Goal: Browse casually: Explore the website without a specific task or goal

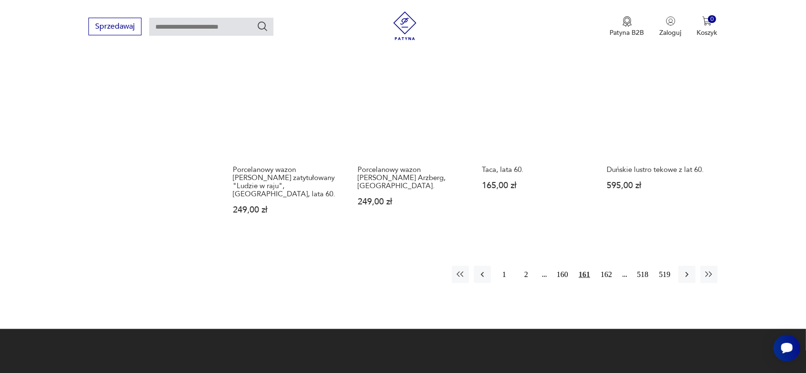
scroll to position [1031, 0]
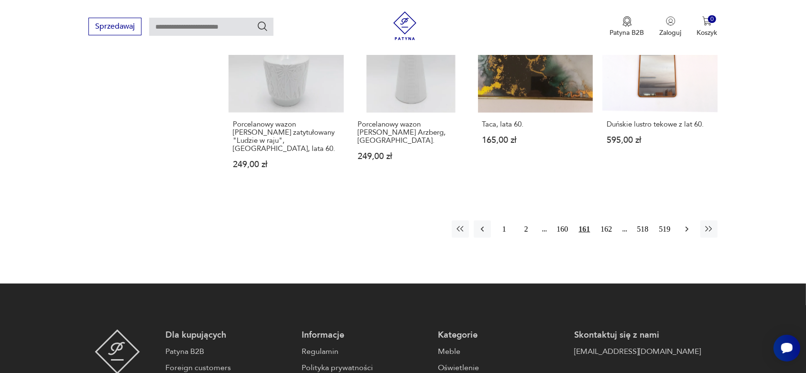
click at [682, 225] on icon "button" at bounding box center [687, 230] width 10 height 10
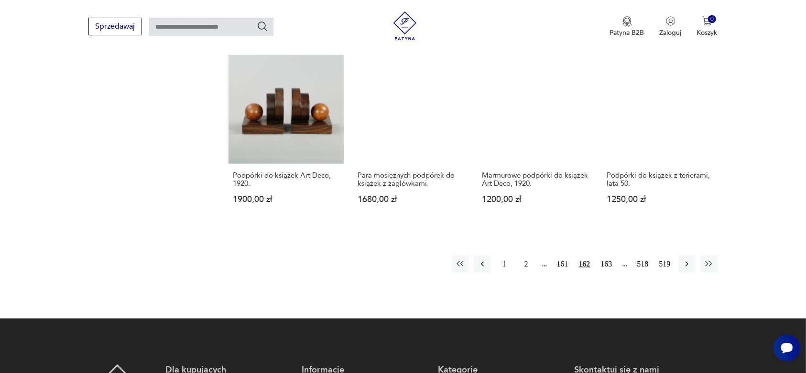
scroll to position [971, 0]
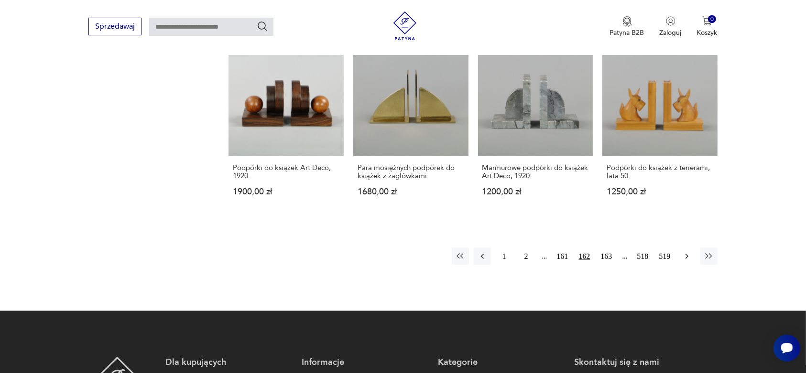
click at [684, 252] on icon "button" at bounding box center [687, 257] width 10 height 10
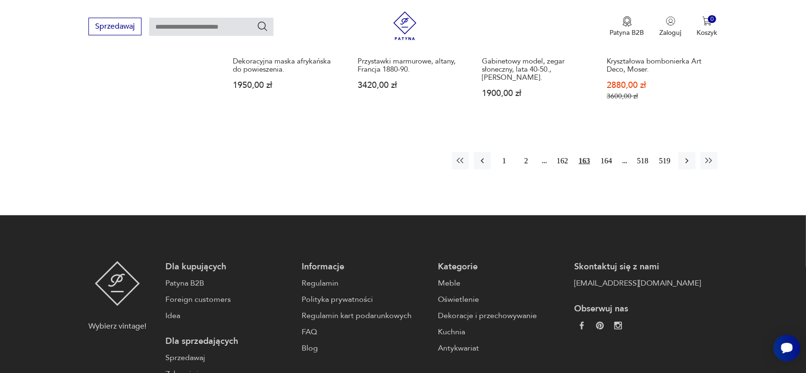
scroll to position [1091, 0]
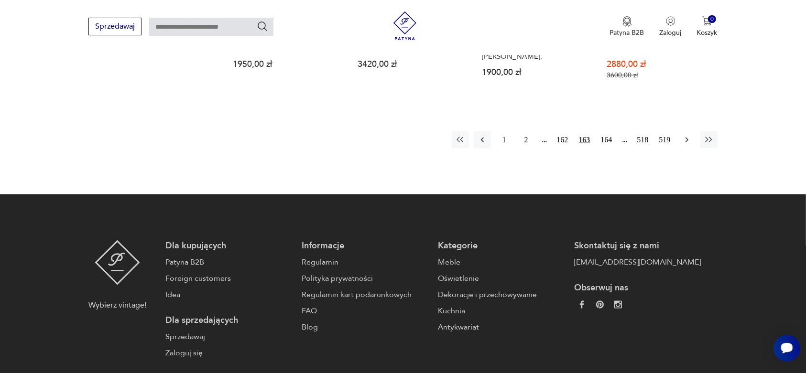
click at [685, 139] on icon "button" at bounding box center [687, 140] width 10 height 10
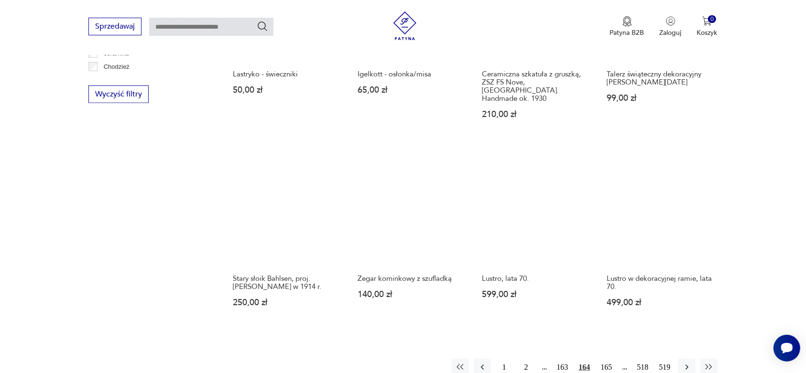
scroll to position [911, 0]
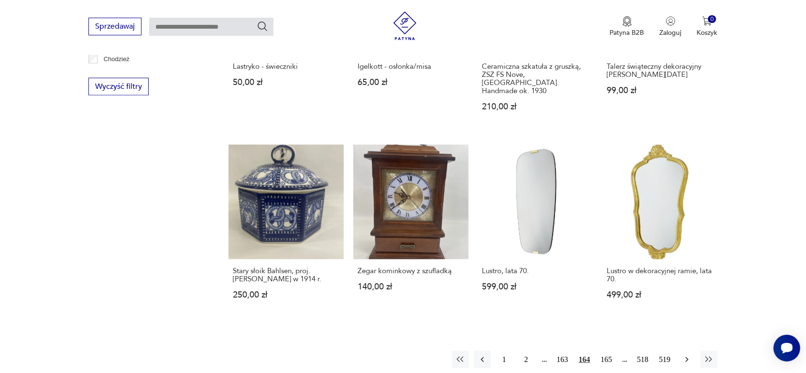
click at [685, 355] on icon "button" at bounding box center [687, 360] width 10 height 10
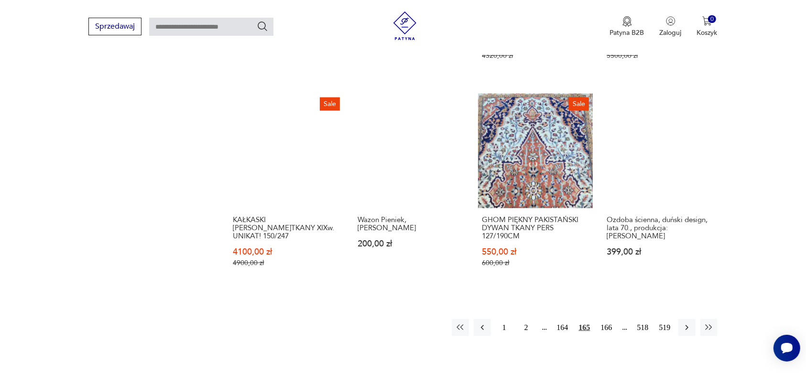
scroll to position [971, 0]
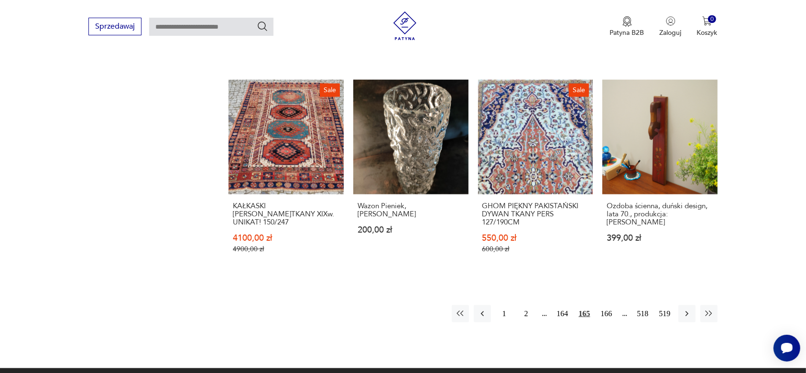
drag, startPoint x: 687, startPoint y: 305, endPoint x: 680, endPoint y: 295, distance: 11.6
click at [688, 309] on icon "button" at bounding box center [687, 314] width 10 height 10
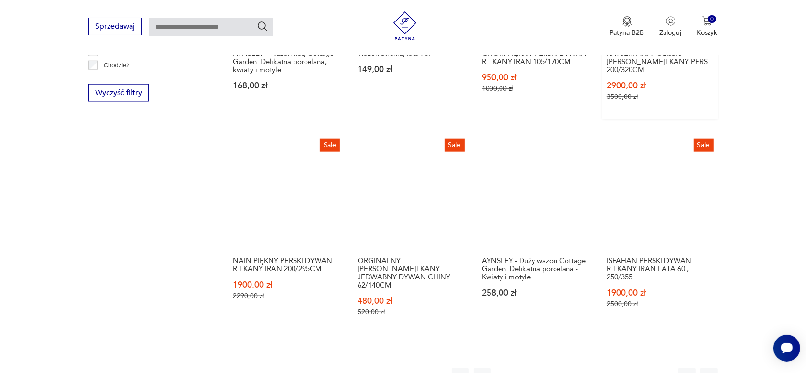
scroll to position [911, 0]
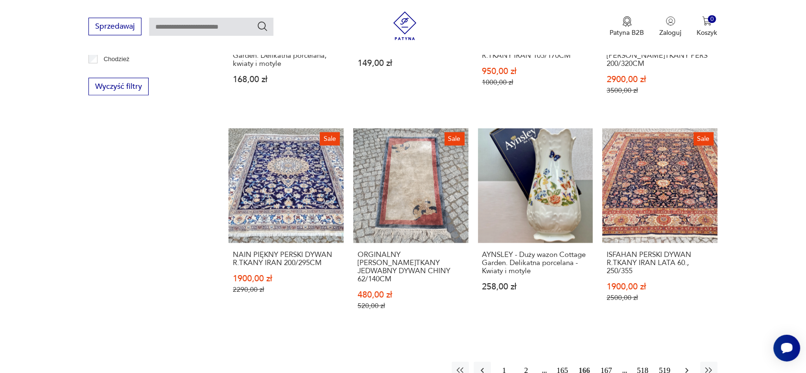
click at [686, 366] on icon "button" at bounding box center [687, 371] width 10 height 10
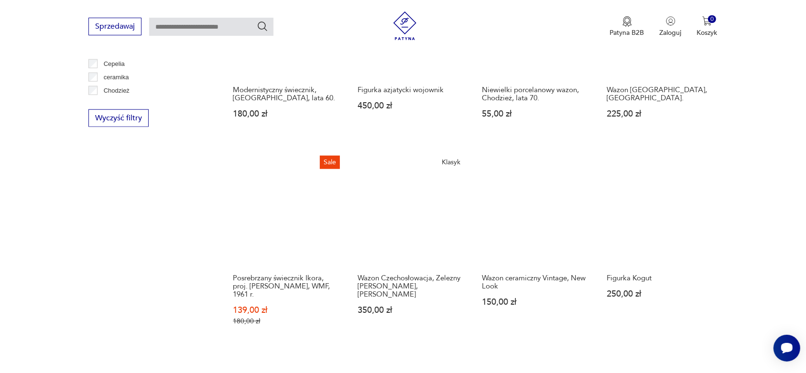
scroll to position [911, 0]
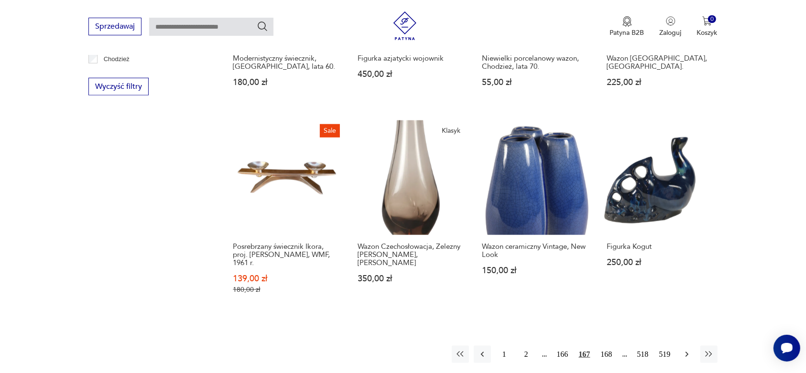
click at [687, 350] on icon "button" at bounding box center [687, 355] width 10 height 10
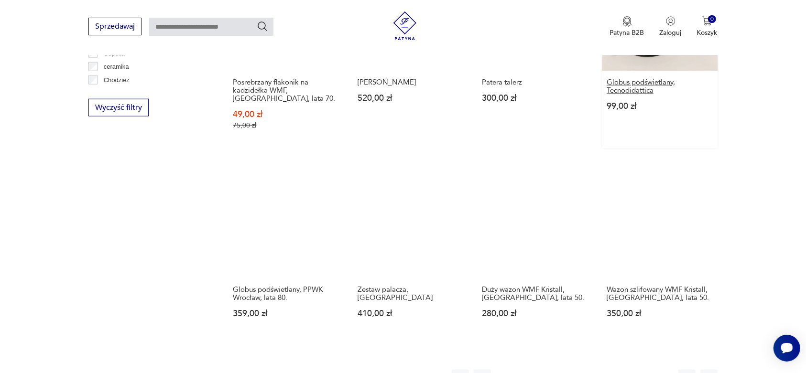
scroll to position [911, 0]
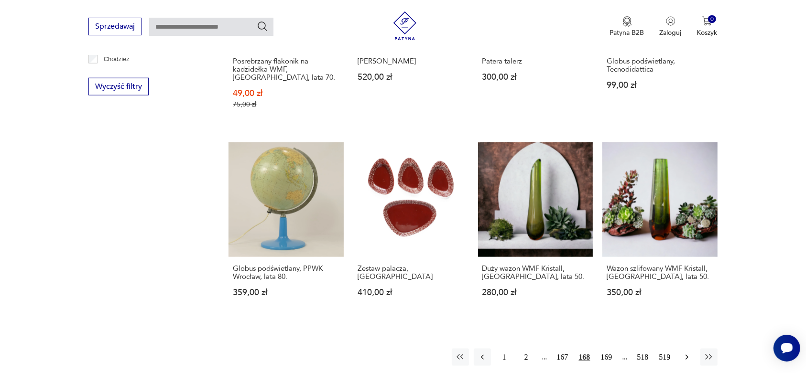
click at [684, 353] on icon "button" at bounding box center [687, 358] width 10 height 10
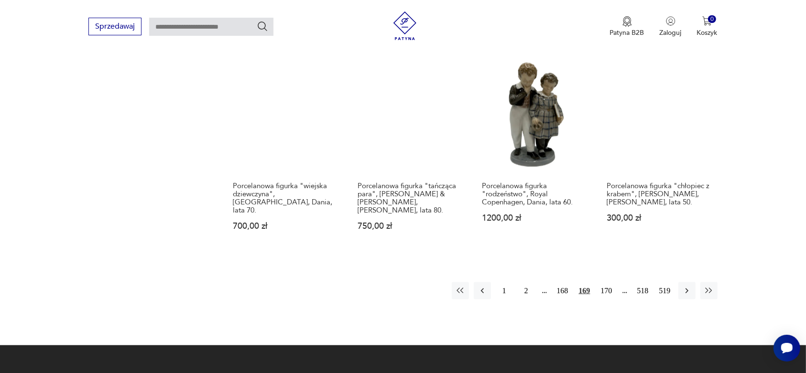
scroll to position [971, 0]
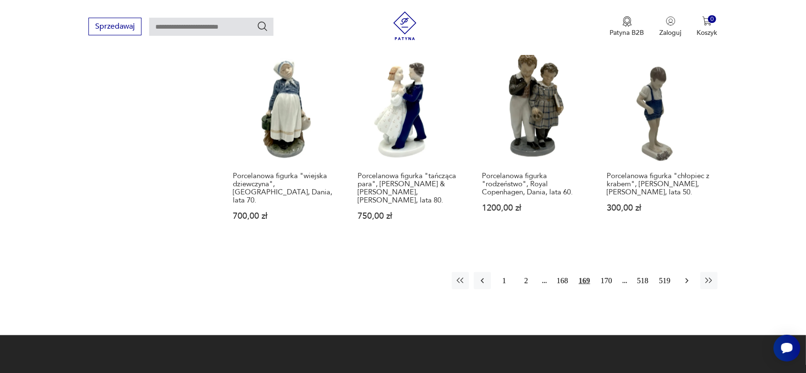
click at [687, 276] on icon "button" at bounding box center [687, 281] width 10 height 10
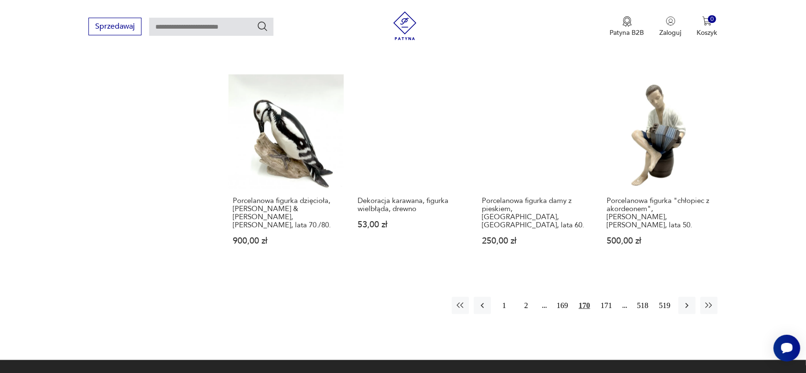
scroll to position [971, 0]
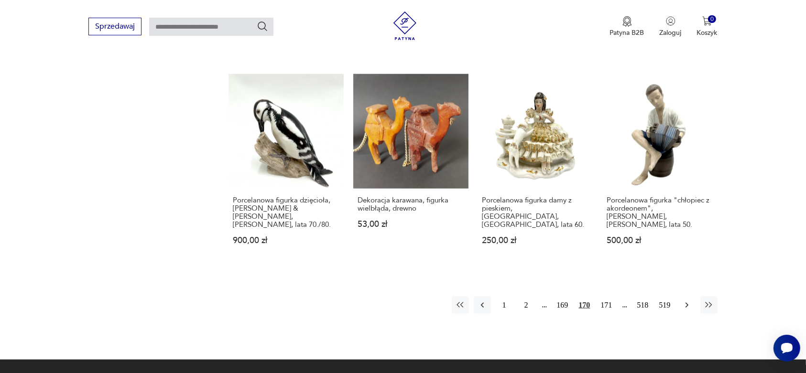
click at [684, 301] on icon "button" at bounding box center [687, 306] width 10 height 10
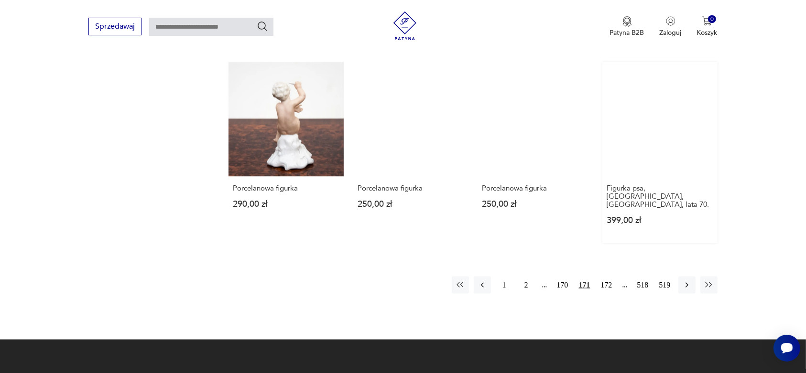
scroll to position [971, 0]
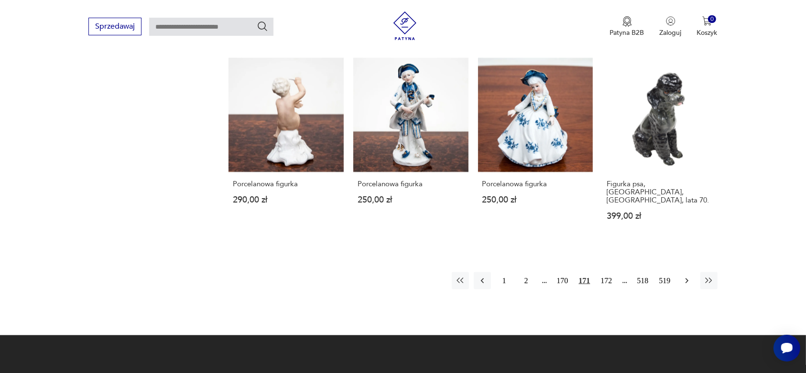
click at [686, 279] on icon "button" at bounding box center [686, 281] width 3 height 5
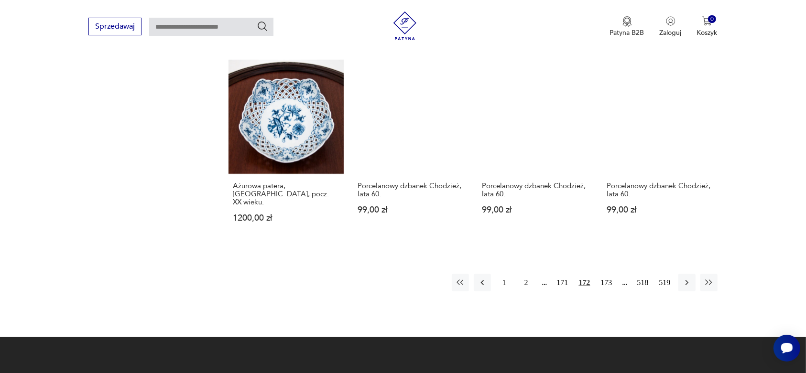
scroll to position [971, 0]
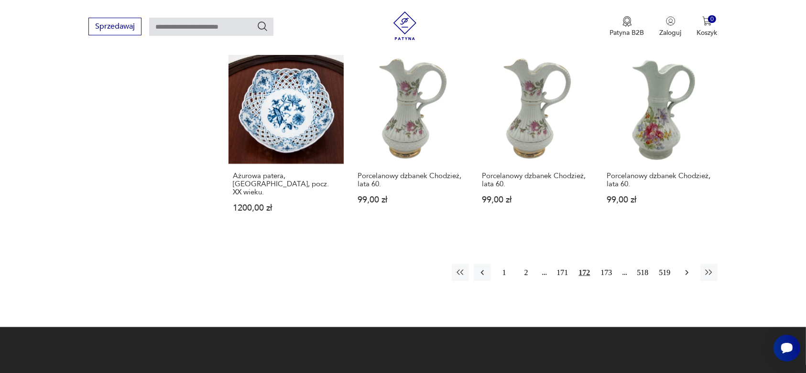
click at [685, 268] on icon "button" at bounding box center [687, 273] width 10 height 10
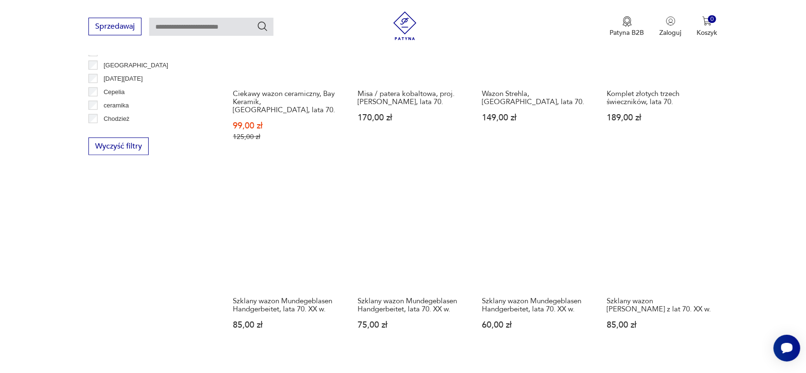
scroll to position [911, 0]
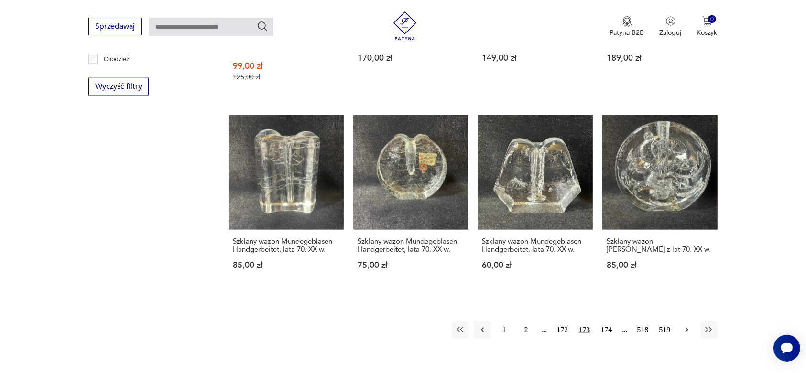
click at [687, 326] on icon "button" at bounding box center [687, 331] width 10 height 10
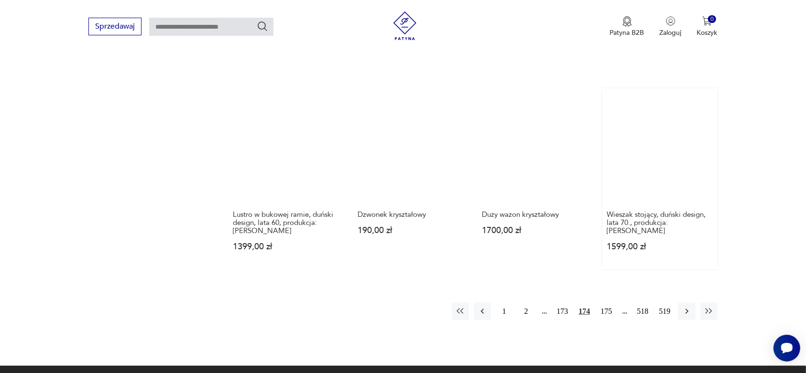
scroll to position [971, 0]
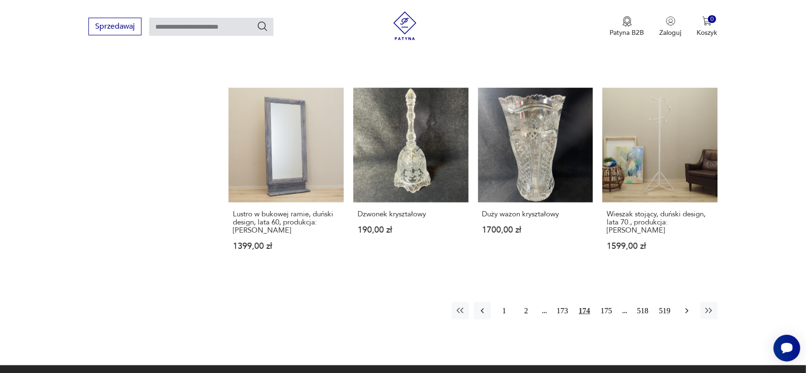
click at [687, 306] on icon "button" at bounding box center [687, 311] width 10 height 10
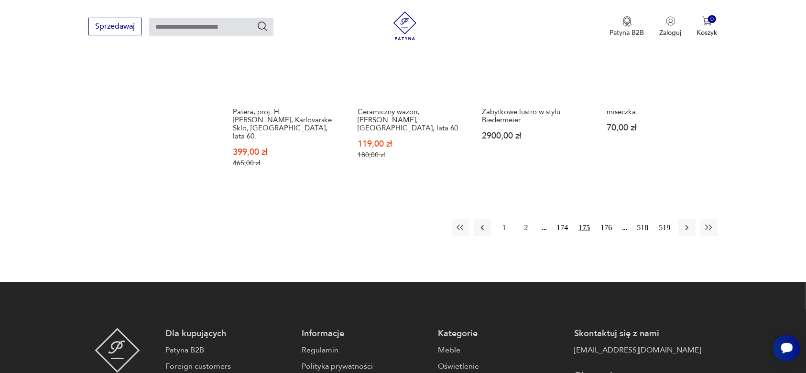
scroll to position [1031, 0]
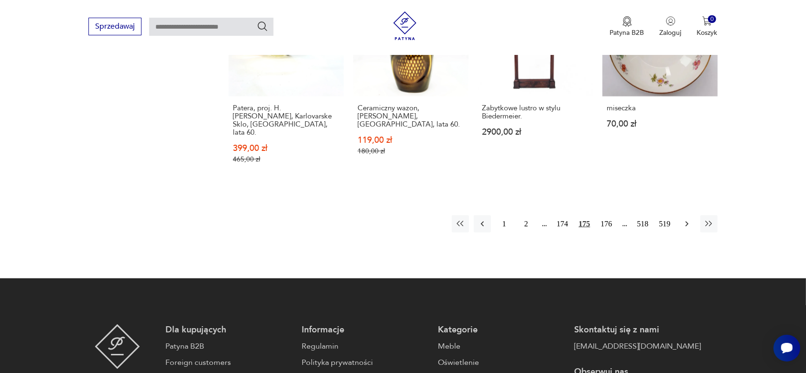
click at [685, 219] on icon "button" at bounding box center [687, 224] width 10 height 10
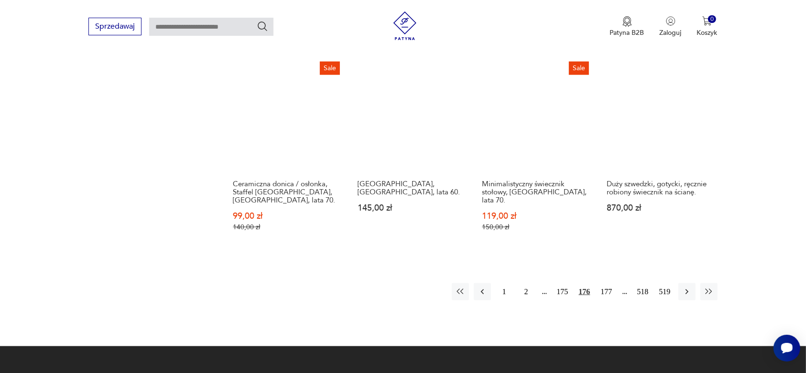
scroll to position [1031, 0]
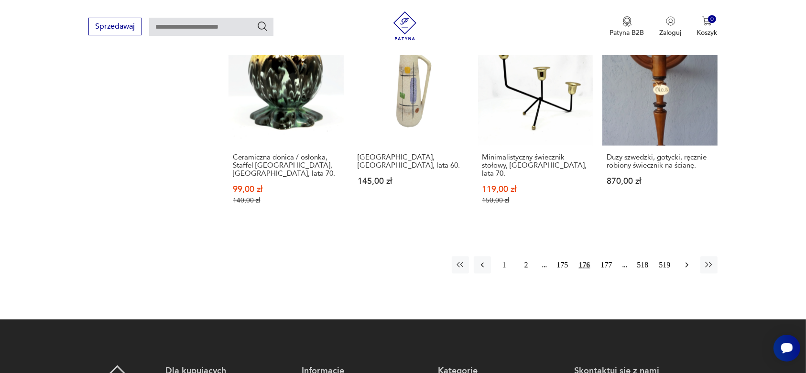
click at [686, 261] on icon "button" at bounding box center [687, 266] width 10 height 10
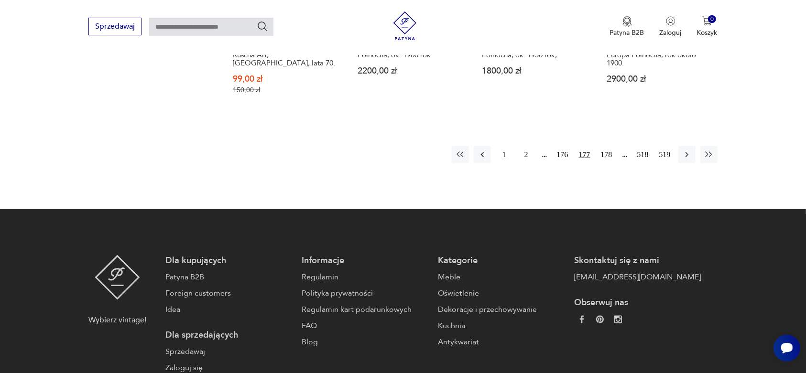
scroll to position [1150, 0]
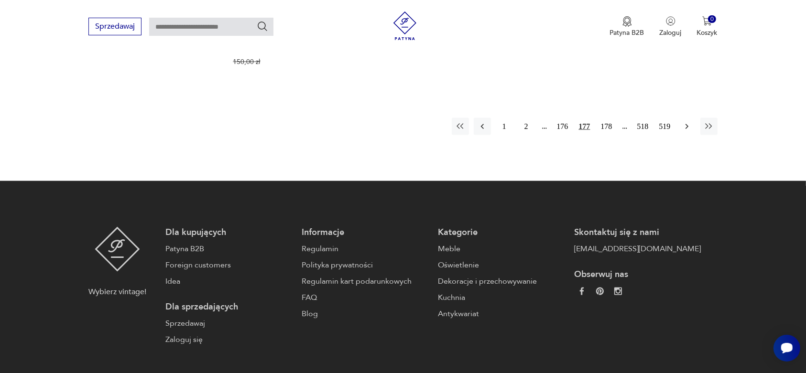
click at [686, 122] on icon "button" at bounding box center [687, 127] width 10 height 10
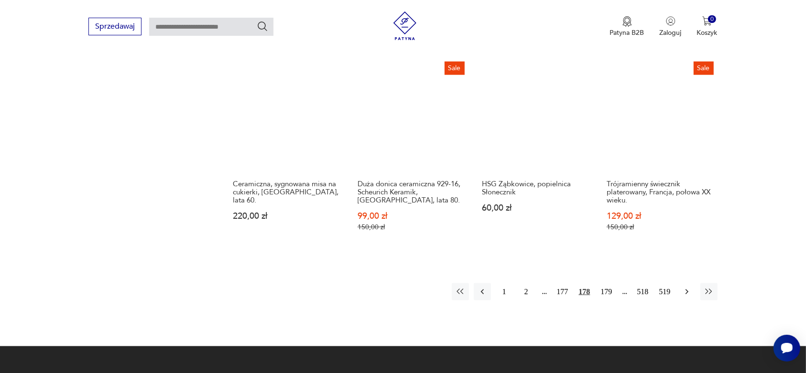
scroll to position [1031, 0]
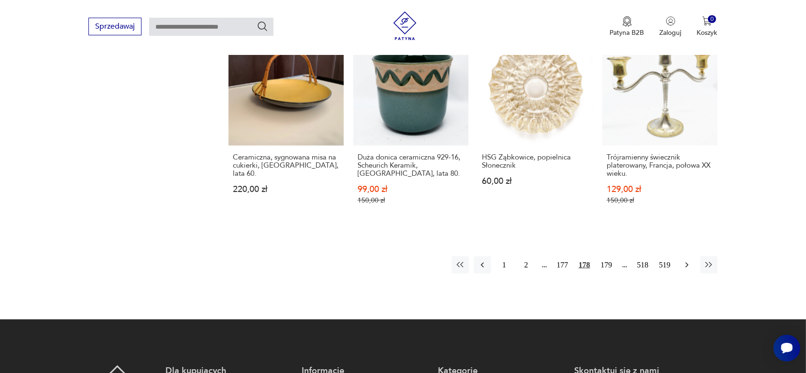
click at [685, 261] on icon "button" at bounding box center [687, 266] width 10 height 10
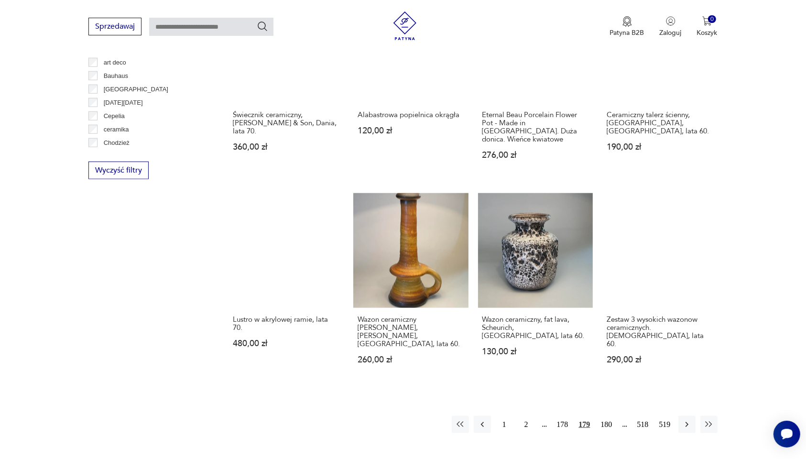
scroll to position [841, 0]
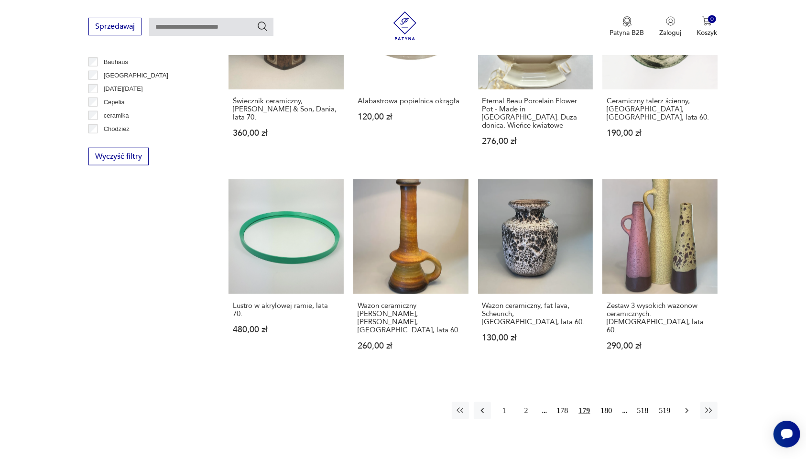
click at [687, 373] on icon "button" at bounding box center [686, 410] width 3 height 5
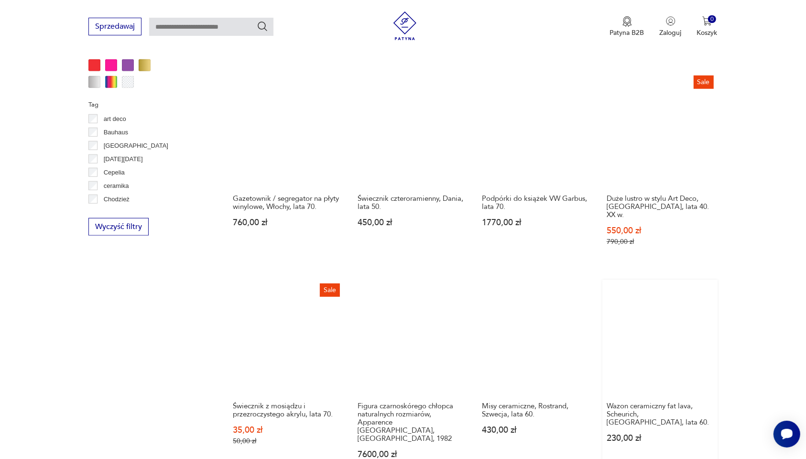
scroll to position [851, 0]
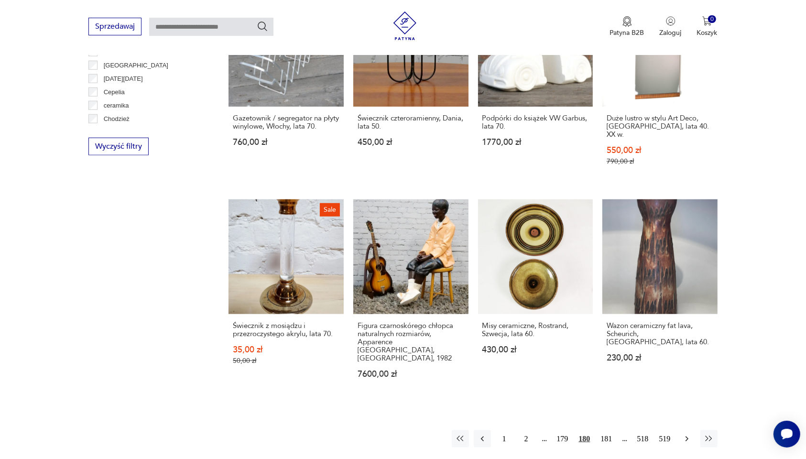
click at [689, 373] on icon "button" at bounding box center [687, 439] width 10 height 10
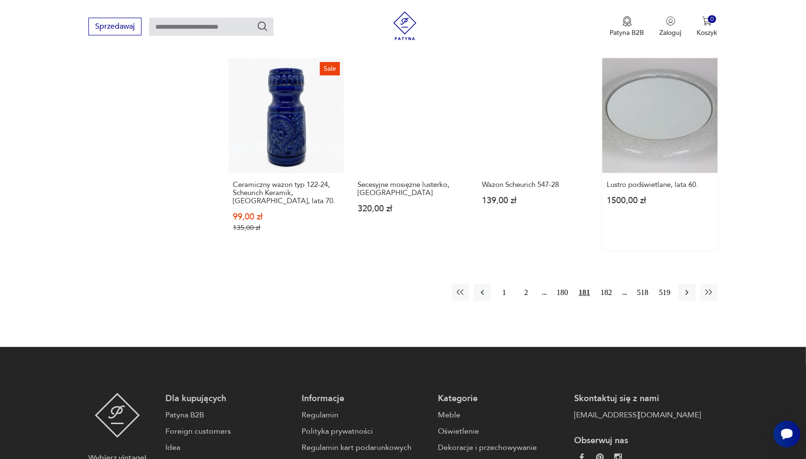
scroll to position [971, 0]
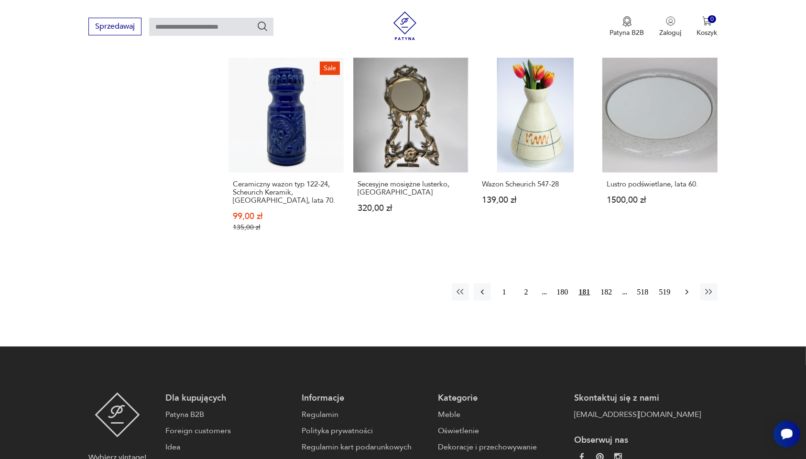
click at [685, 287] on icon "button" at bounding box center [687, 292] width 10 height 10
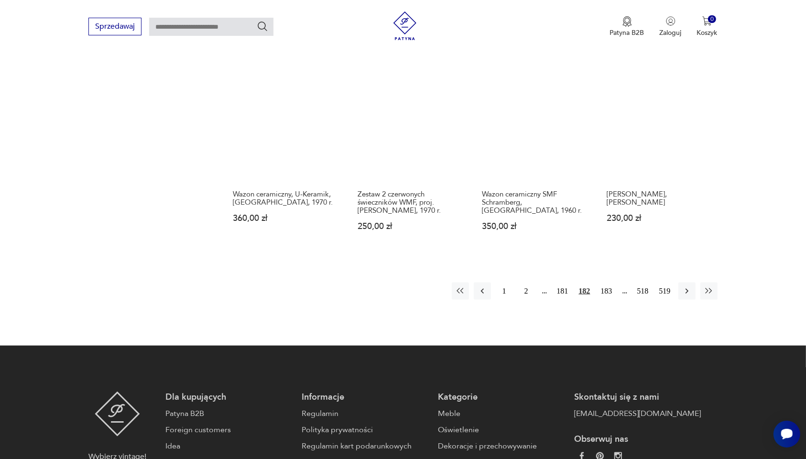
scroll to position [971, 0]
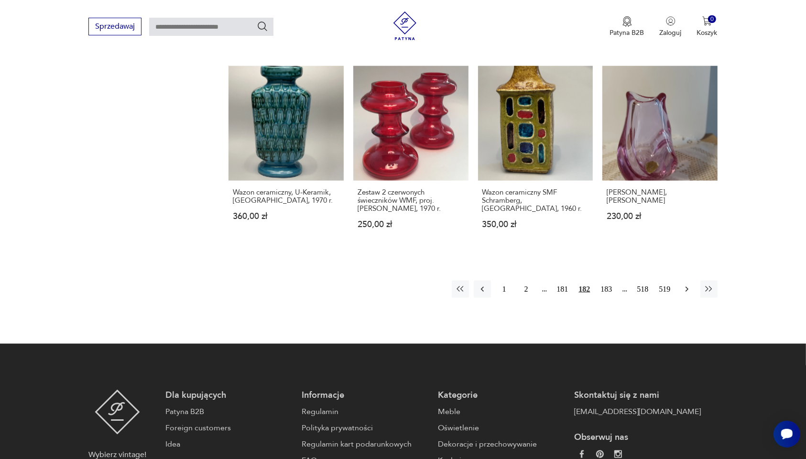
click at [687, 287] on icon "button" at bounding box center [686, 289] width 3 height 5
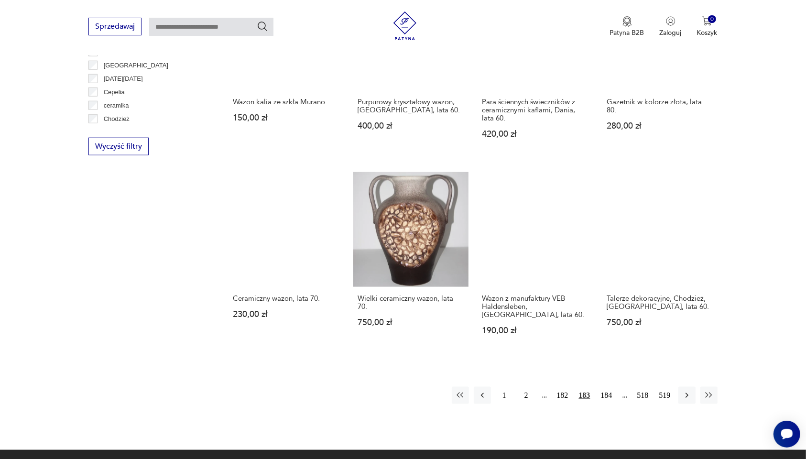
scroll to position [911, 0]
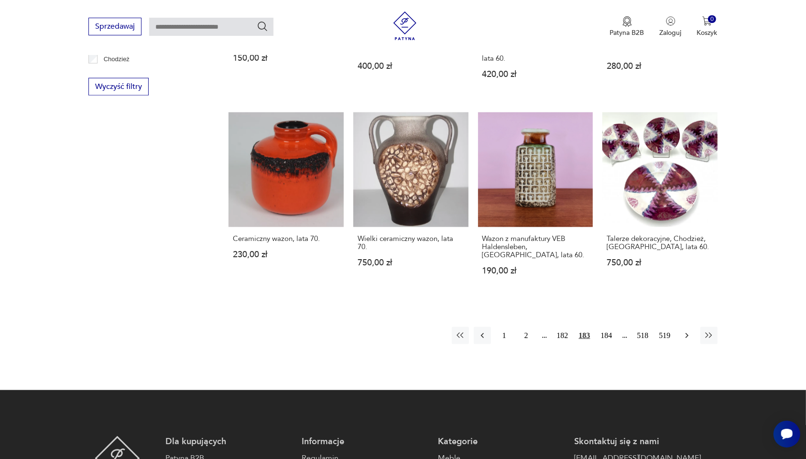
click at [684, 331] on icon "button" at bounding box center [687, 336] width 10 height 10
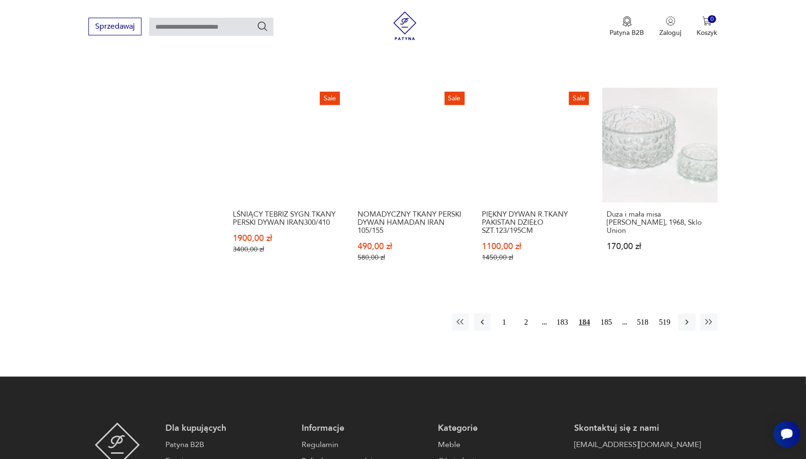
scroll to position [971, 0]
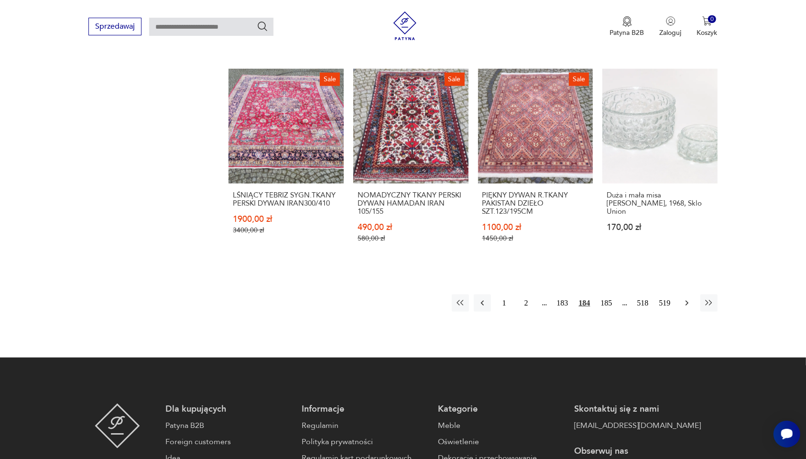
click at [686, 298] on icon "button" at bounding box center [687, 303] width 10 height 10
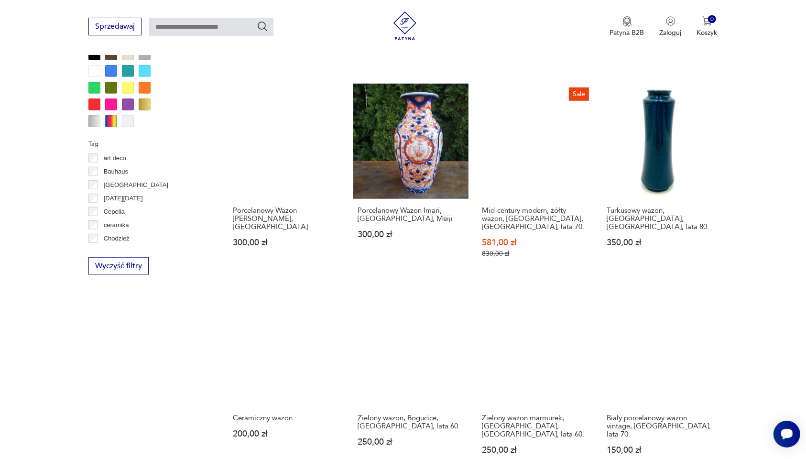
scroll to position [851, 0]
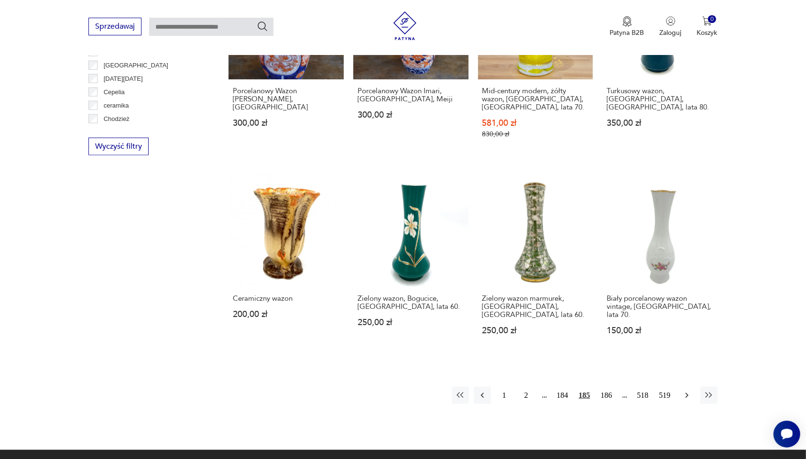
click at [688, 373] on icon "button" at bounding box center [687, 396] width 10 height 10
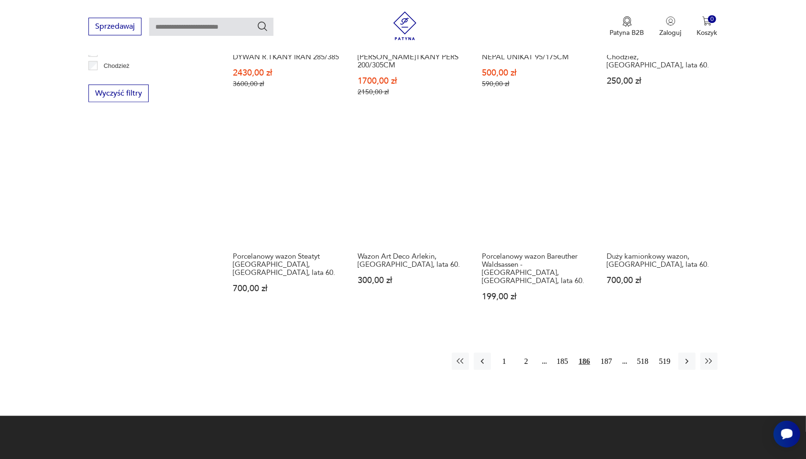
scroll to position [911, 0]
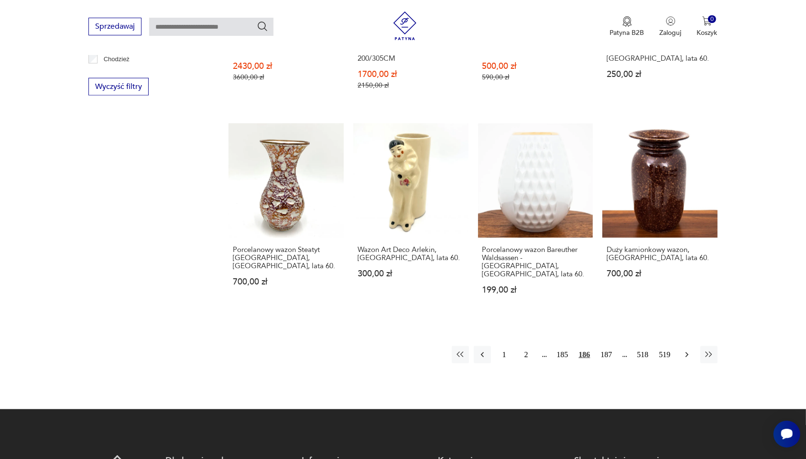
click at [686, 350] on icon "button" at bounding box center [687, 355] width 10 height 10
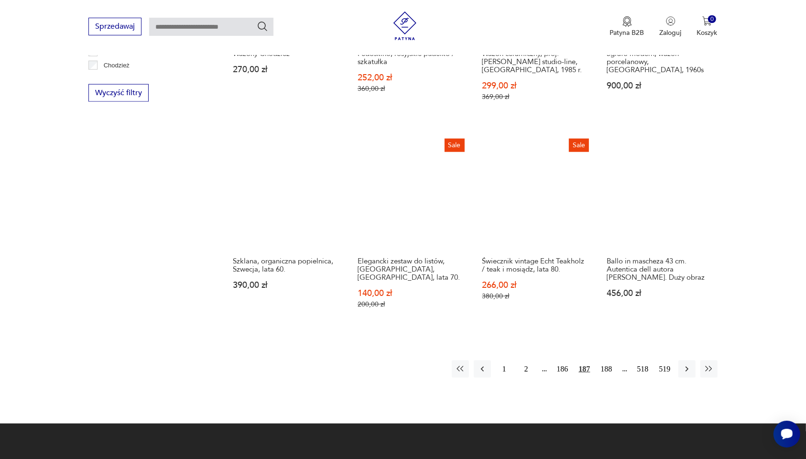
scroll to position [911, 0]
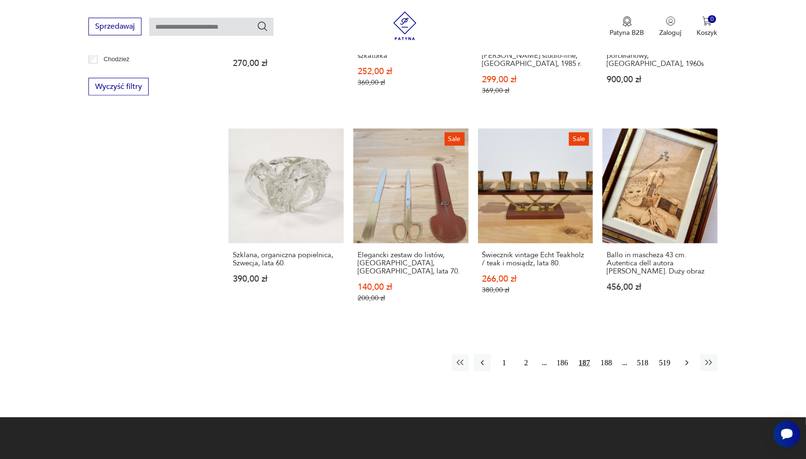
click at [687, 358] on icon "button" at bounding box center [687, 363] width 10 height 10
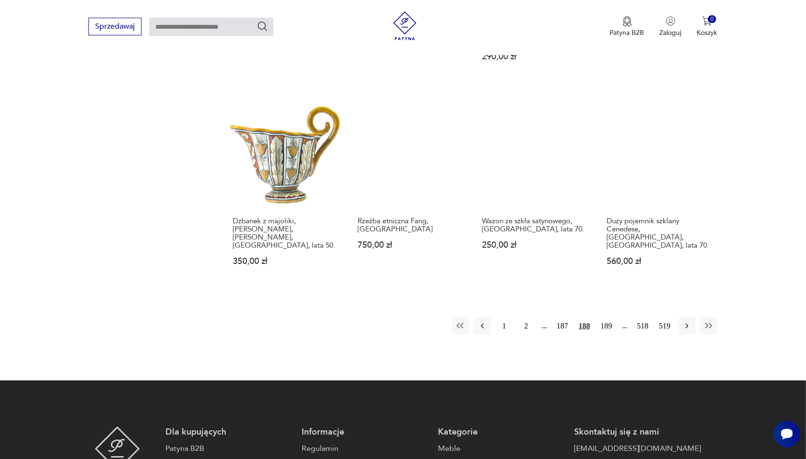
scroll to position [971, 0]
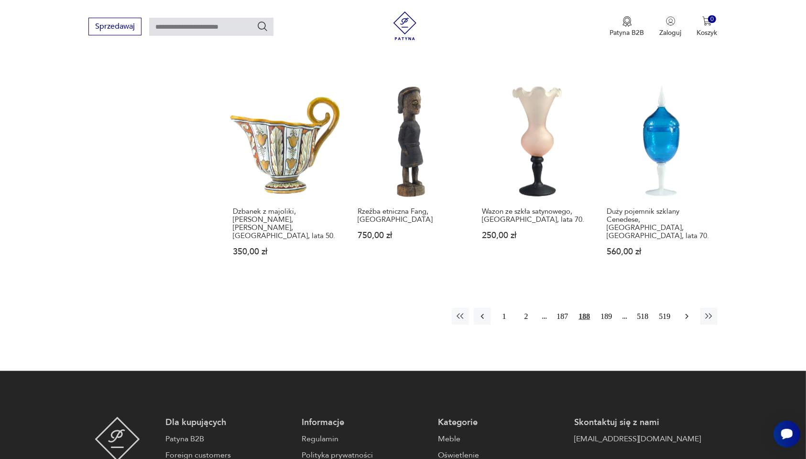
click at [688, 312] on icon "button" at bounding box center [687, 317] width 10 height 10
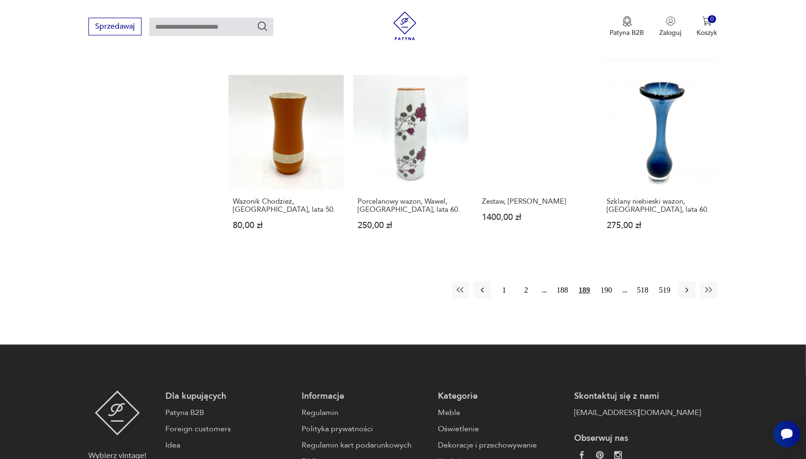
scroll to position [971, 0]
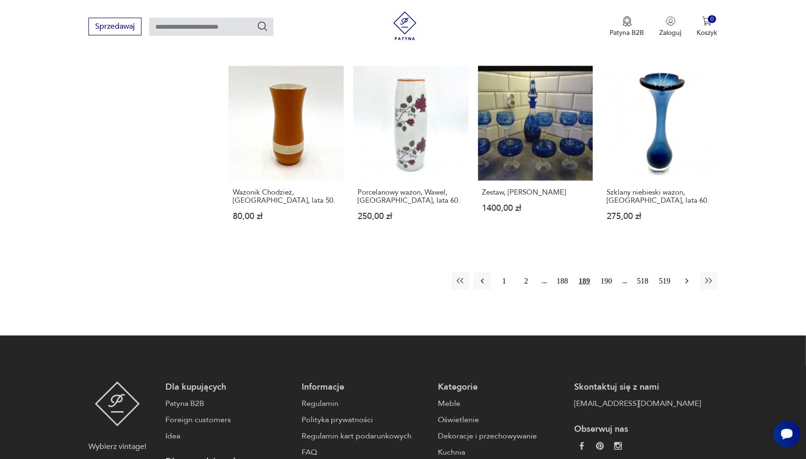
click at [684, 276] on icon "button" at bounding box center [687, 281] width 10 height 10
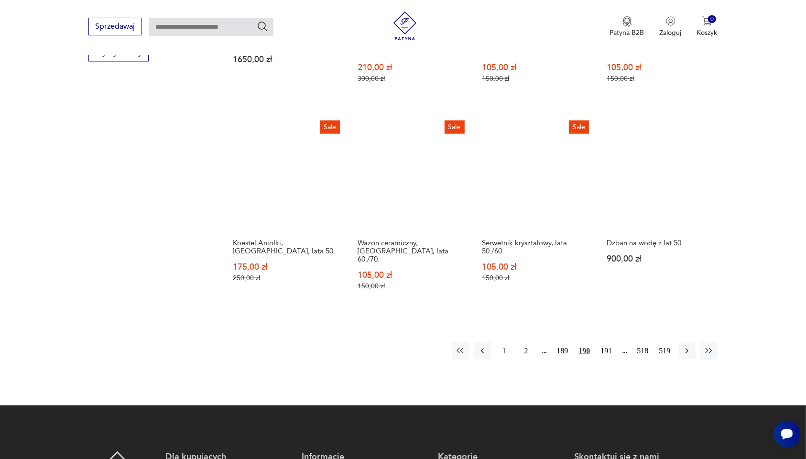
scroll to position [971, 0]
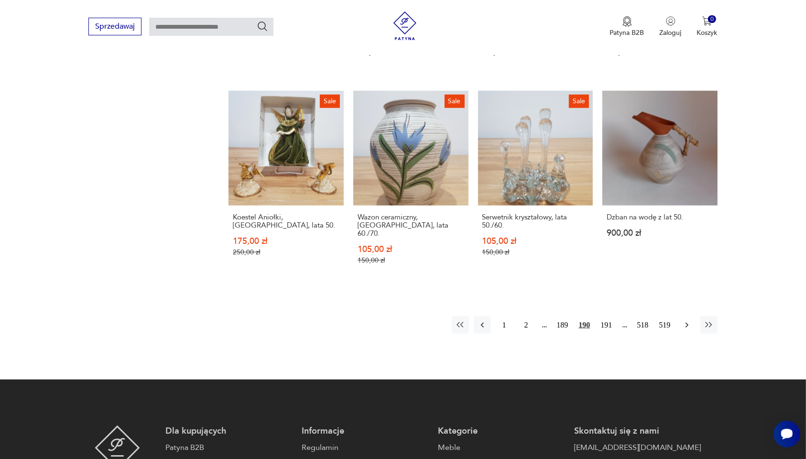
click at [684, 320] on icon "button" at bounding box center [687, 325] width 10 height 10
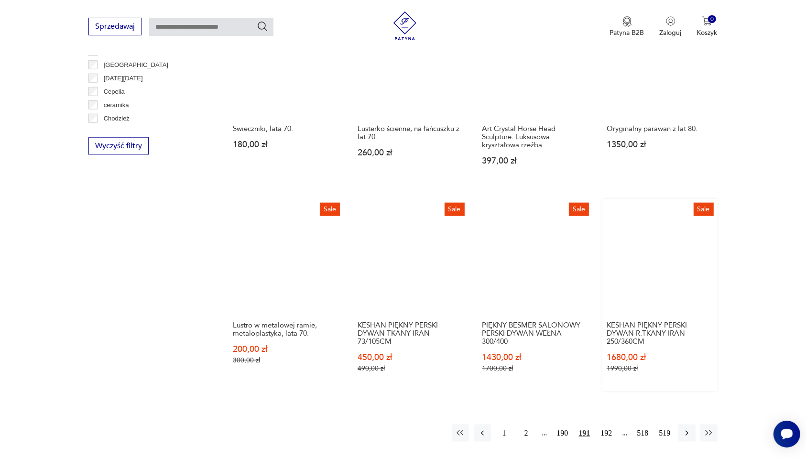
scroll to position [911, 0]
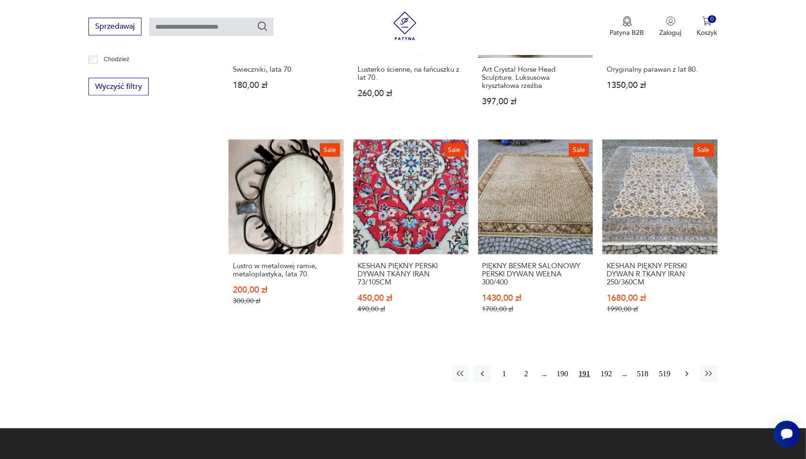
click at [687, 369] on icon "button" at bounding box center [687, 374] width 10 height 10
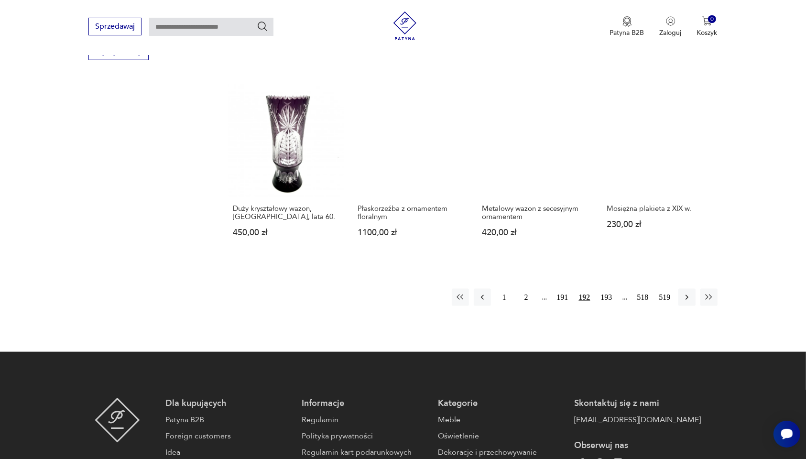
scroll to position [971, 0]
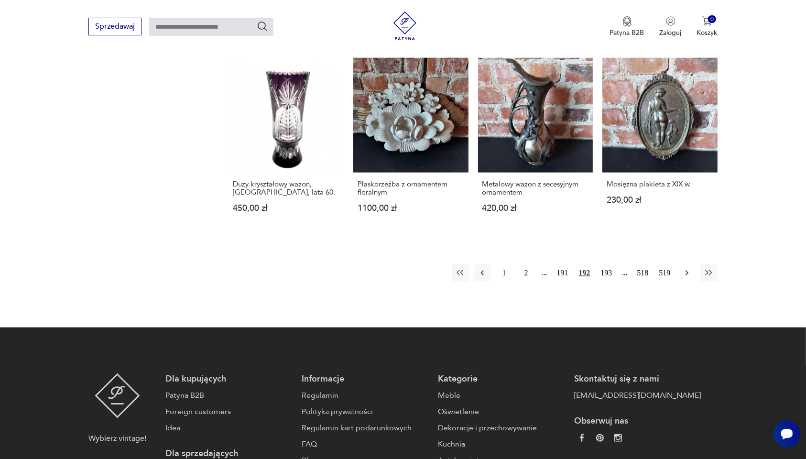
click at [684, 269] on icon "button" at bounding box center [687, 273] width 10 height 10
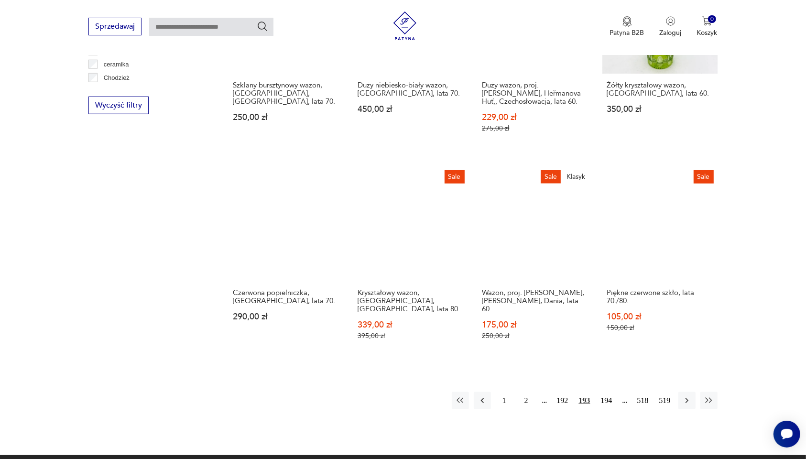
scroll to position [911, 0]
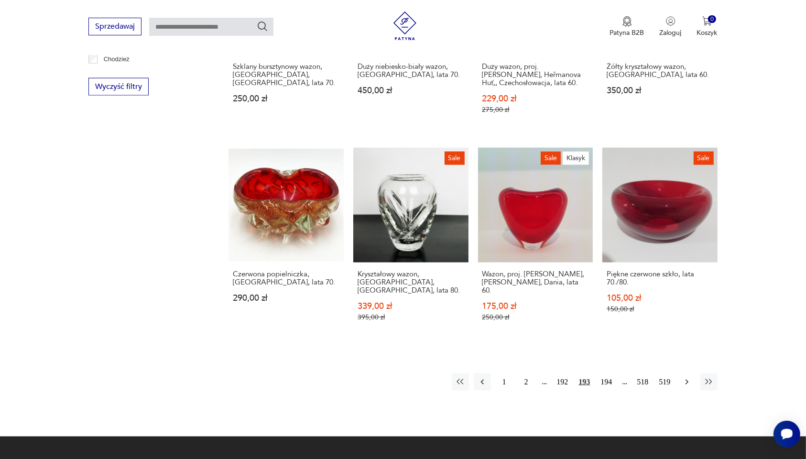
click at [684, 373] on icon "button" at bounding box center [687, 382] width 10 height 10
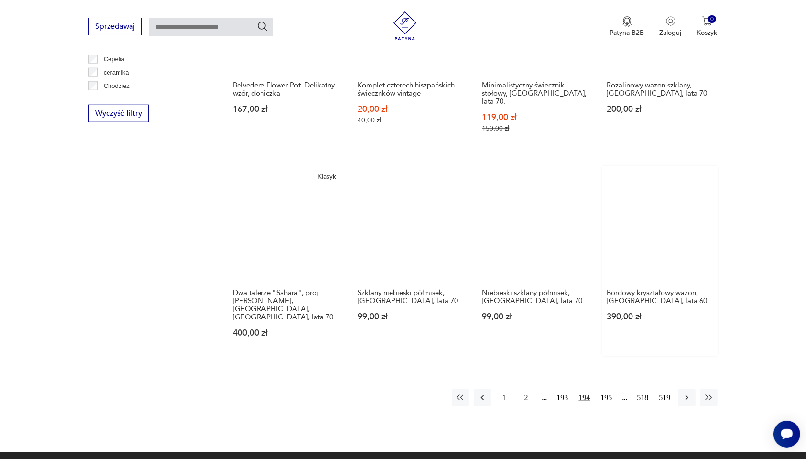
scroll to position [911, 0]
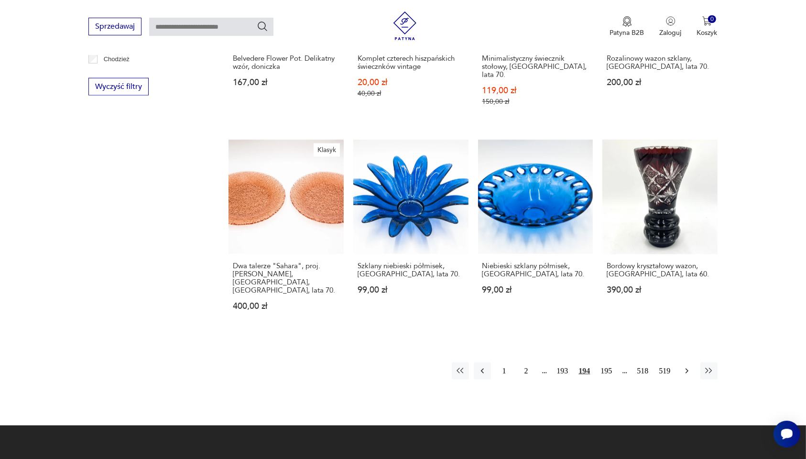
click at [685, 366] on icon "button" at bounding box center [687, 371] width 10 height 10
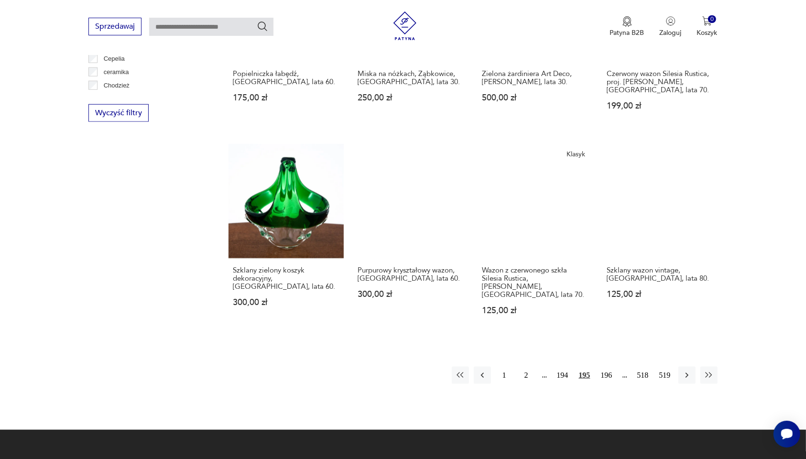
scroll to position [911, 0]
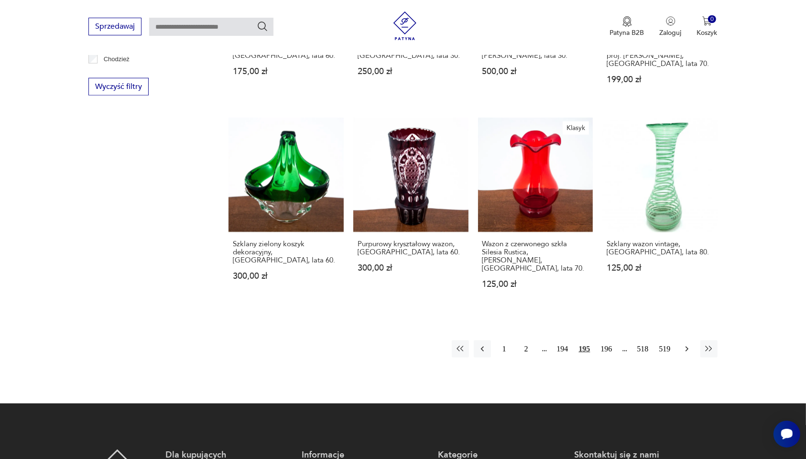
click at [686, 344] on icon "button" at bounding box center [687, 349] width 10 height 10
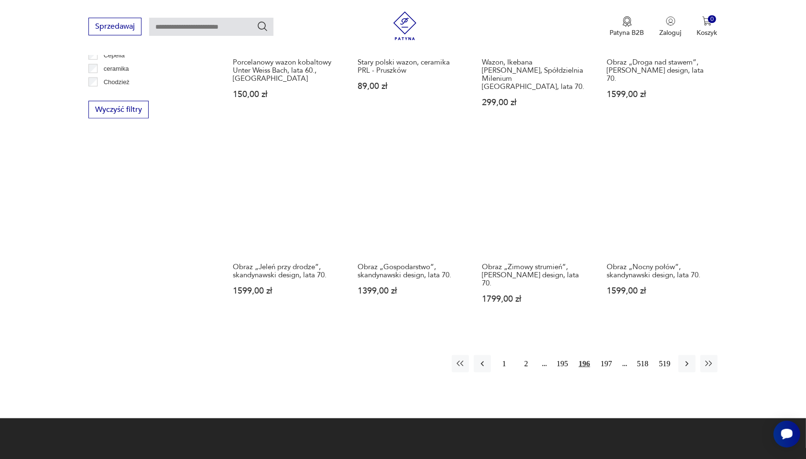
scroll to position [911, 0]
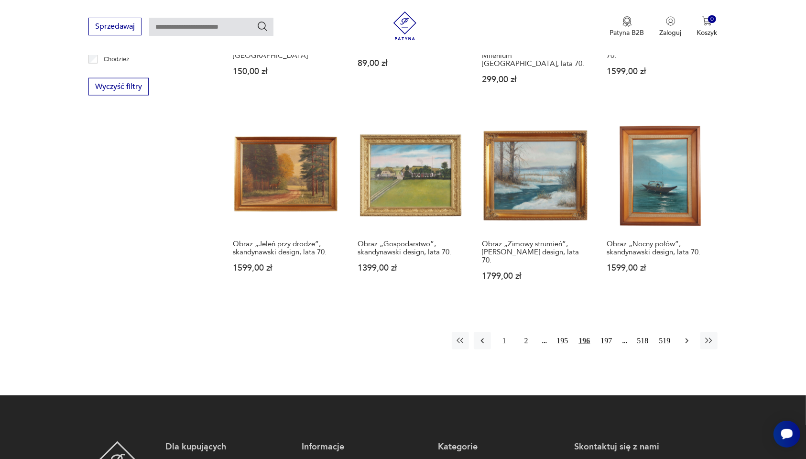
click at [684, 336] on icon "button" at bounding box center [687, 341] width 10 height 10
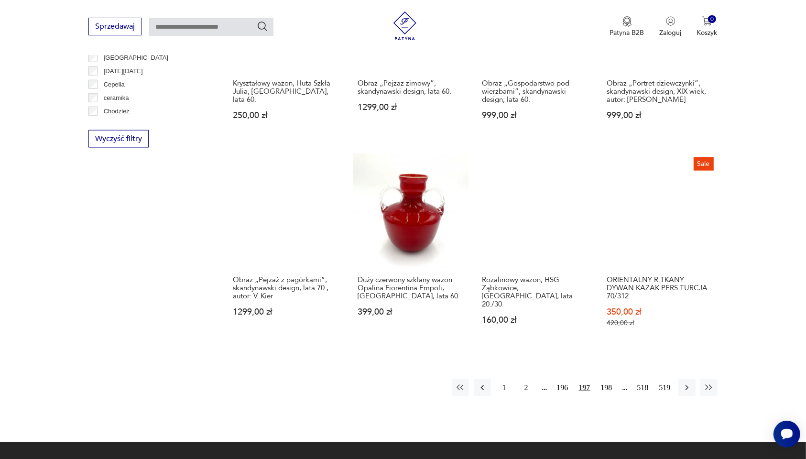
scroll to position [911, 0]
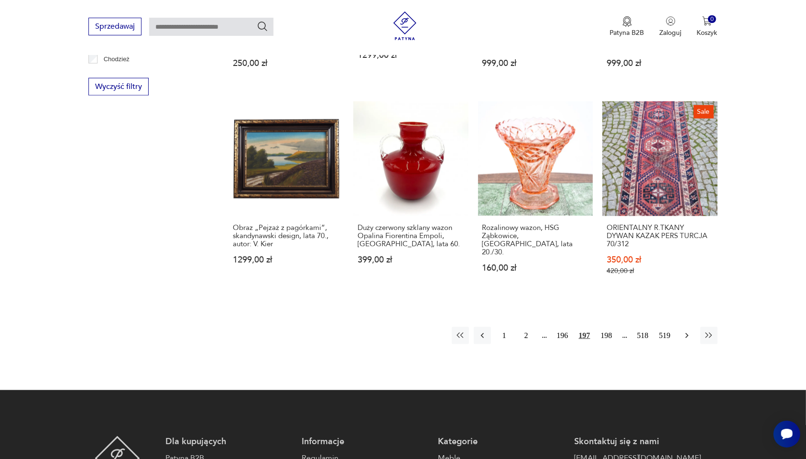
click at [685, 331] on icon "button" at bounding box center [687, 336] width 10 height 10
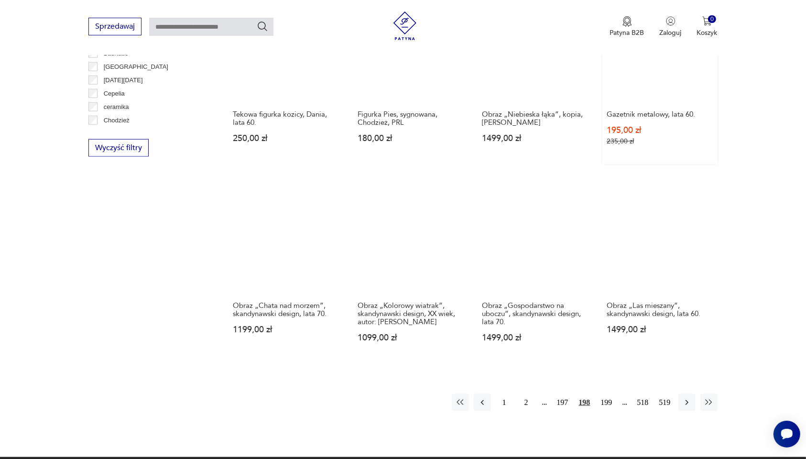
scroll to position [851, 0]
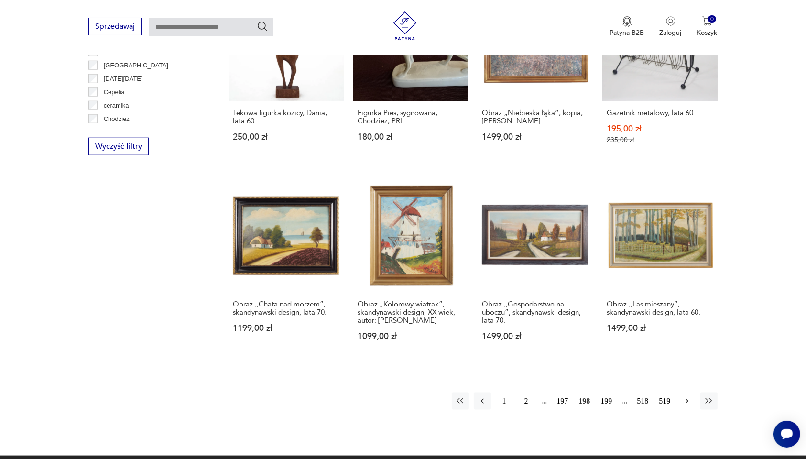
click at [684, 373] on icon "button" at bounding box center [687, 401] width 10 height 10
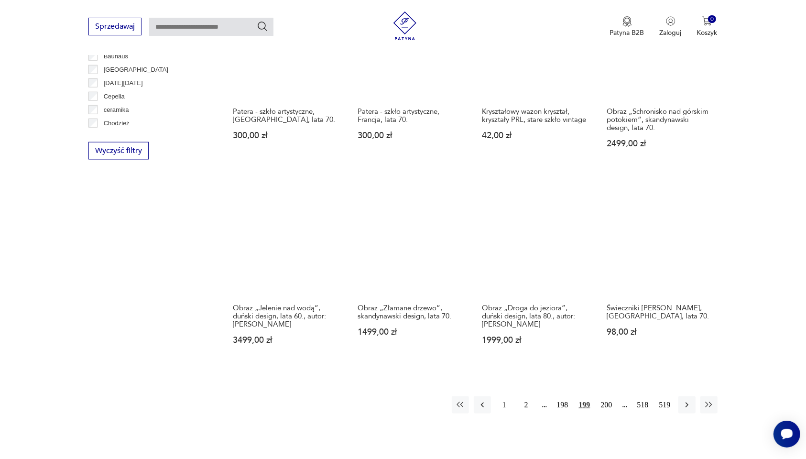
scroll to position [851, 0]
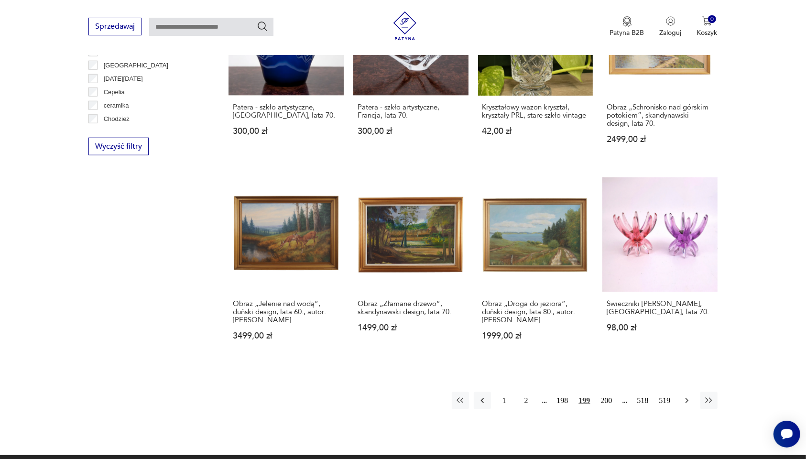
click at [687, 373] on icon "button" at bounding box center [687, 401] width 10 height 10
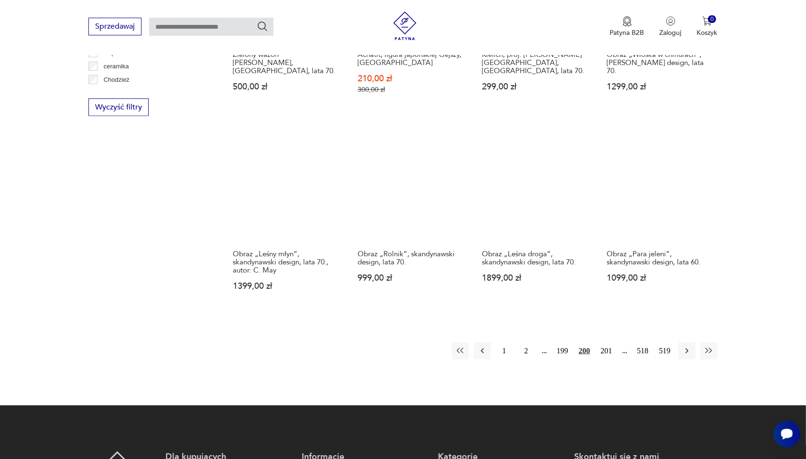
scroll to position [911, 0]
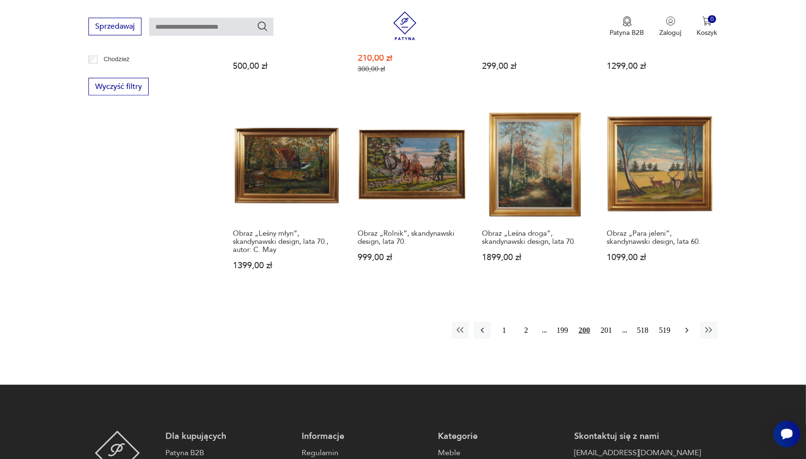
click at [687, 330] on icon "button" at bounding box center [687, 331] width 10 height 10
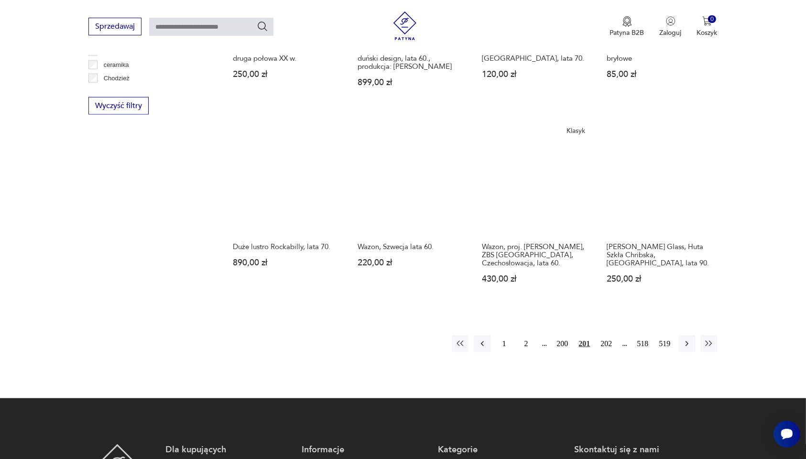
scroll to position [911, 0]
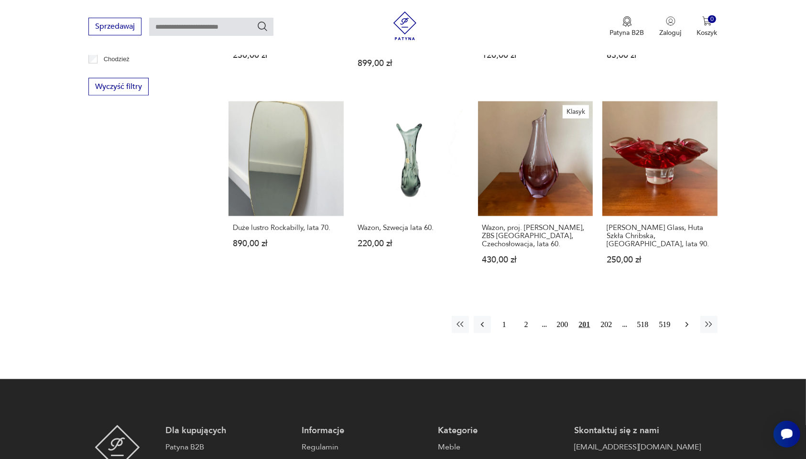
click at [684, 321] on icon "button" at bounding box center [687, 325] width 10 height 10
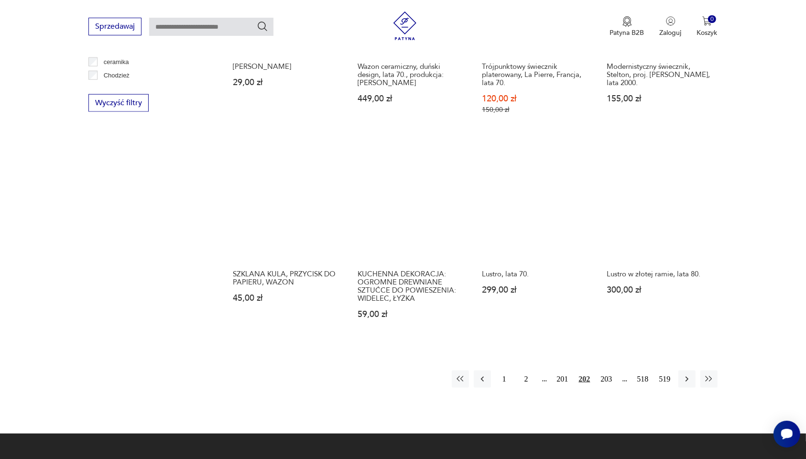
scroll to position [911, 0]
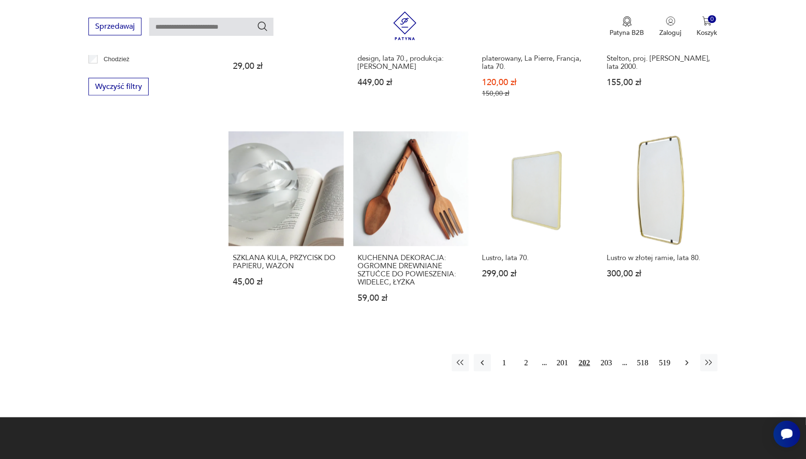
click at [684, 358] on icon "button" at bounding box center [687, 363] width 10 height 10
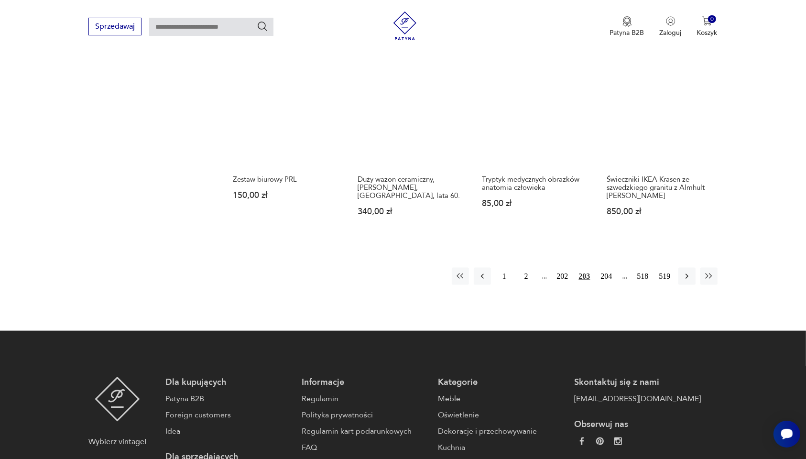
scroll to position [971, 0]
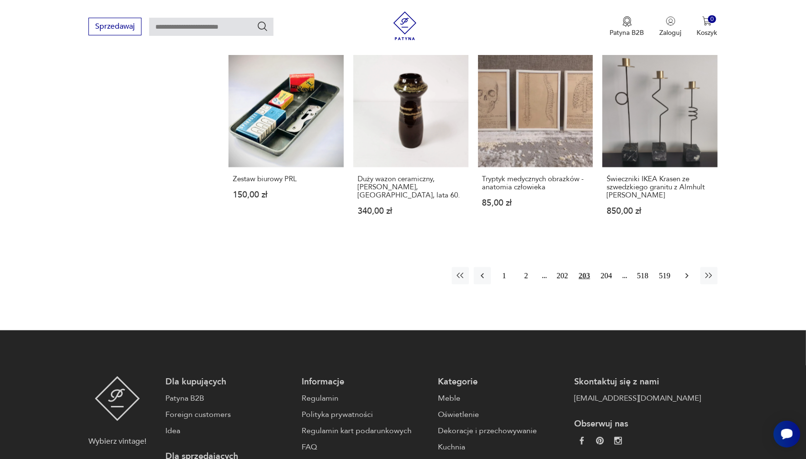
click at [685, 271] on icon "button" at bounding box center [687, 276] width 10 height 10
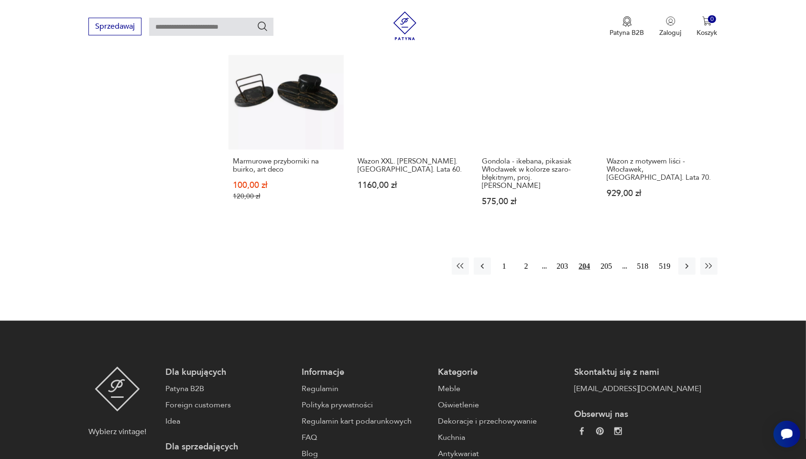
scroll to position [1031, 0]
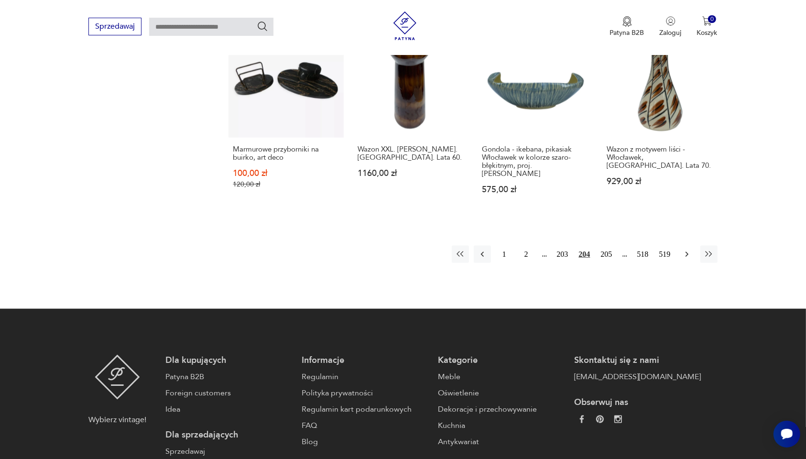
click at [685, 250] on icon "button" at bounding box center [687, 255] width 10 height 10
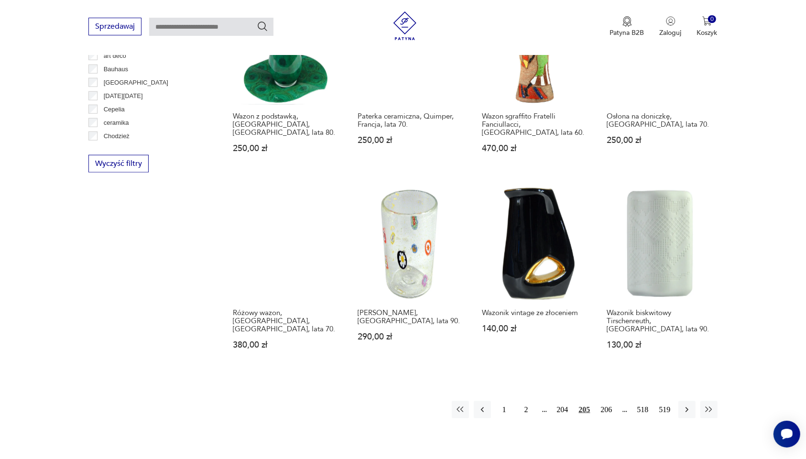
scroll to position [851, 0]
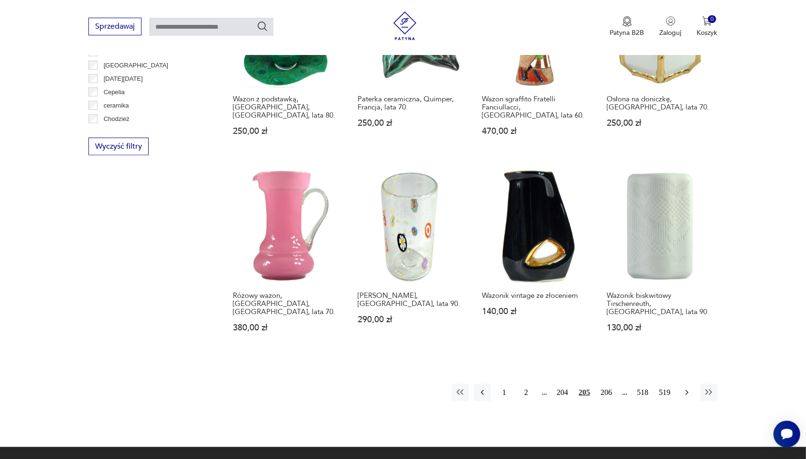
click at [684, 373] on icon "button" at bounding box center [687, 393] width 10 height 10
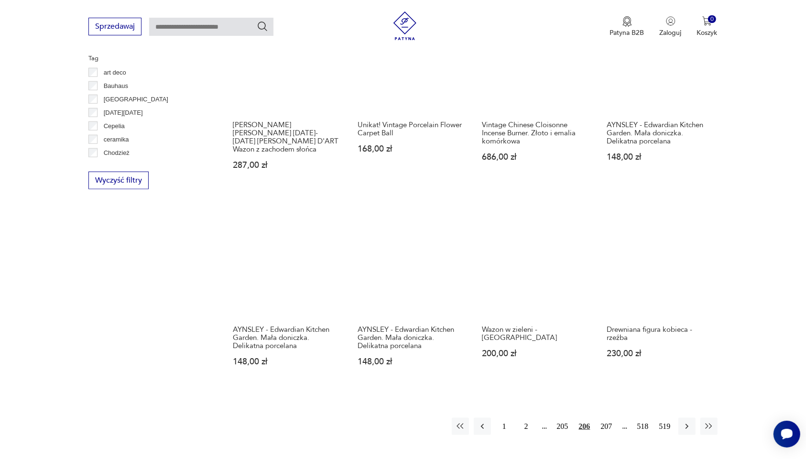
scroll to position [851, 0]
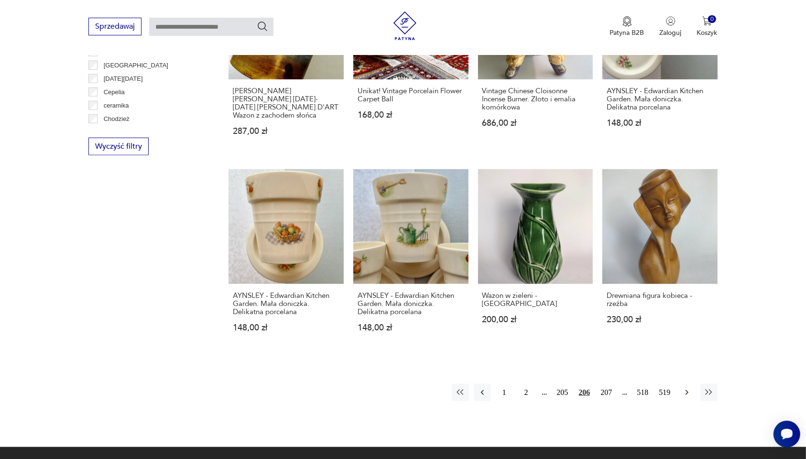
click at [685, 373] on icon "button" at bounding box center [687, 393] width 10 height 10
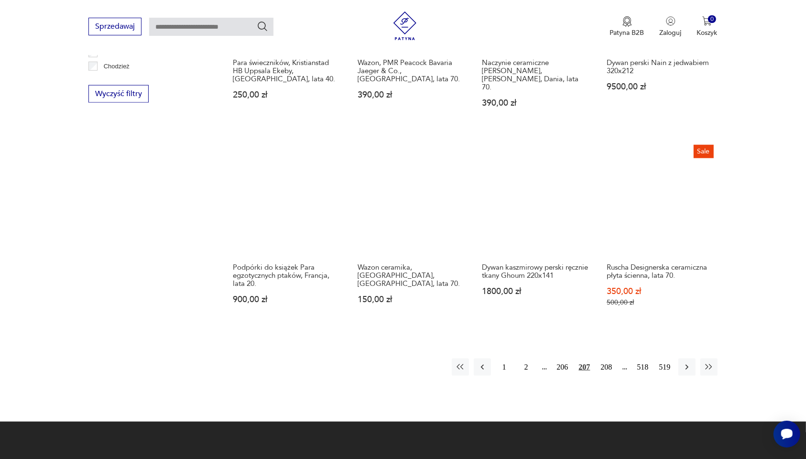
scroll to position [911, 0]
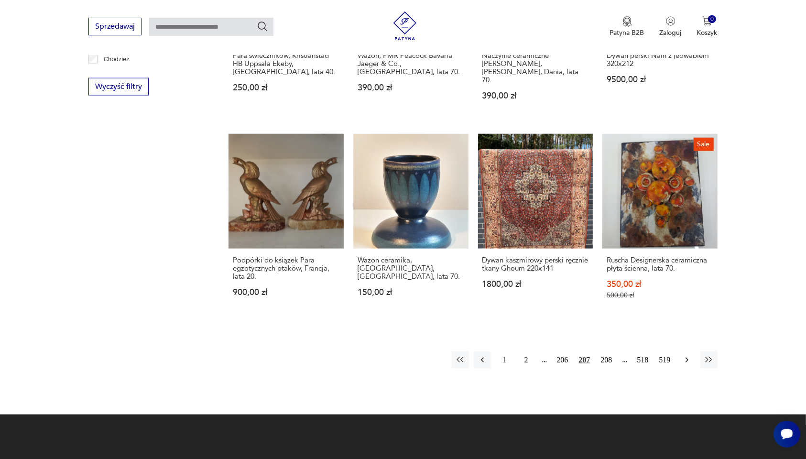
click at [684, 355] on icon "button" at bounding box center [687, 360] width 10 height 10
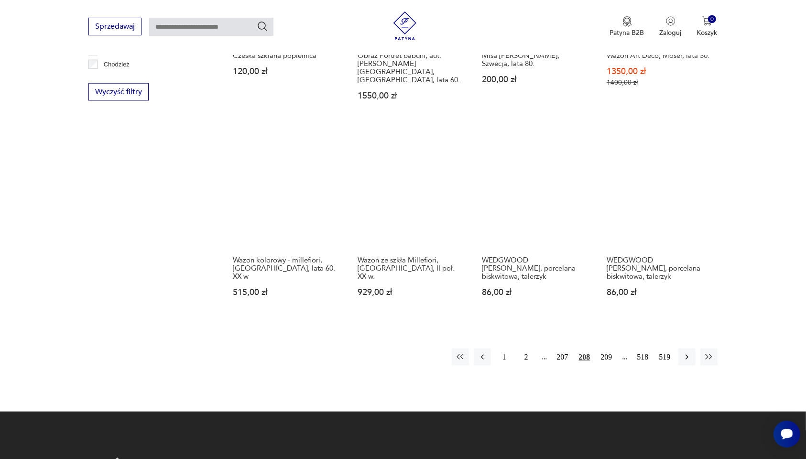
scroll to position [911, 0]
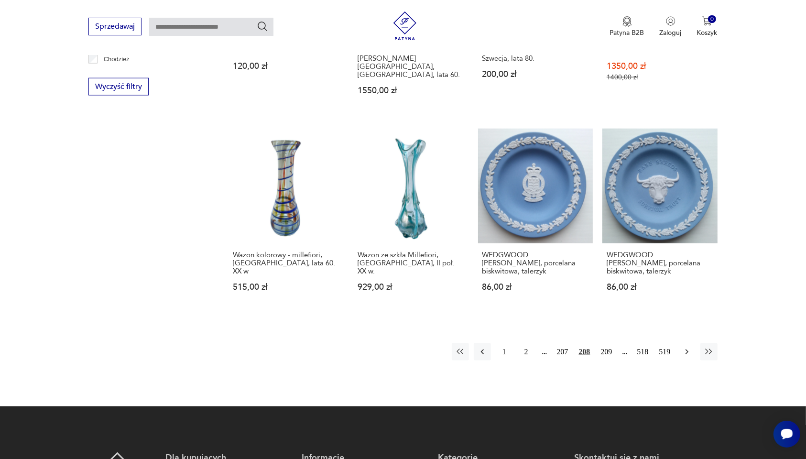
click at [684, 347] on icon "button" at bounding box center [687, 352] width 10 height 10
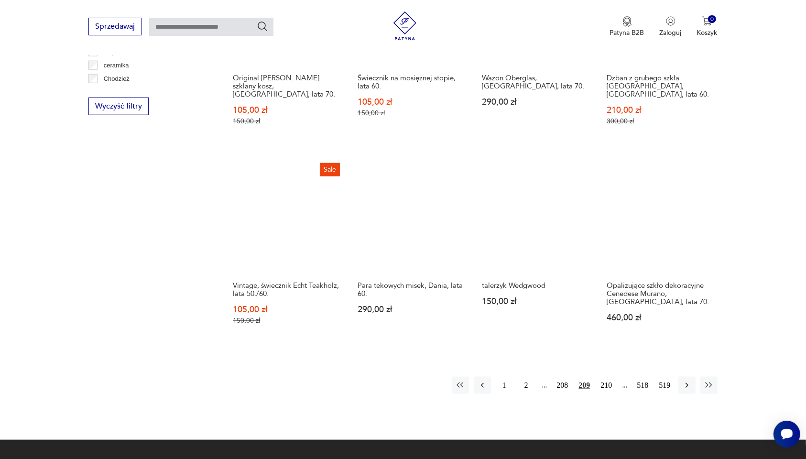
scroll to position [911, 0]
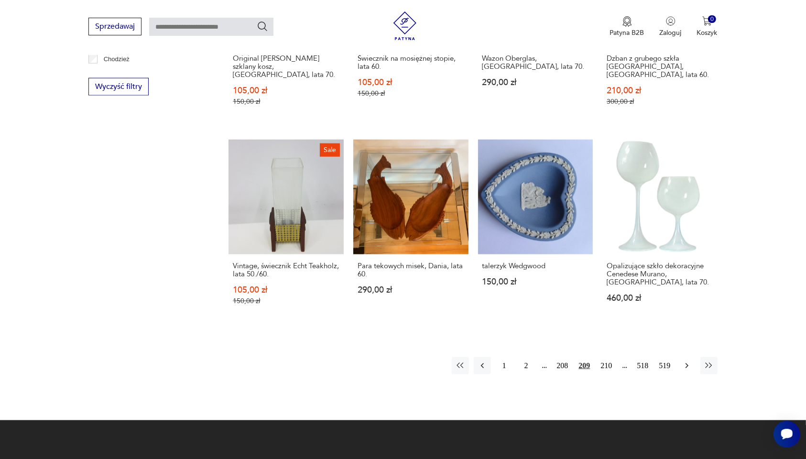
click at [687, 361] on icon "button" at bounding box center [687, 366] width 10 height 10
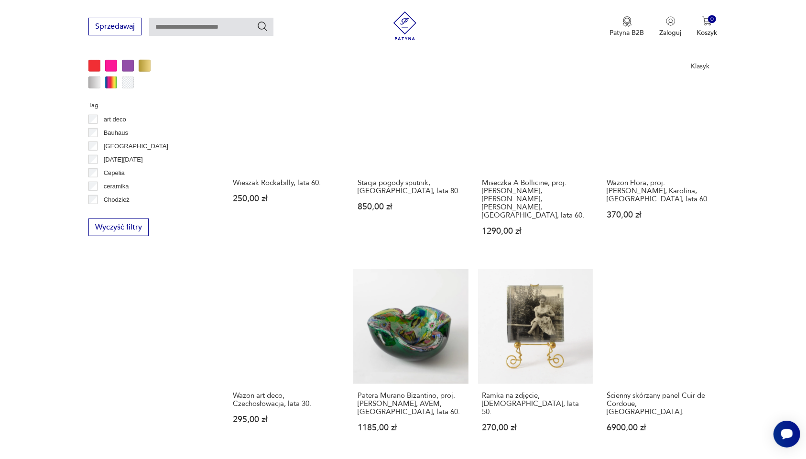
scroll to position [851, 0]
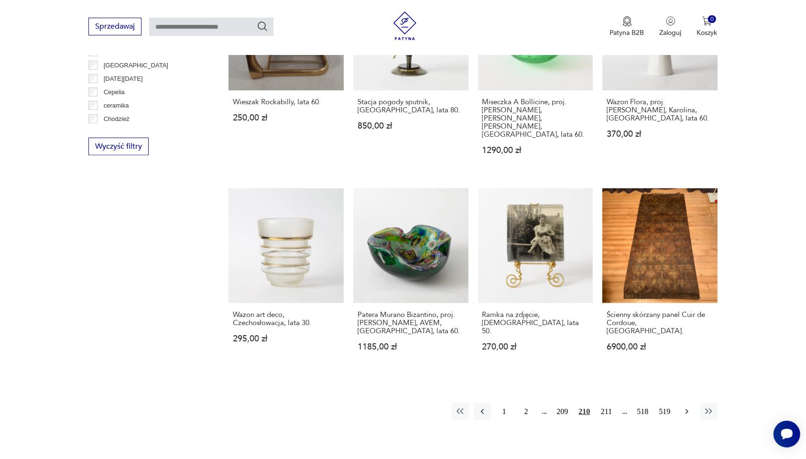
click at [685, 373] on icon "button" at bounding box center [687, 412] width 10 height 10
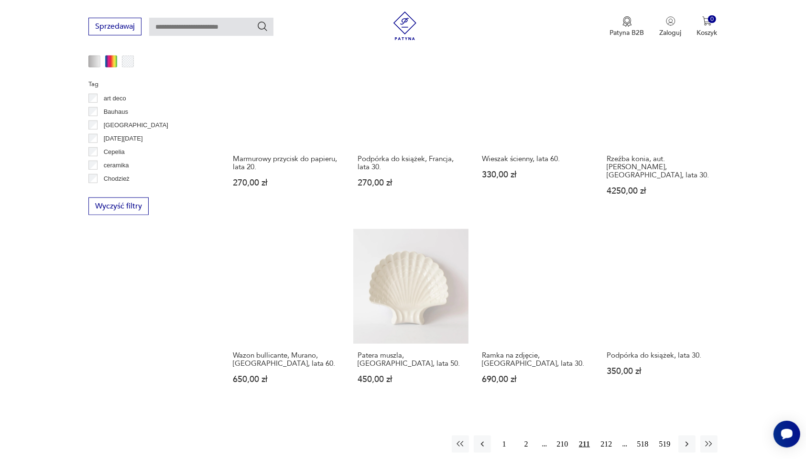
scroll to position [851, 0]
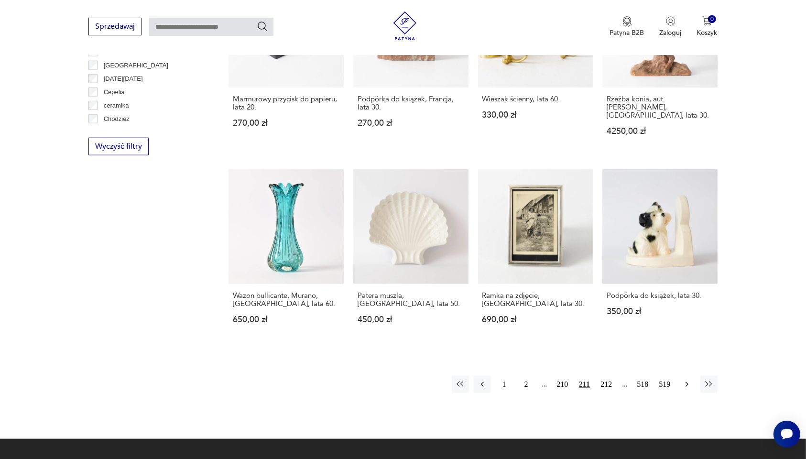
click at [685, 373] on icon "button" at bounding box center [687, 385] width 10 height 10
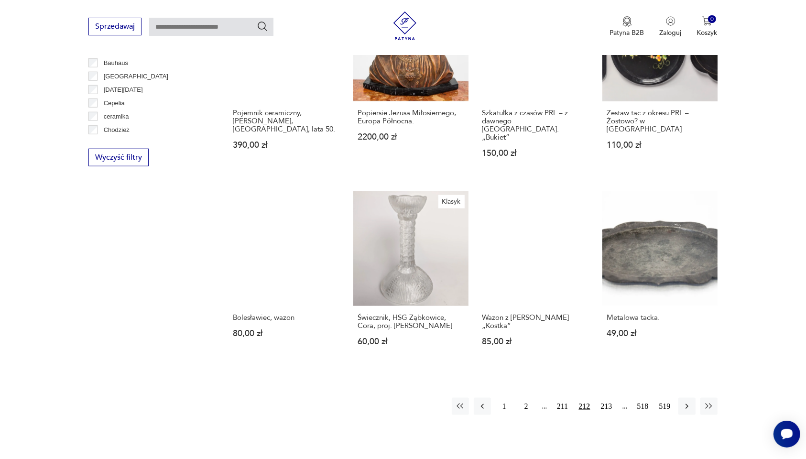
scroll to position [851, 0]
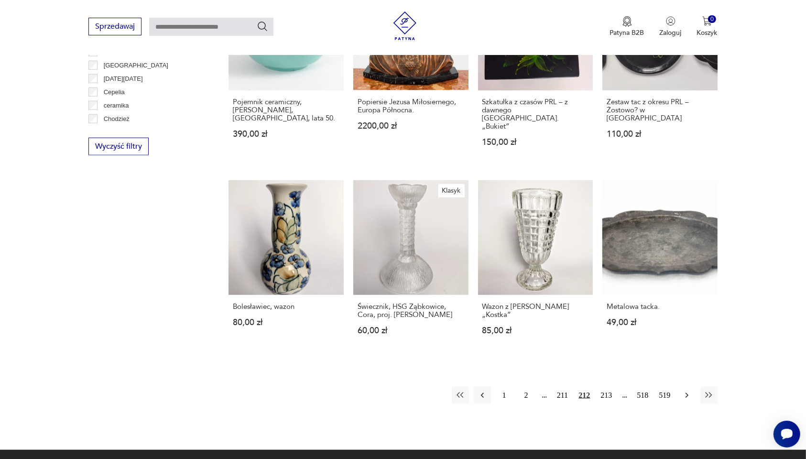
click at [685, 373] on icon "button" at bounding box center [687, 396] width 10 height 10
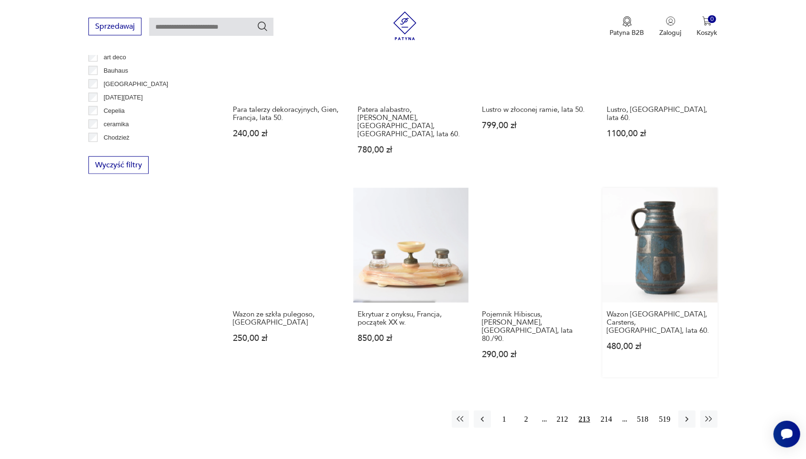
scroll to position [851, 0]
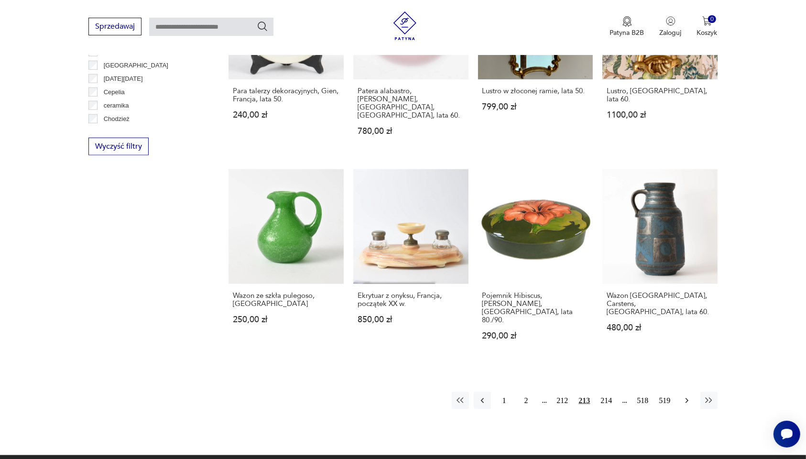
click at [686, 373] on icon "button" at bounding box center [687, 401] width 10 height 10
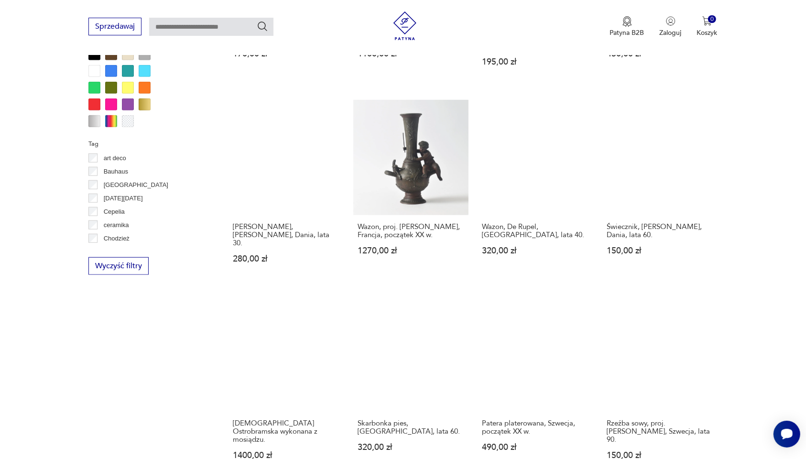
scroll to position [851, 0]
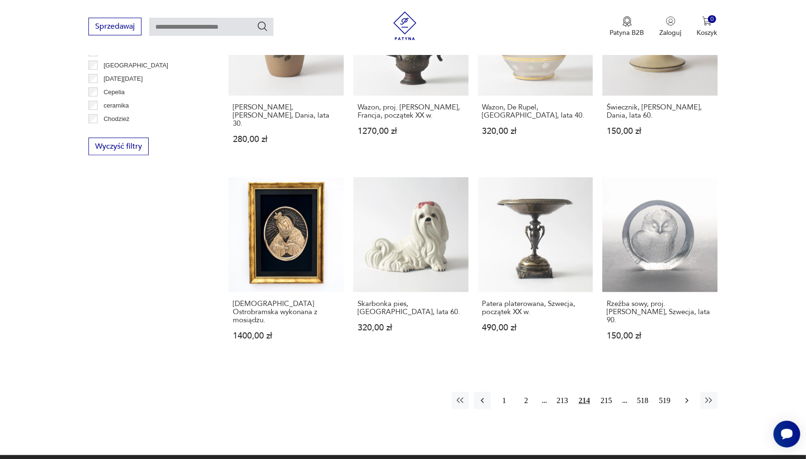
click at [683, 373] on icon "button" at bounding box center [687, 401] width 10 height 10
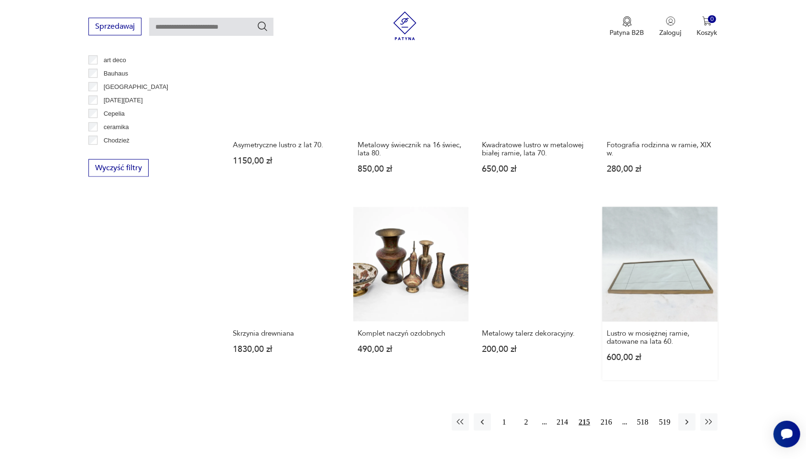
scroll to position [851, 0]
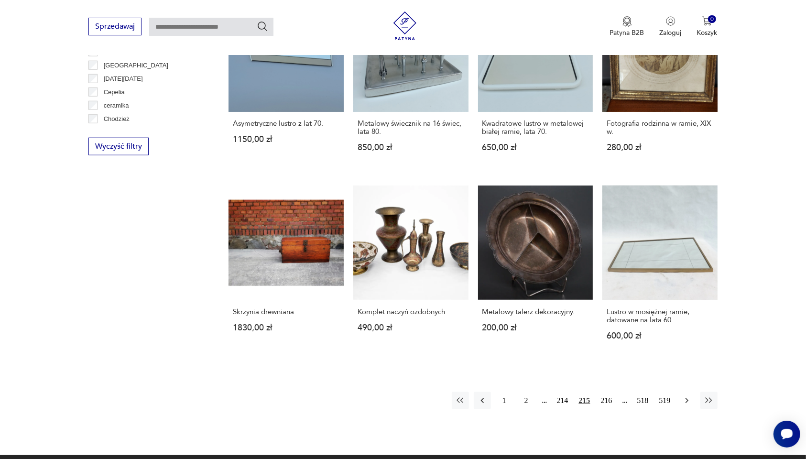
click at [688, 373] on icon "button" at bounding box center [687, 401] width 10 height 10
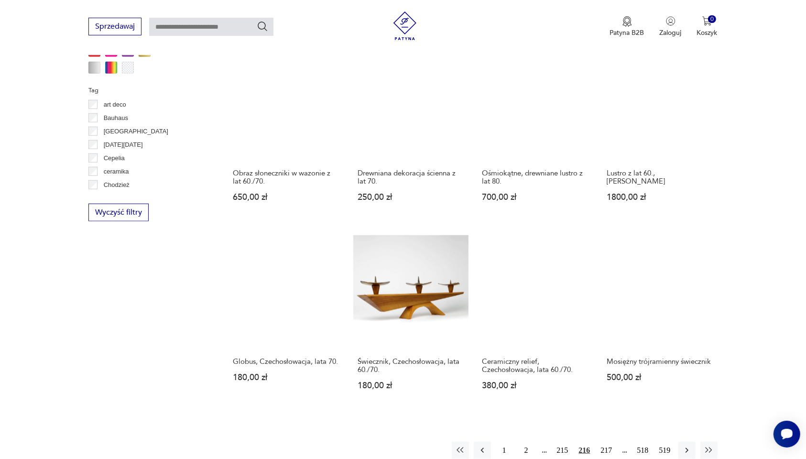
scroll to position [851, 0]
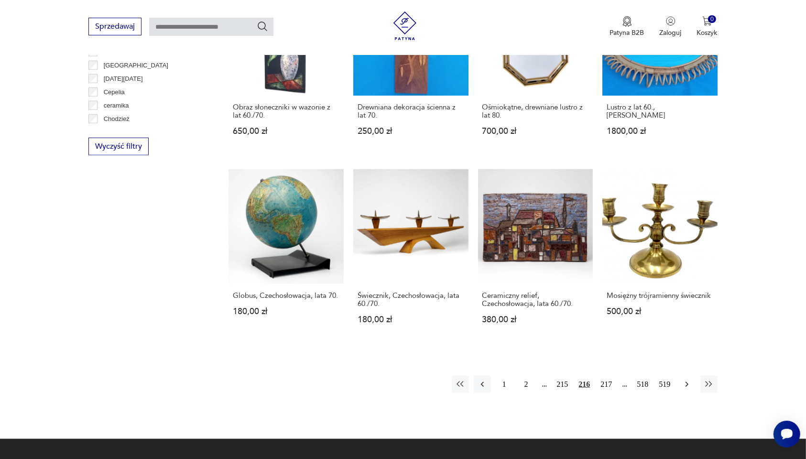
click at [686, 373] on icon "button" at bounding box center [686, 384] width 3 height 5
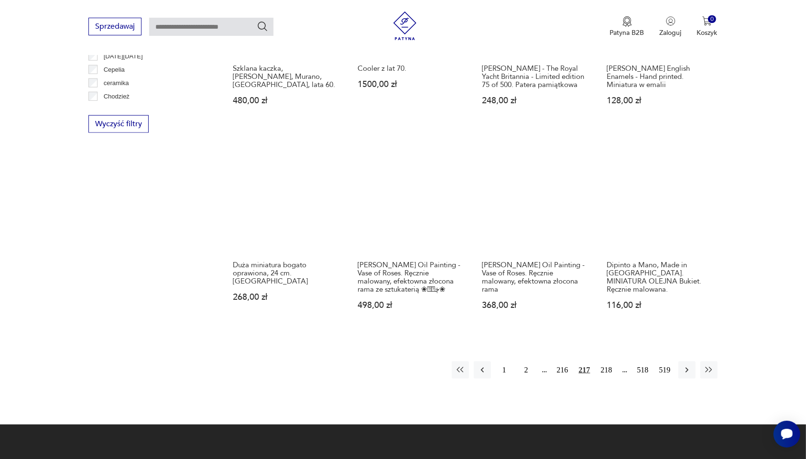
scroll to position [911, 0]
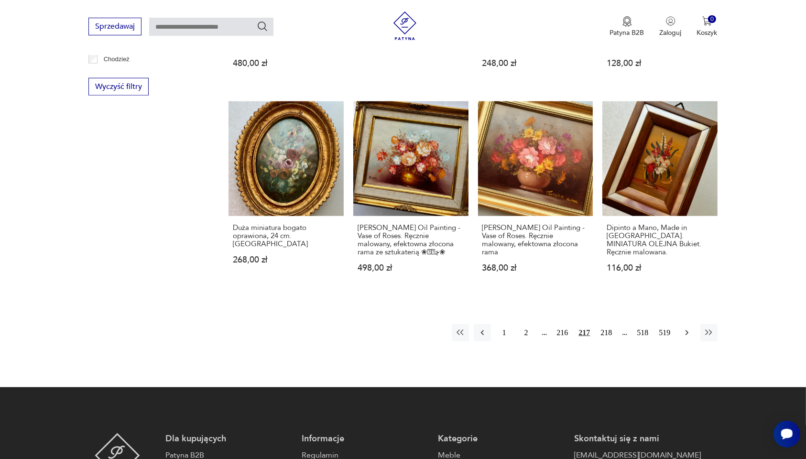
click at [686, 331] on icon "button" at bounding box center [687, 333] width 10 height 10
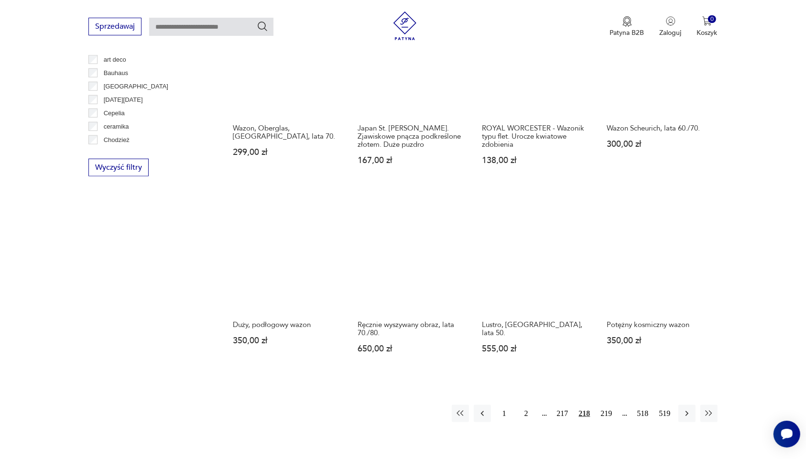
scroll to position [851, 0]
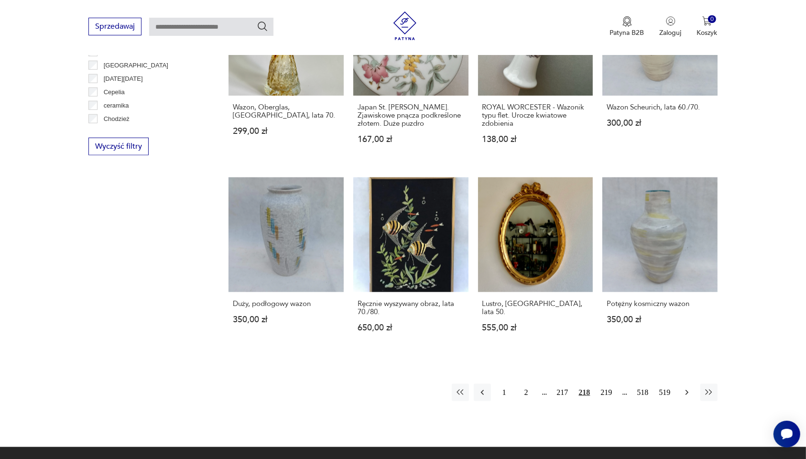
click at [686, 373] on icon "button" at bounding box center [686, 392] width 3 height 5
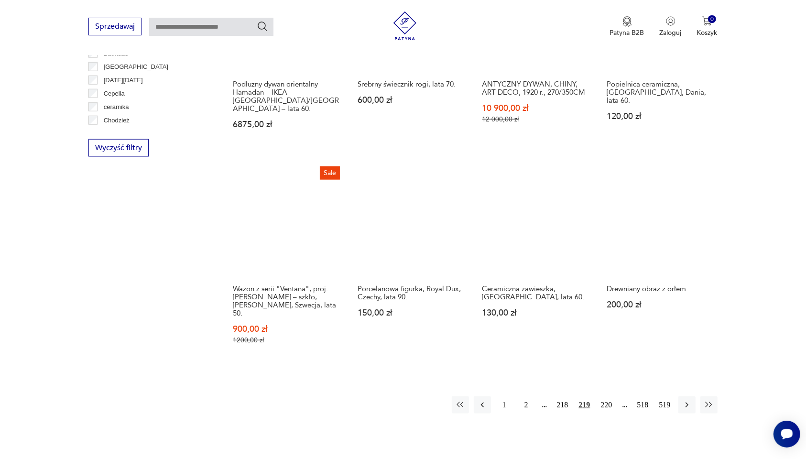
scroll to position [851, 0]
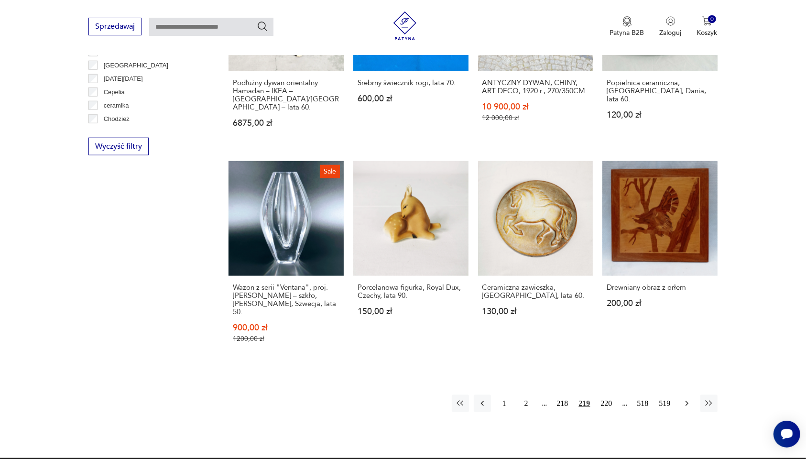
click at [685, 373] on icon "button" at bounding box center [687, 404] width 10 height 10
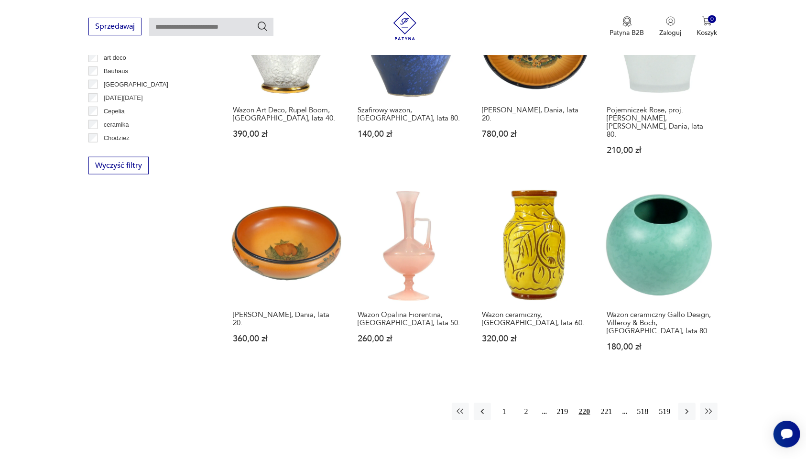
scroll to position [851, 0]
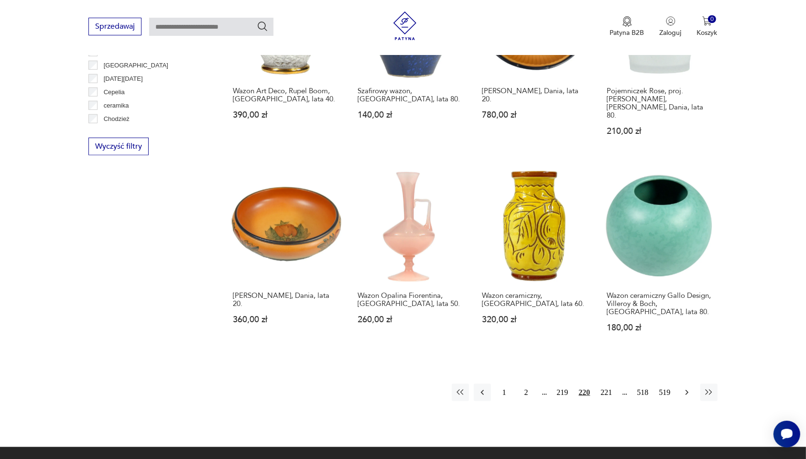
click at [685, 373] on icon "button" at bounding box center [687, 393] width 10 height 10
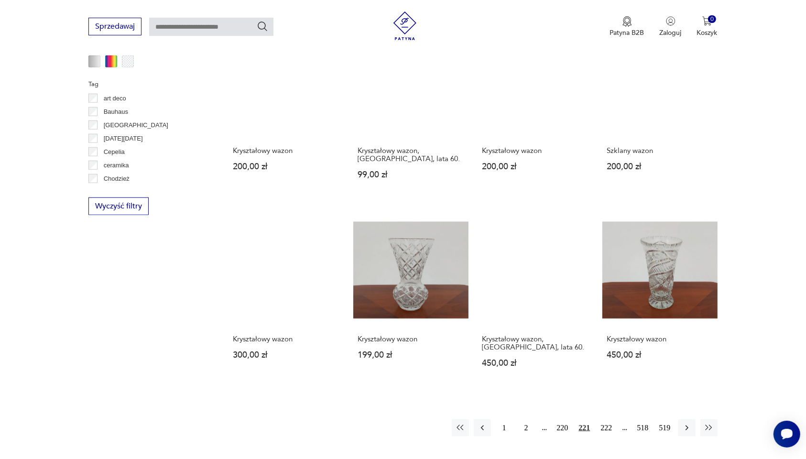
scroll to position [732, 0]
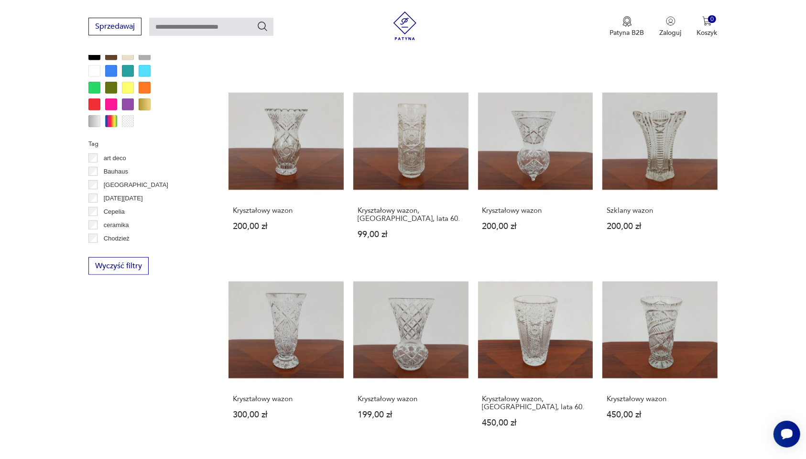
click at [696, 373] on div "Kryształowy wazon 450,00 zł" at bounding box center [659, 412] width 115 height 50
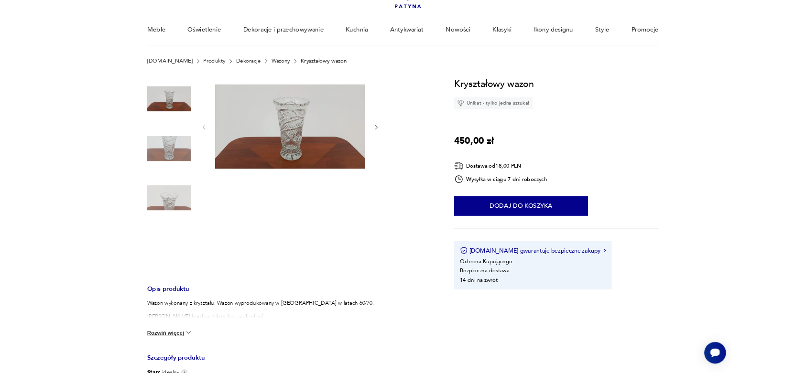
scroll to position [60, 0]
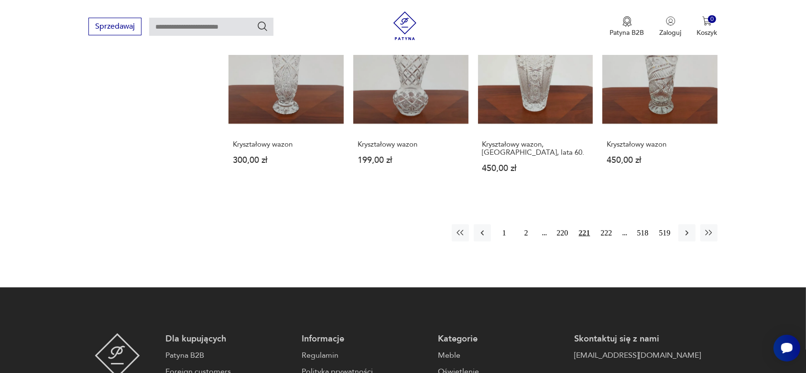
scroll to position [995, 0]
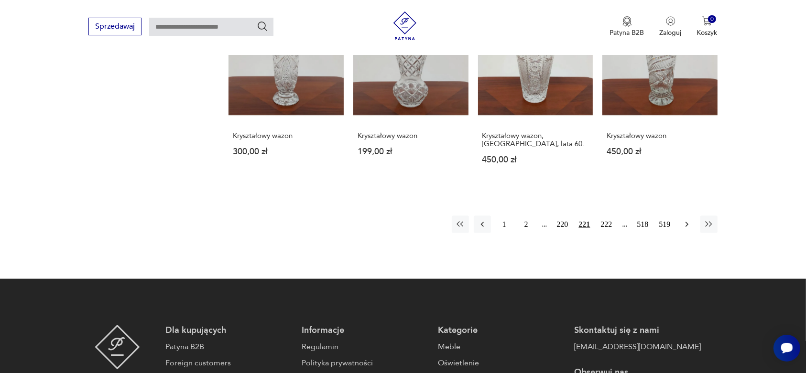
click at [686, 220] on icon "button" at bounding box center [687, 225] width 10 height 10
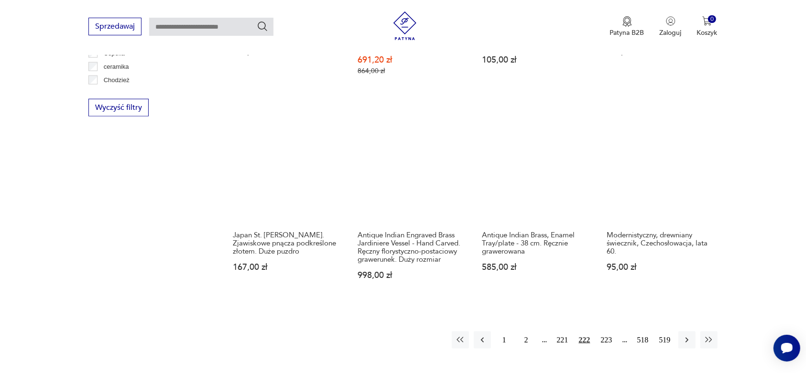
scroll to position [911, 0]
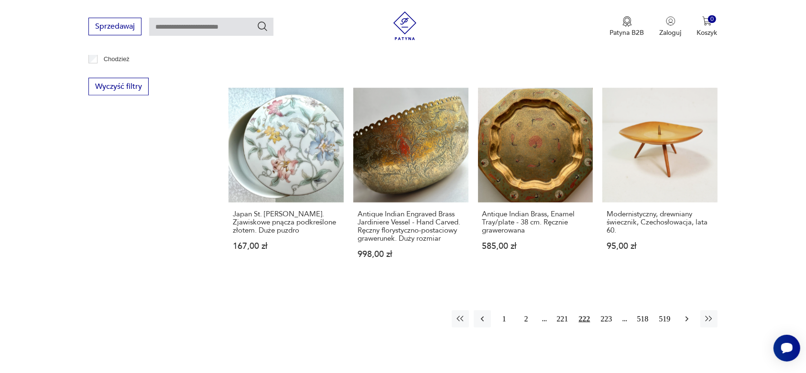
click at [687, 318] on icon "button" at bounding box center [686, 319] width 3 height 5
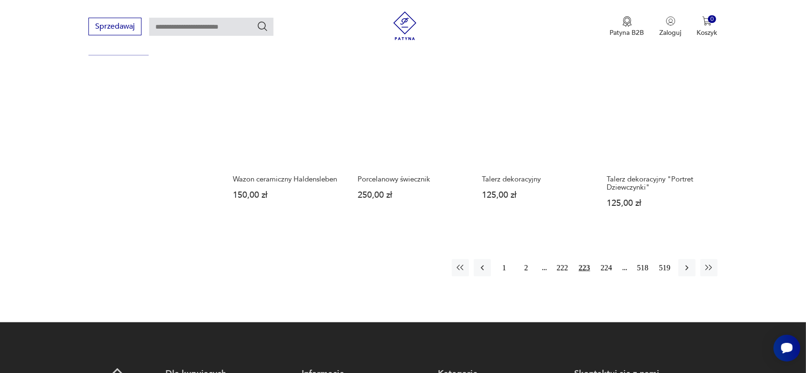
scroll to position [911, 0]
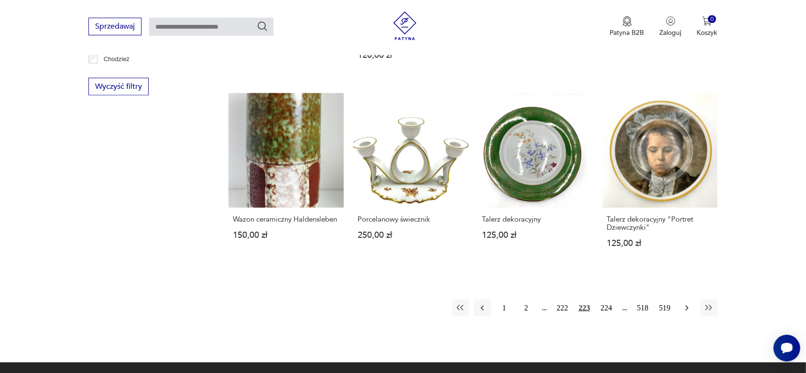
click at [687, 304] on icon "button" at bounding box center [687, 309] width 10 height 10
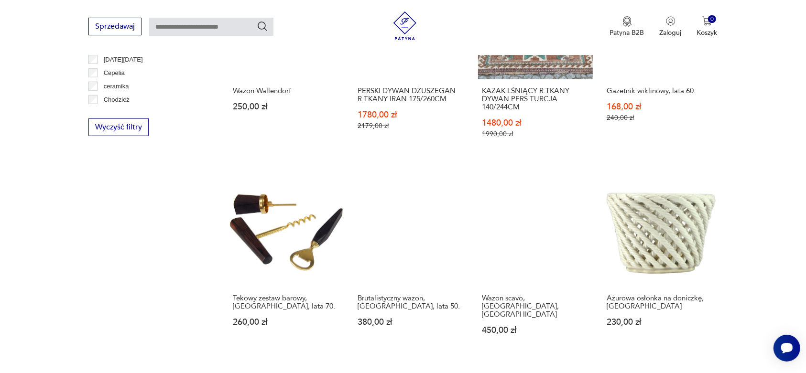
scroll to position [911, 0]
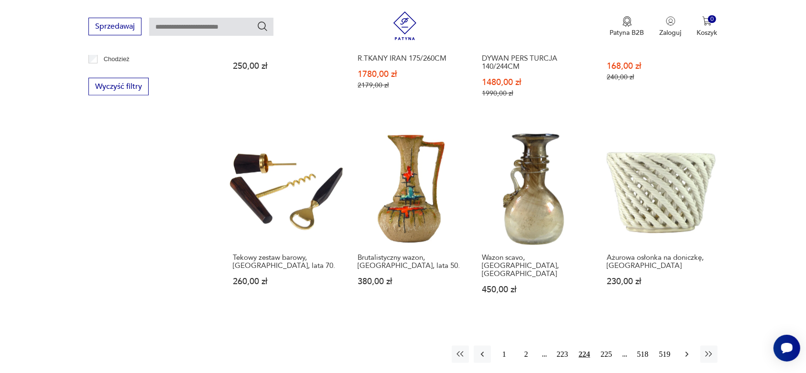
click at [686, 350] on icon "button" at bounding box center [687, 355] width 10 height 10
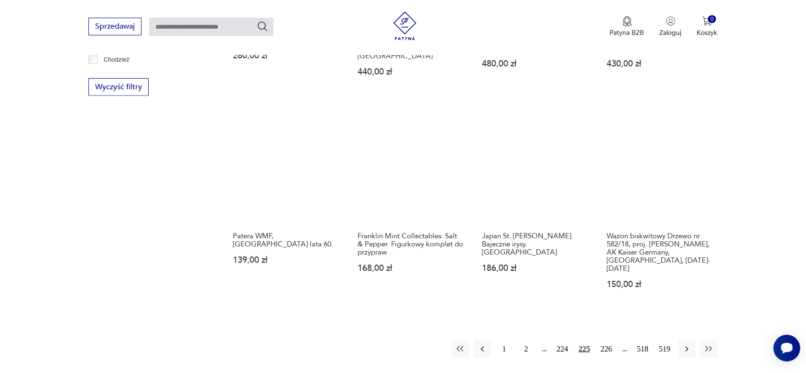
scroll to position [911, 0]
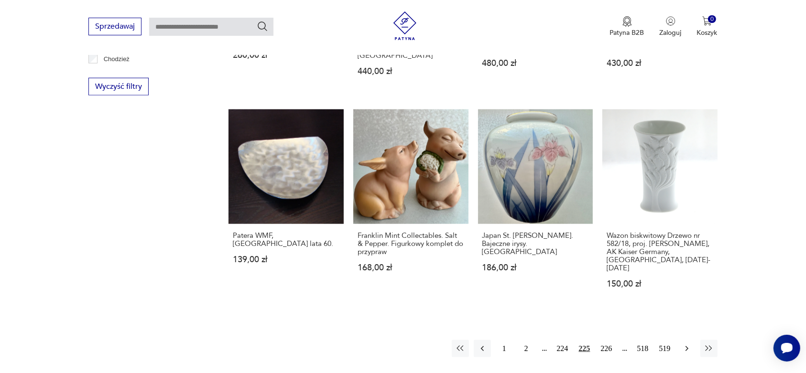
click at [687, 344] on icon "button" at bounding box center [687, 349] width 10 height 10
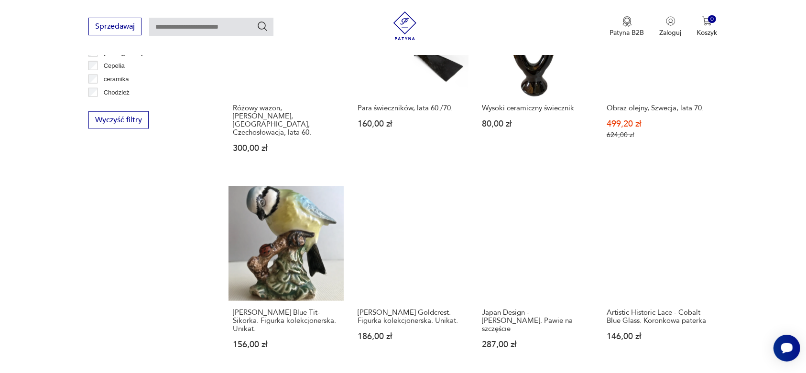
scroll to position [911, 0]
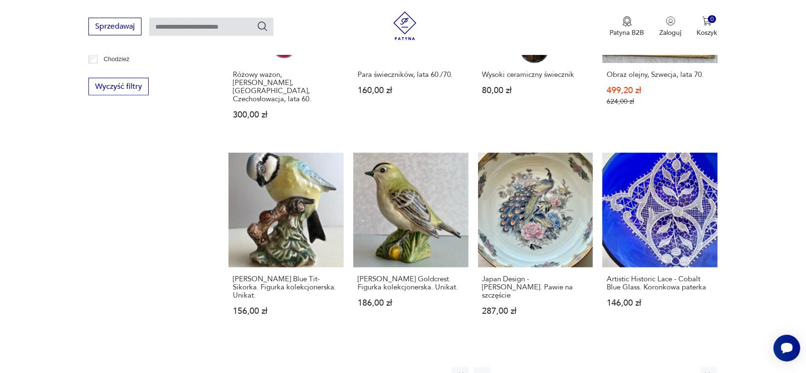
click at [687, 371] on icon "button" at bounding box center [687, 376] width 10 height 10
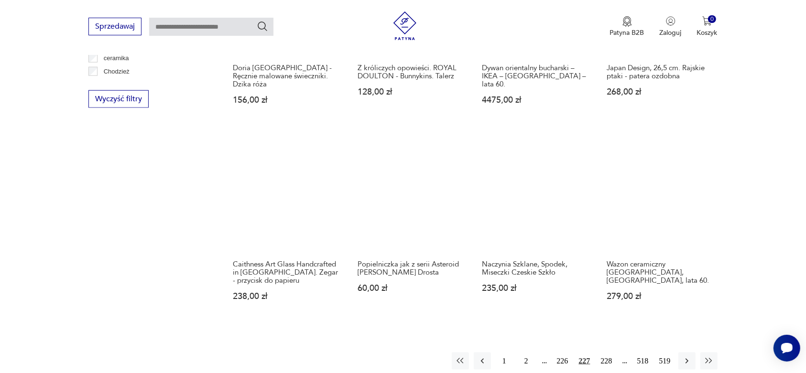
scroll to position [911, 0]
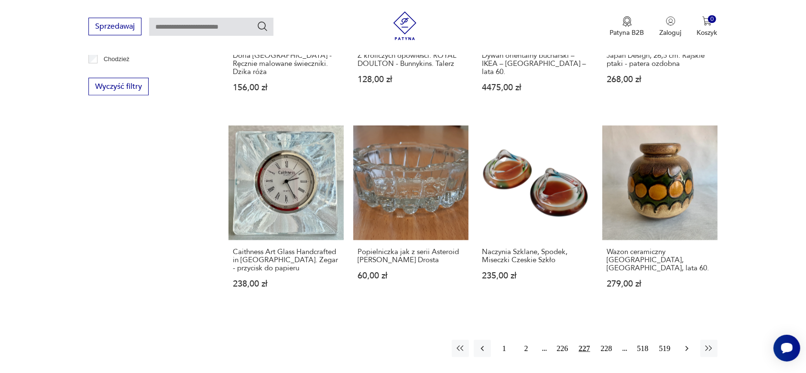
click at [686, 344] on icon "button" at bounding box center [687, 349] width 10 height 10
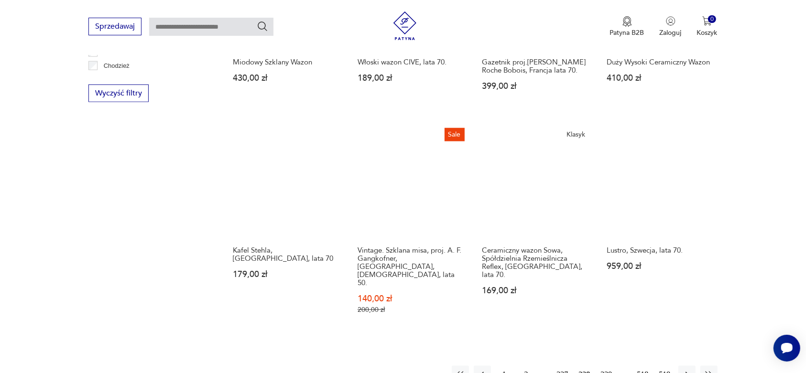
scroll to position [911, 0]
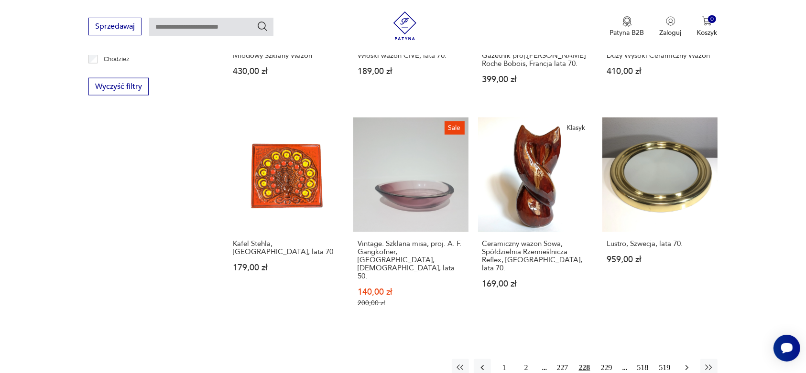
click at [687, 366] on icon "button" at bounding box center [686, 368] width 3 height 5
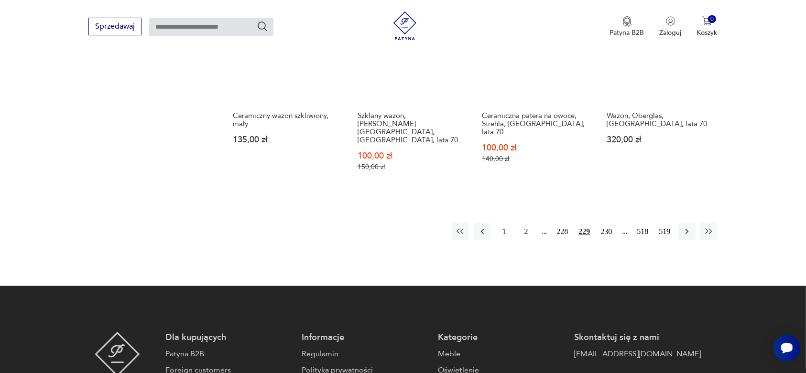
scroll to position [1091, 0]
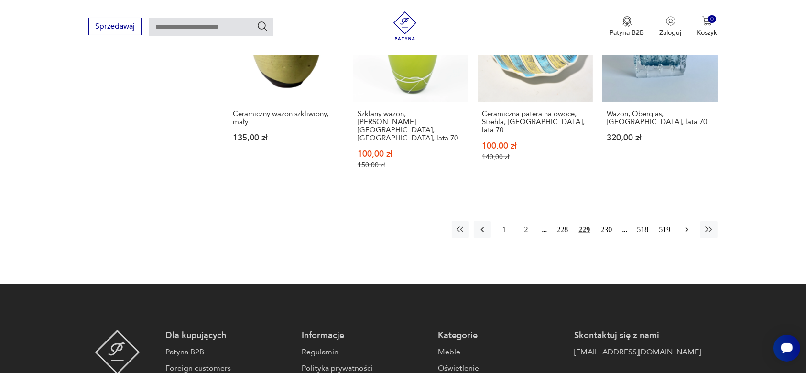
click at [685, 225] on icon "button" at bounding box center [687, 230] width 10 height 10
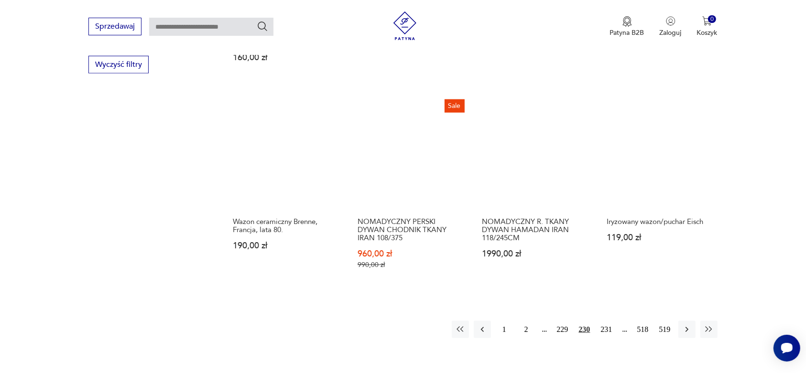
scroll to position [971, 0]
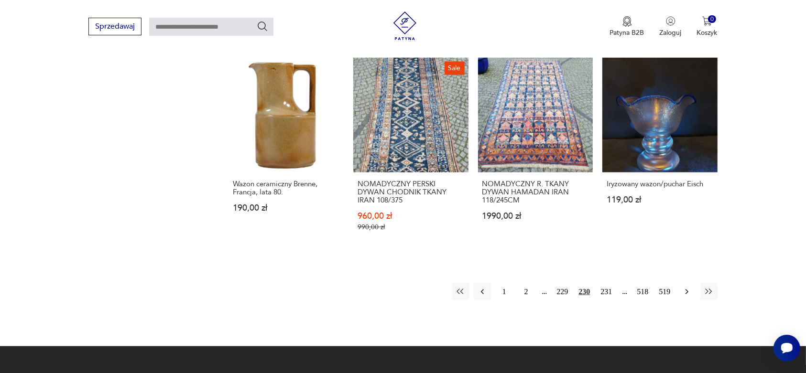
click at [687, 290] on icon "button" at bounding box center [686, 292] width 3 height 5
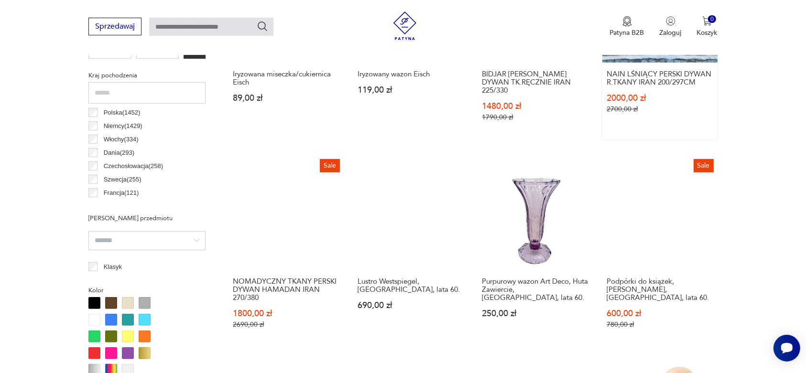
scroll to position [493, 0]
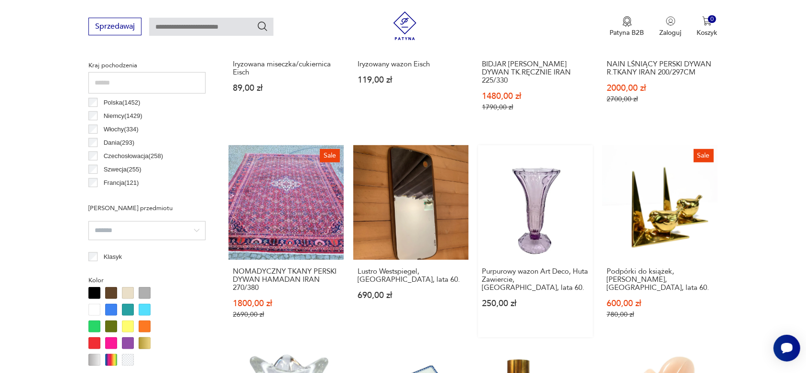
click at [527, 204] on link "Purpurowy wazon Art Deco, Huta Zawiercie, [GEOGRAPHIC_DATA], lata 60. 250,00 zł" at bounding box center [535, 241] width 115 height 193
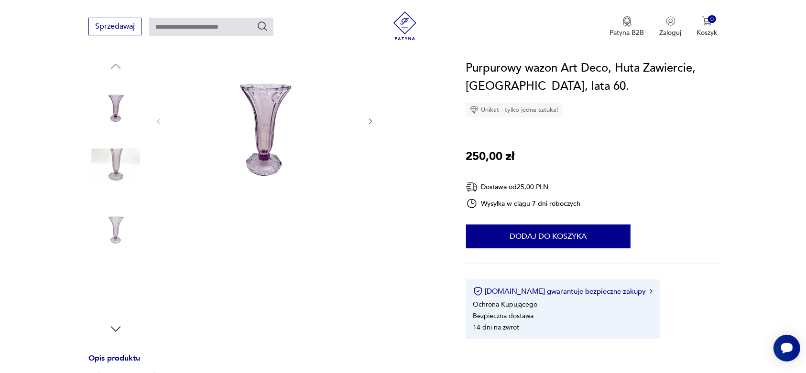
scroll to position [120, 0]
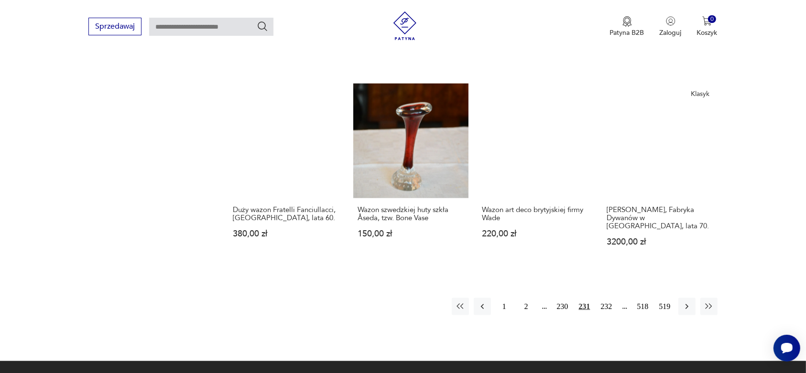
scroll to position [966, 0]
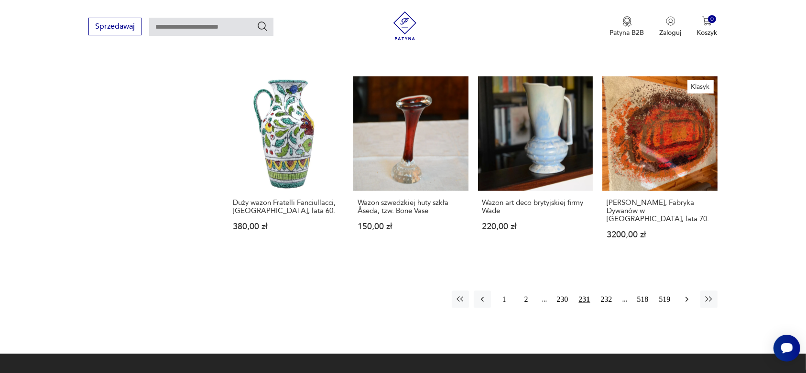
click at [687, 297] on icon "button" at bounding box center [686, 299] width 3 height 5
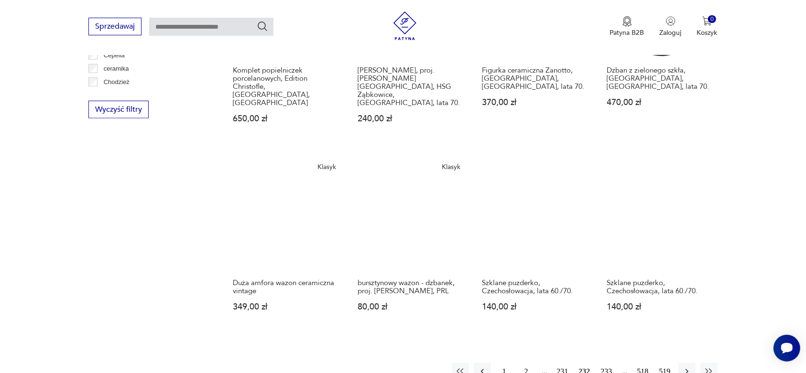
scroll to position [911, 0]
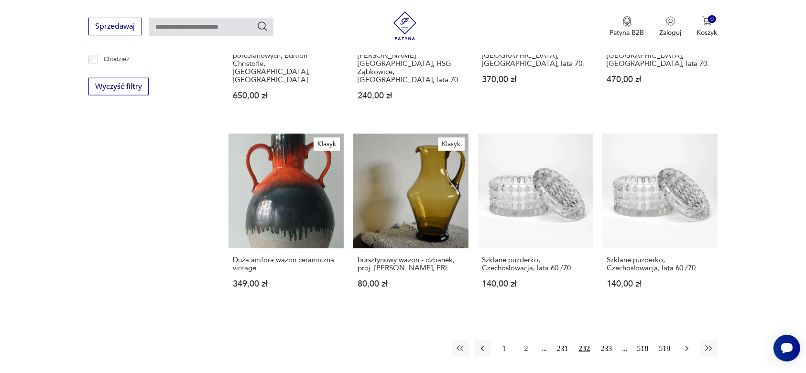
click at [685, 344] on icon "button" at bounding box center [687, 349] width 10 height 10
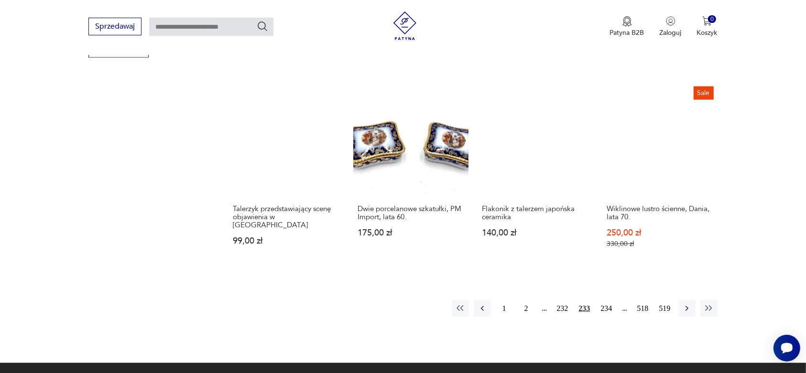
scroll to position [971, 0]
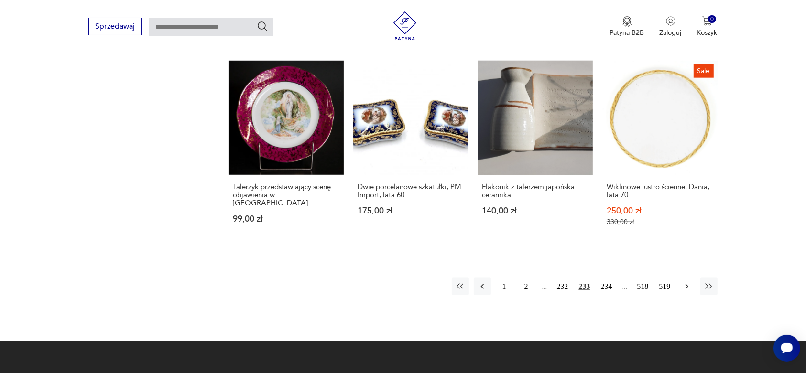
click at [686, 282] on icon "button" at bounding box center [687, 287] width 10 height 10
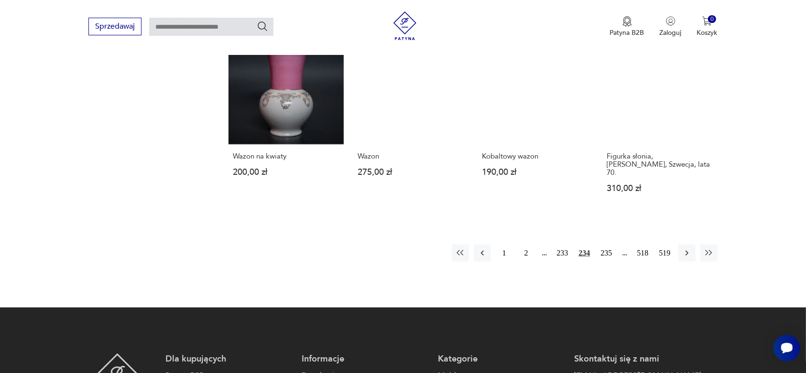
scroll to position [1031, 0]
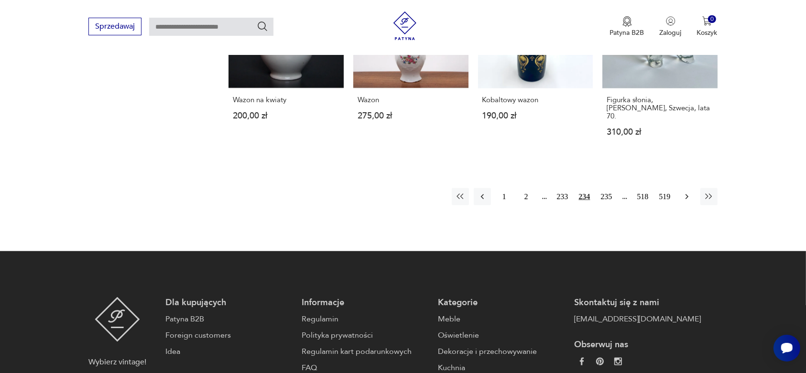
click at [685, 192] on icon "button" at bounding box center [687, 197] width 10 height 10
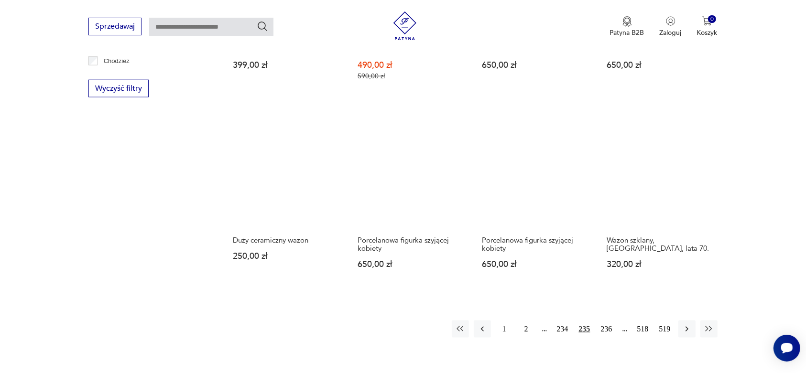
scroll to position [911, 0]
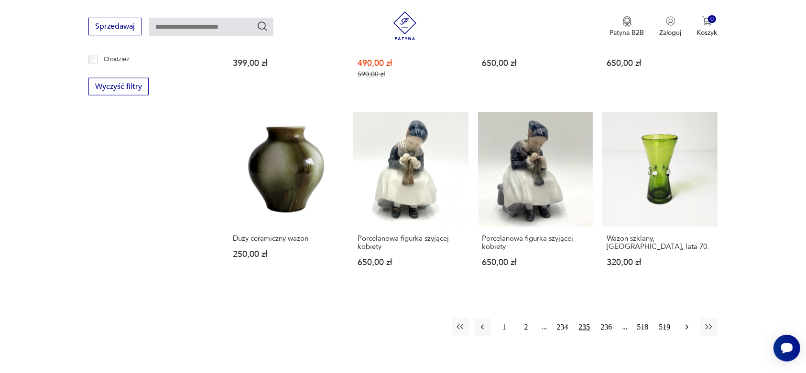
click at [687, 327] on icon "button" at bounding box center [687, 328] width 10 height 10
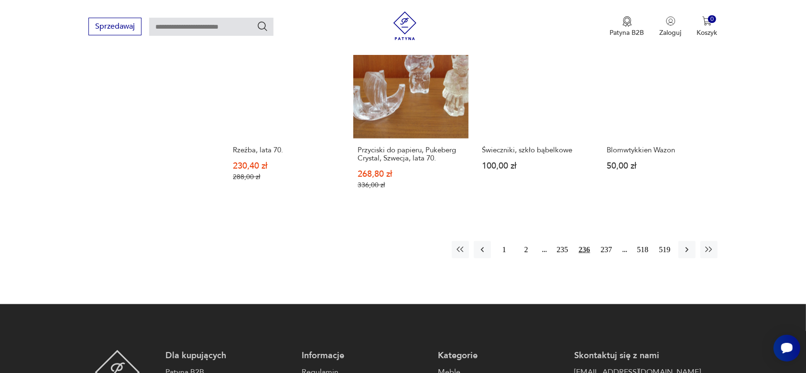
scroll to position [1031, 0]
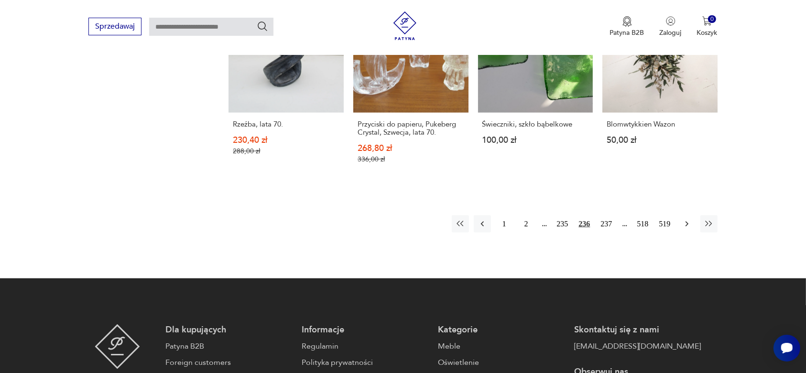
click at [686, 219] on icon "button" at bounding box center [687, 224] width 10 height 10
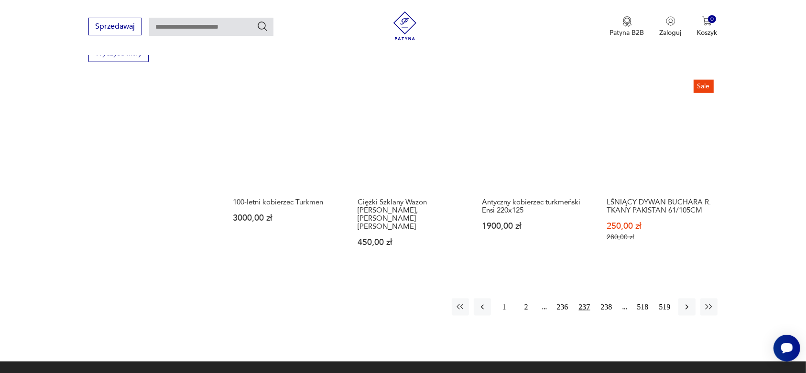
scroll to position [971, 0]
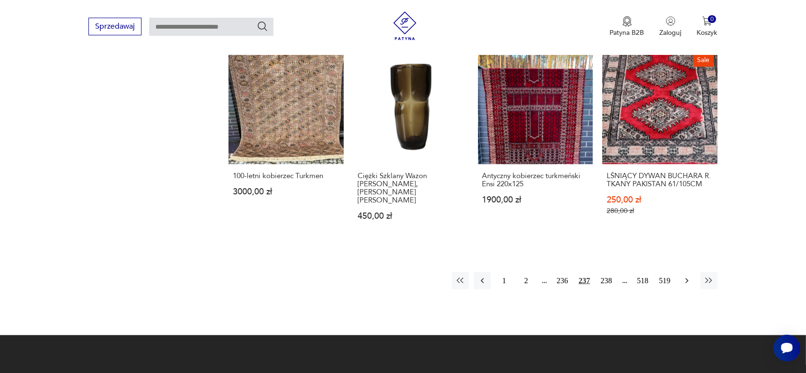
click at [687, 279] on icon "button" at bounding box center [686, 281] width 3 height 5
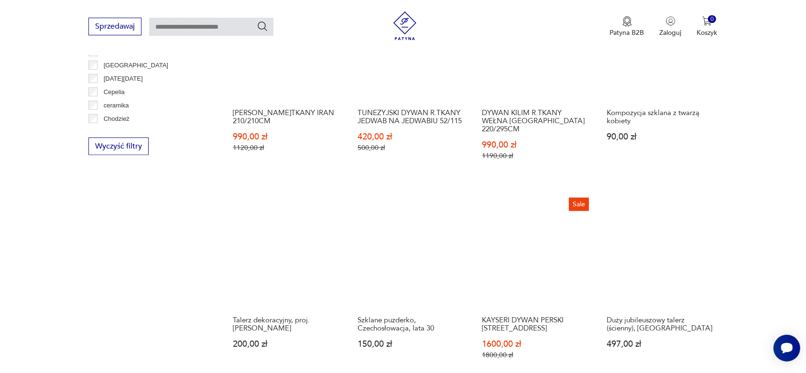
scroll to position [911, 0]
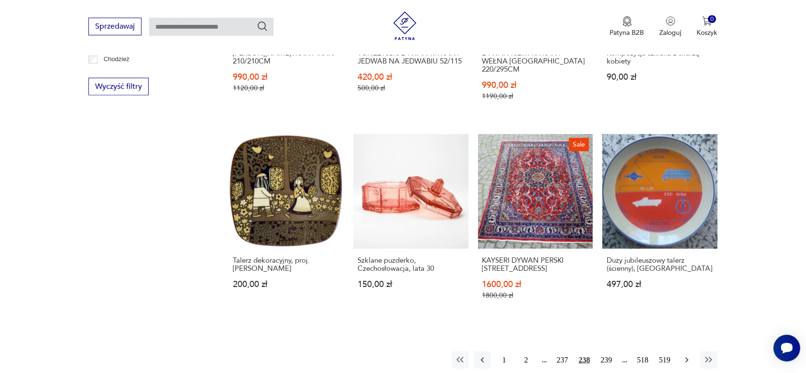
click at [685, 356] on icon "button" at bounding box center [687, 361] width 10 height 10
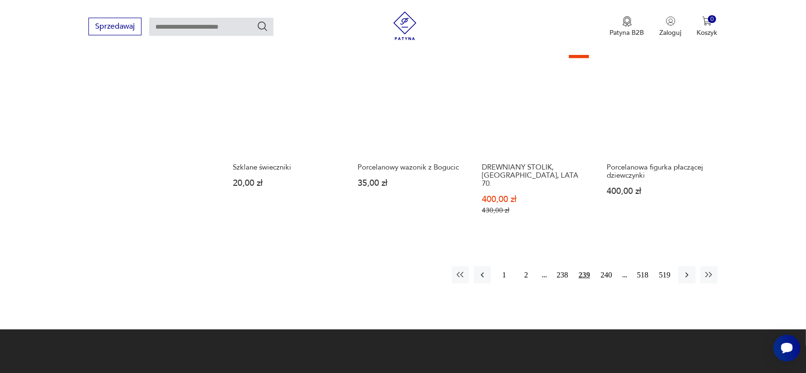
scroll to position [1031, 0]
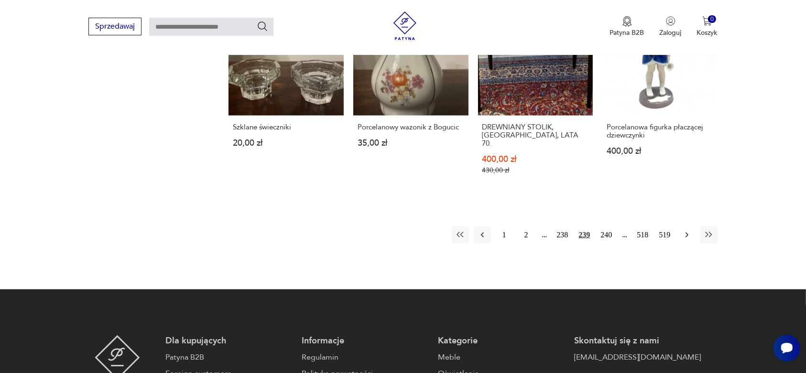
click at [684, 230] on icon "button" at bounding box center [687, 235] width 10 height 10
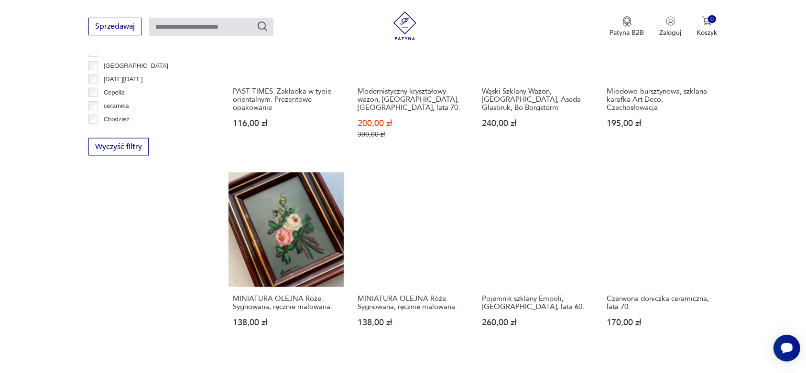
scroll to position [911, 0]
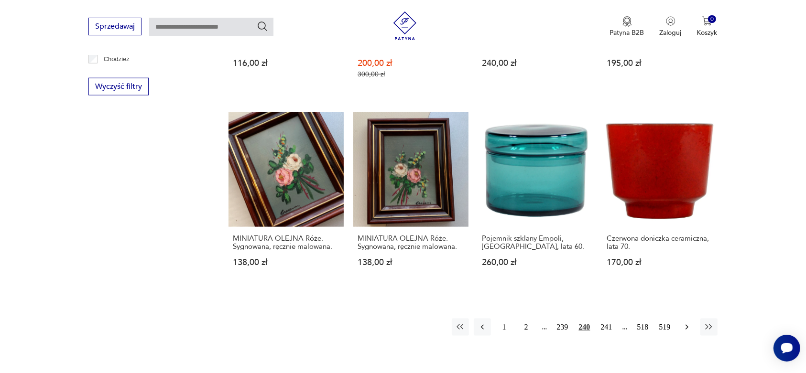
click at [685, 323] on icon "button" at bounding box center [687, 328] width 10 height 10
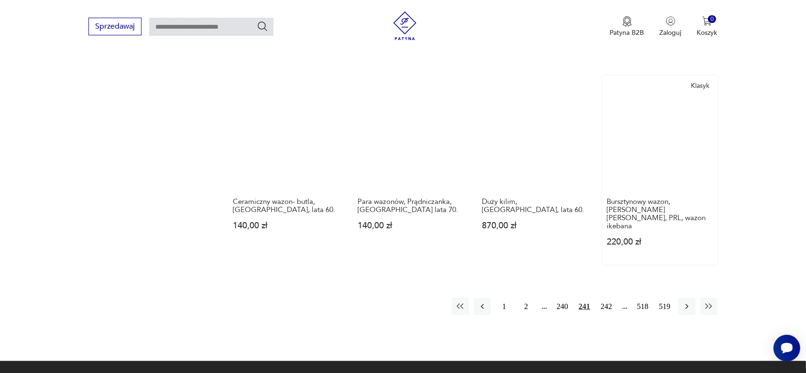
scroll to position [971, 0]
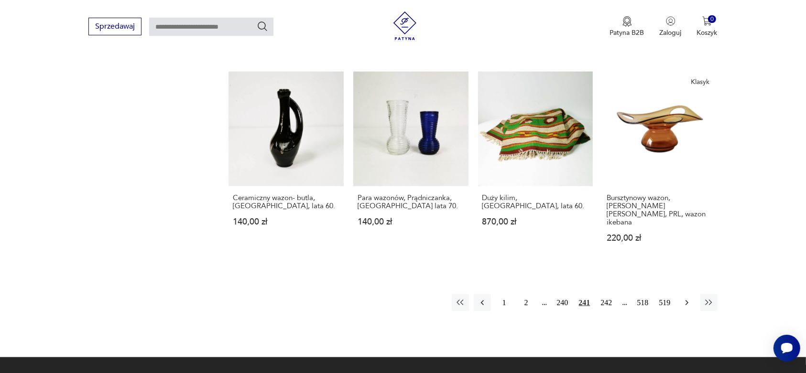
click at [687, 301] on icon "button" at bounding box center [686, 303] width 3 height 5
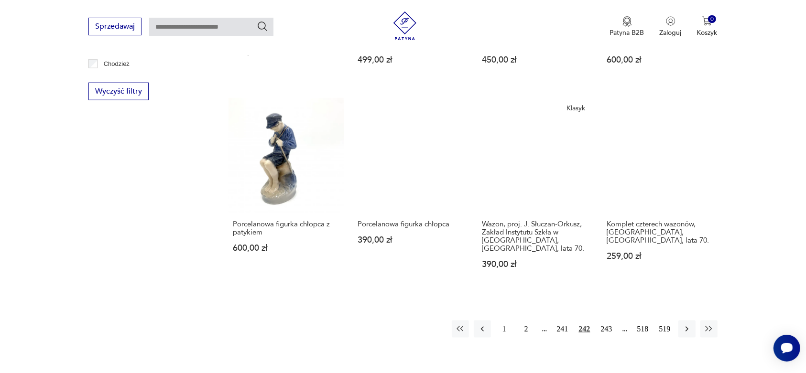
scroll to position [911, 0]
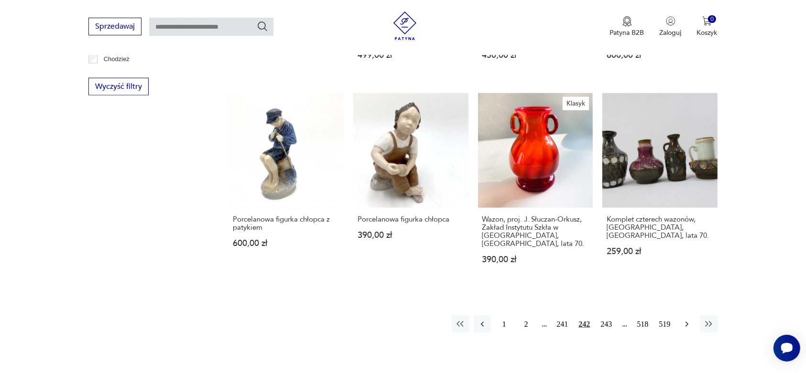
click at [687, 320] on icon "button" at bounding box center [687, 325] width 10 height 10
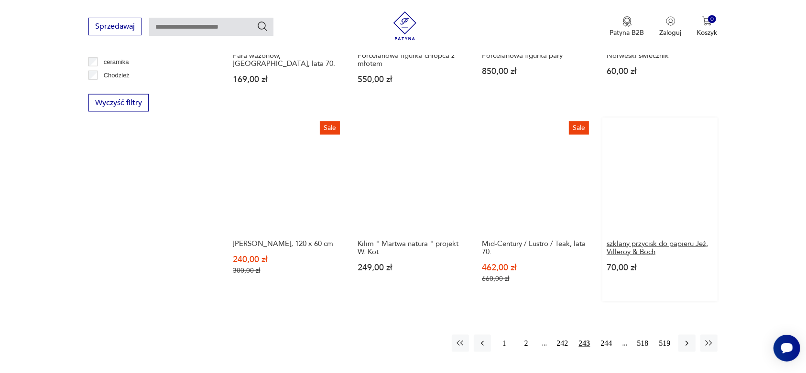
scroll to position [1091, 0]
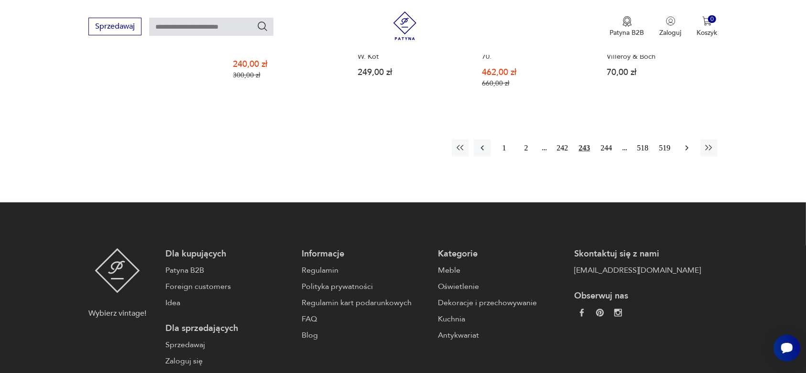
click at [685, 143] on icon "button" at bounding box center [687, 148] width 10 height 10
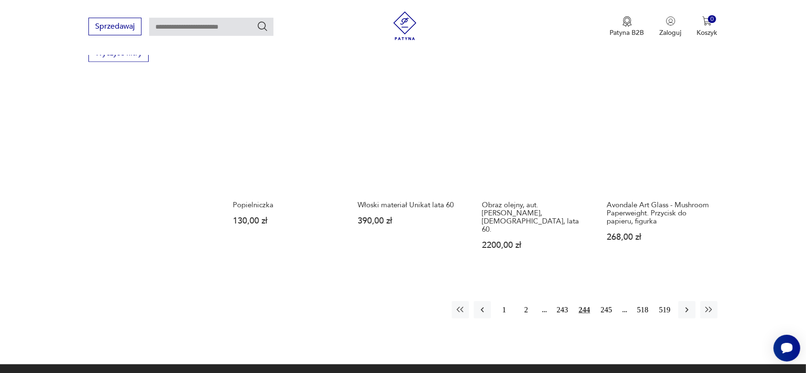
scroll to position [971, 0]
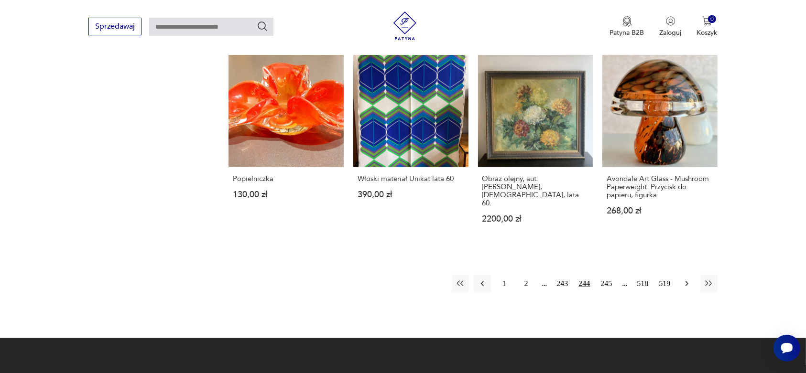
click at [684, 279] on icon "button" at bounding box center [687, 284] width 10 height 10
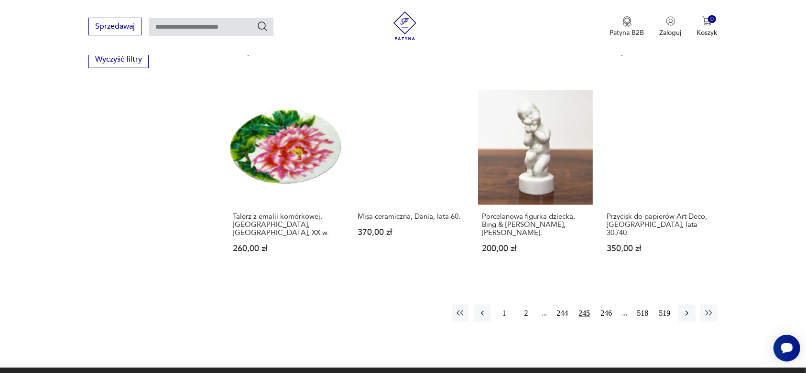
scroll to position [971, 0]
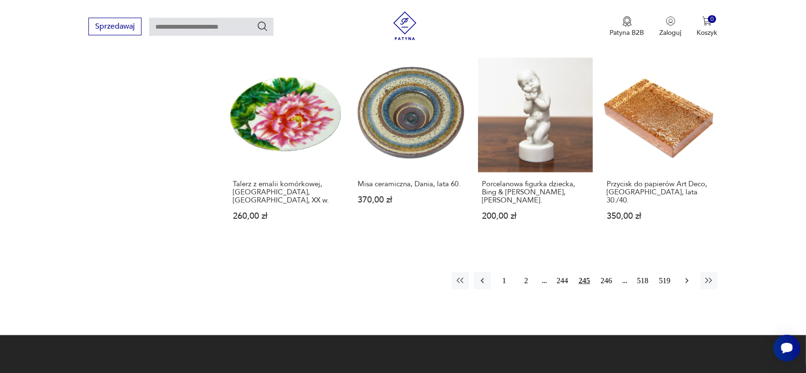
click at [684, 276] on icon "button" at bounding box center [687, 281] width 10 height 10
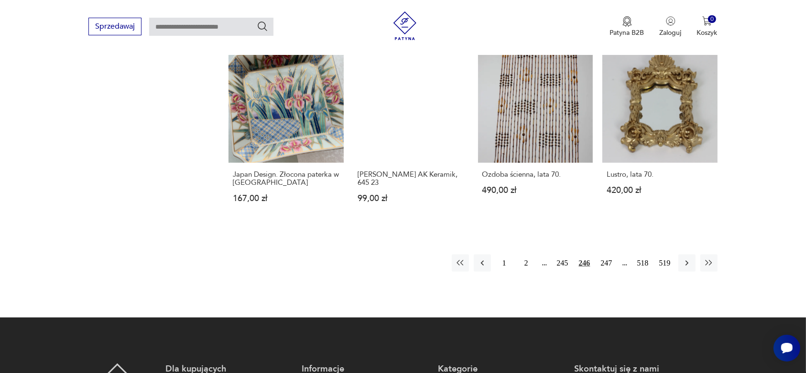
scroll to position [971, 0]
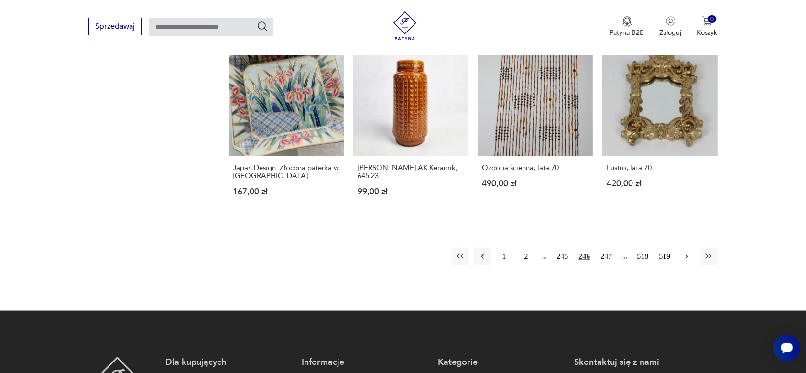
click at [687, 252] on icon "button" at bounding box center [687, 257] width 10 height 10
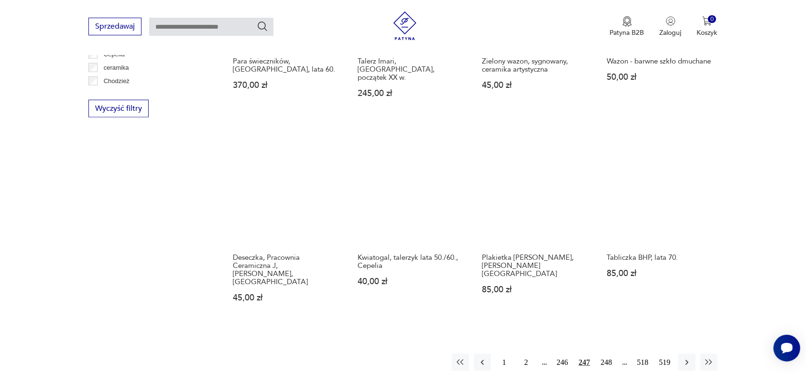
scroll to position [971, 0]
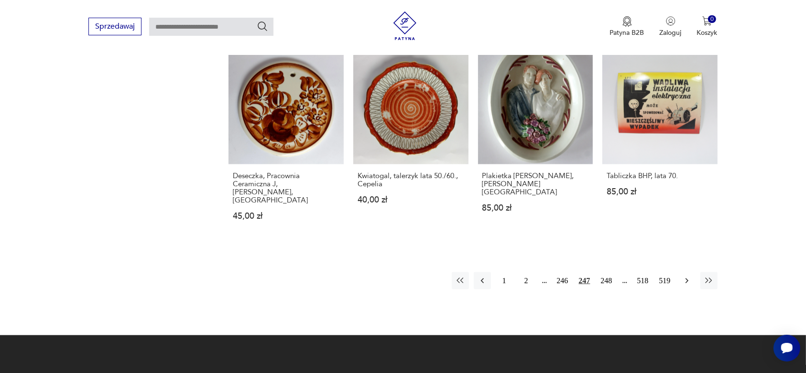
click at [687, 276] on icon "button" at bounding box center [687, 281] width 10 height 10
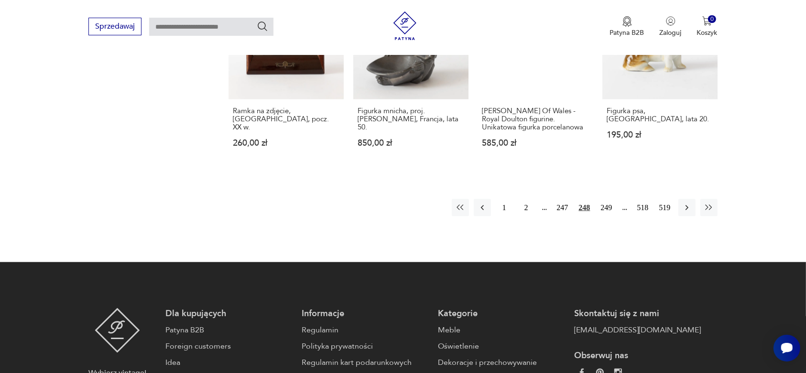
scroll to position [1031, 0]
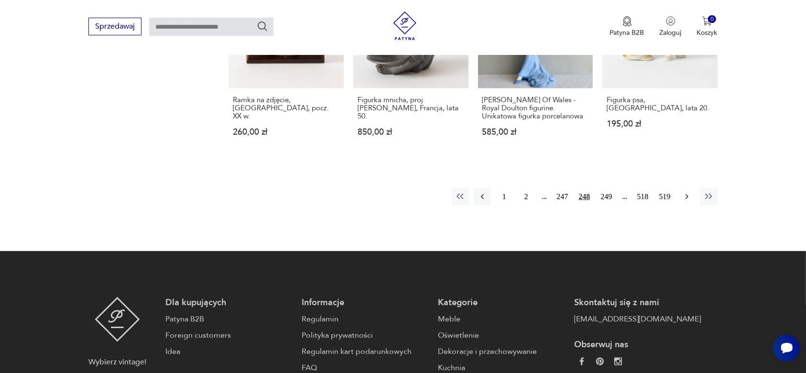
click at [686, 195] on icon "button" at bounding box center [686, 197] width 3 height 5
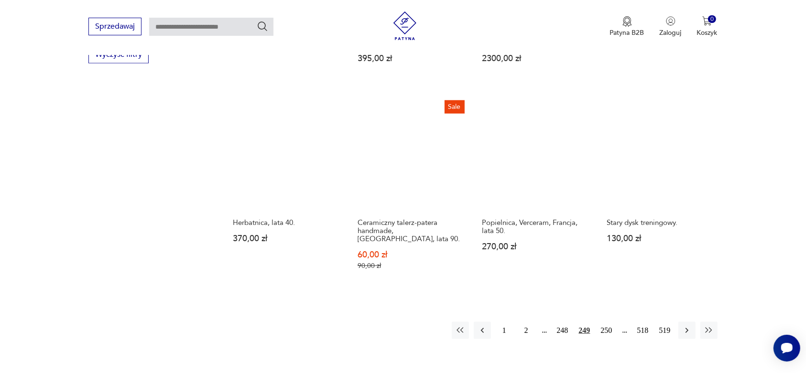
scroll to position [971, 0]
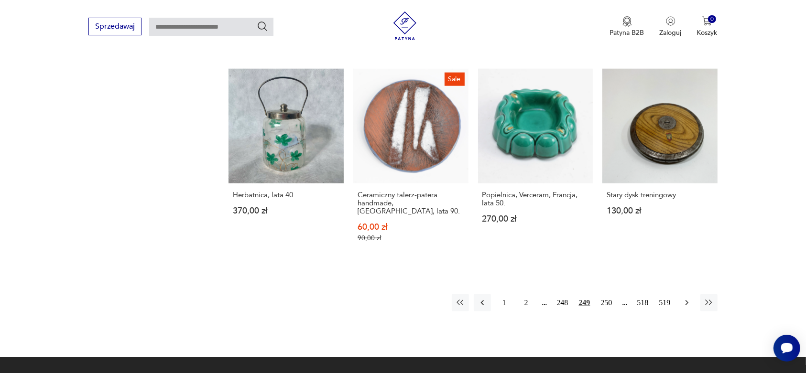
click at [687, 298] on icon "button" at bounding box center [687, 303] width 10 height 10
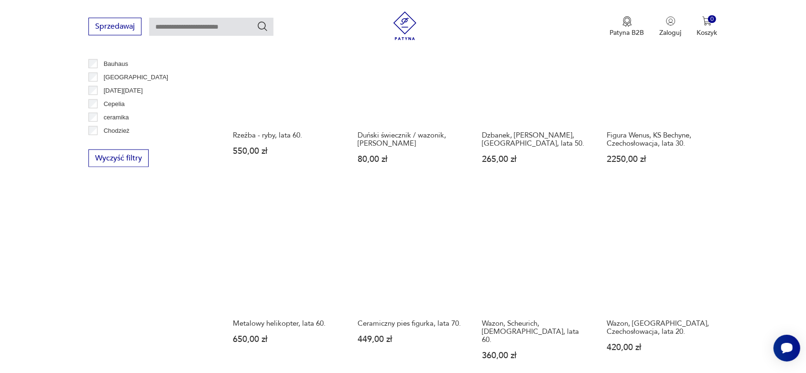
scroll to position [911, 0]
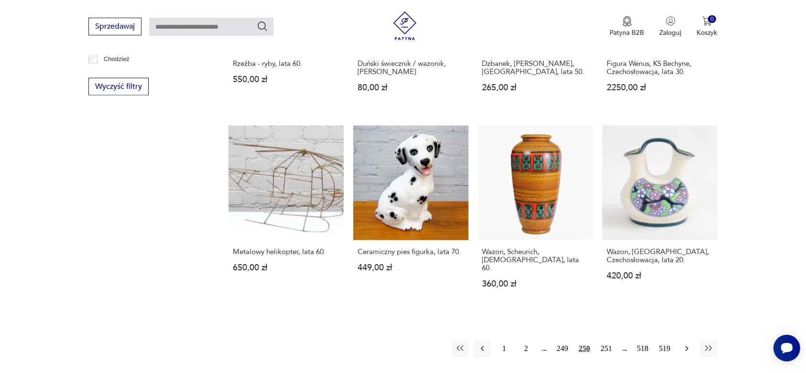
click at [685, 344] on icon "button" at bounding box center [687, 349] width 10 height 10
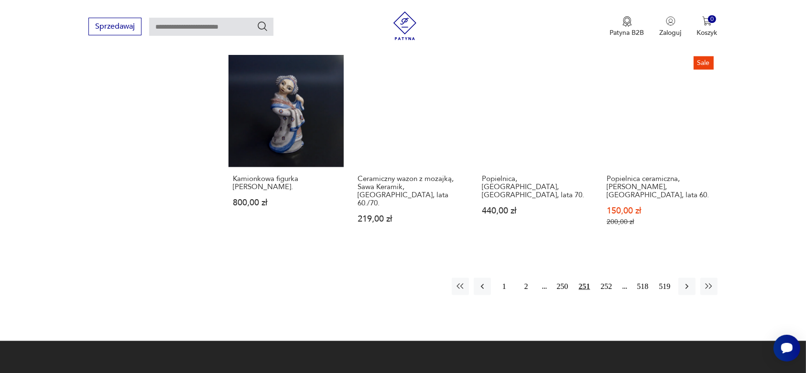
scroll to position [971, 0]
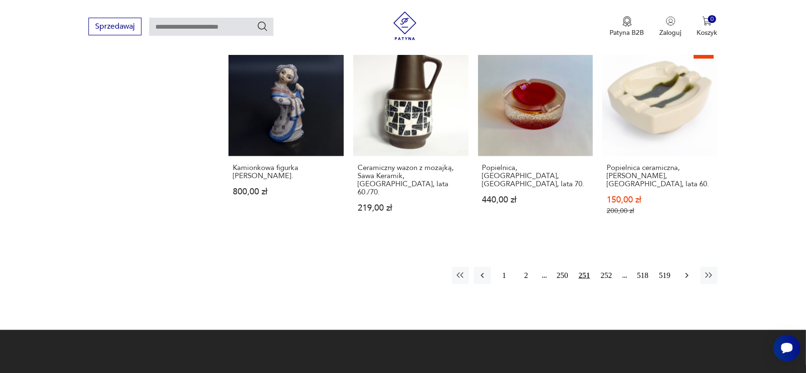
click at [687, 271] on icon "button" at bounding box center [687, 276] width 10 height 10
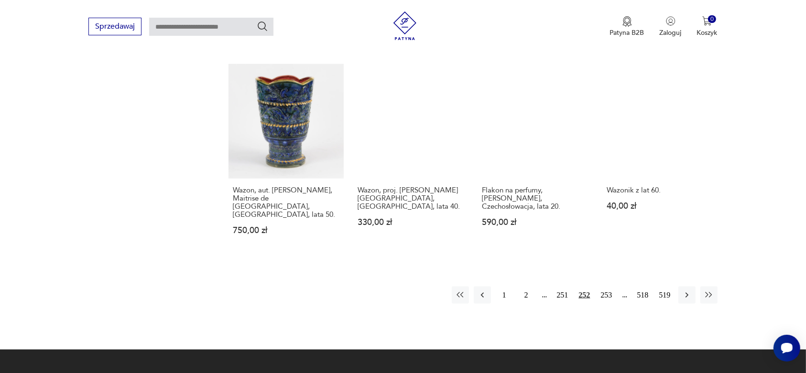
scroll to position [971, 0]
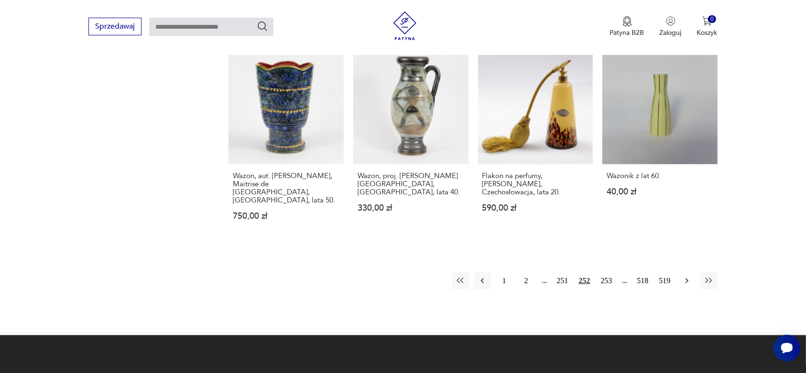
click at [687, 279] on icon "button" at bounding box center [686, 281] width 3 height 5
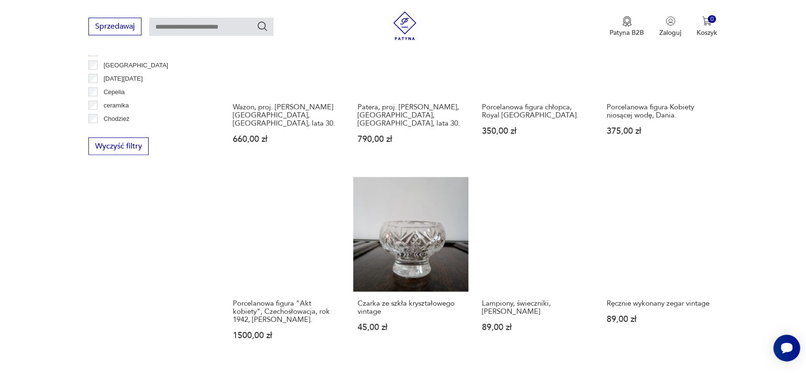
scroll to position [971, 0]
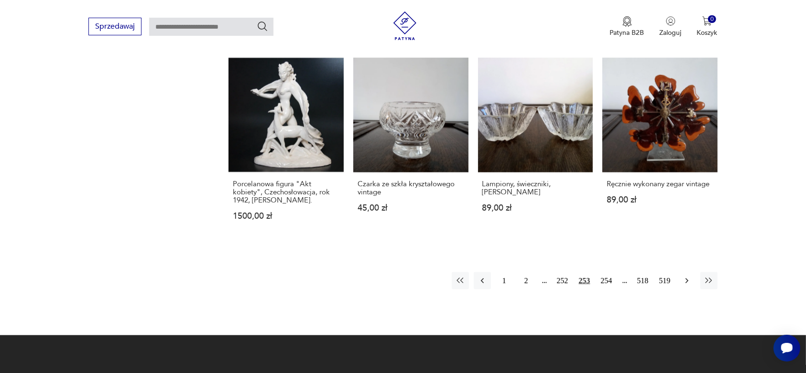
click at [685, 276] on icon "button" at bounding box center [687, 281] width 10 height 10
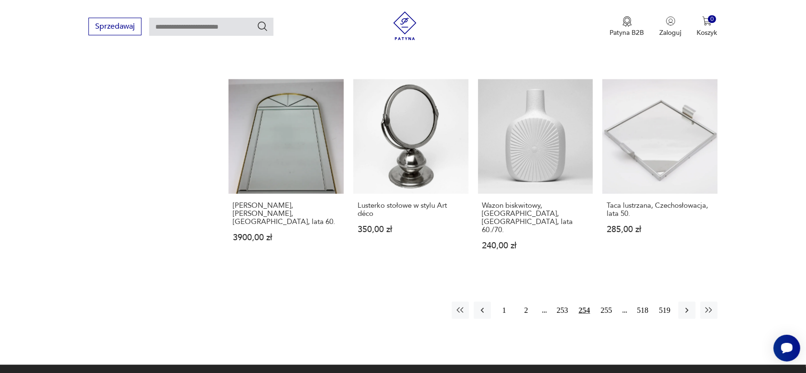
scroll to position [971, 0]
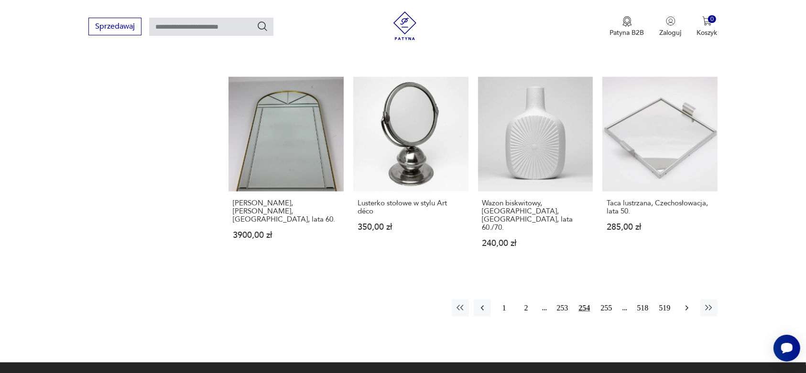
click at [686, 306] on icon "button" at bounding box center [686, 308] width 3 height 5
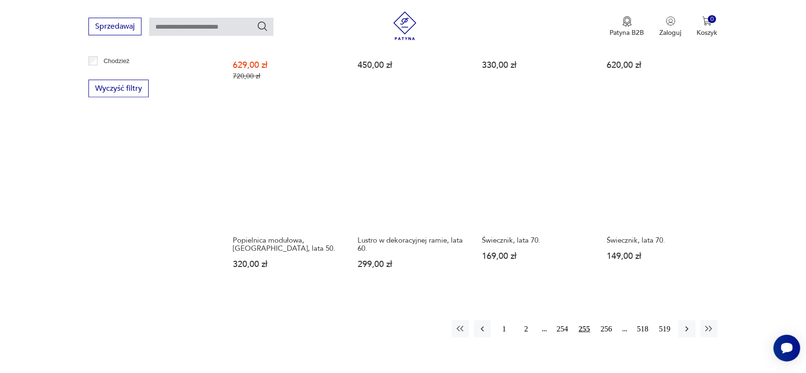
scroll to position [911, 0]
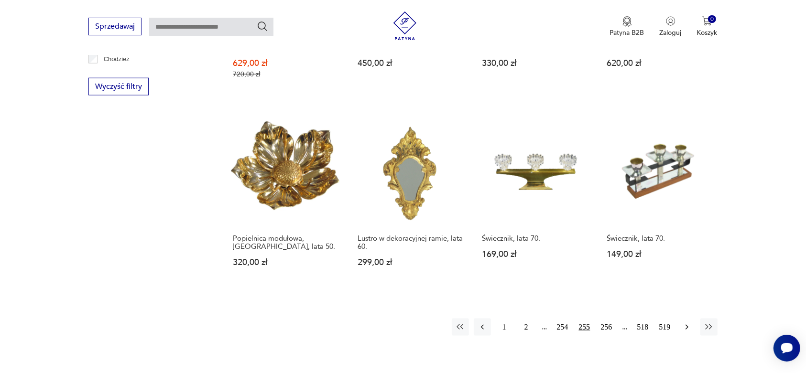
click at [684, 323] on icon "button" at bounding box center [687, 328] width 10 height 10
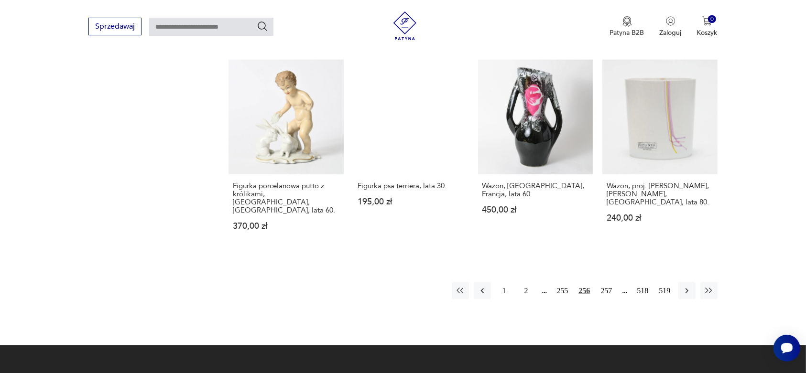
scroll to position [1031, 0]
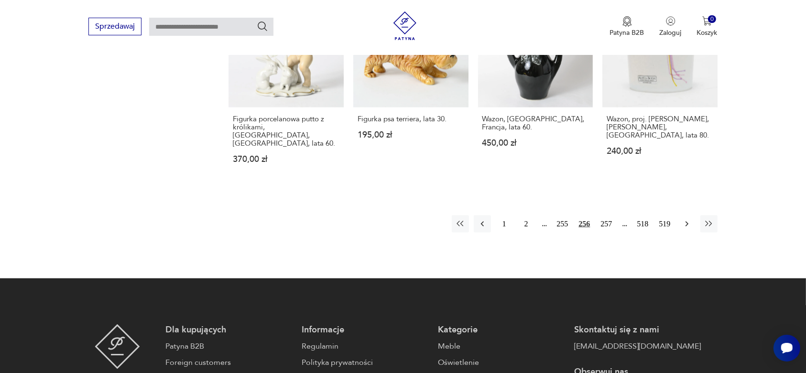
click at [685, 219] on icon "button" at bounding box center [687, 224] width 10 height 10
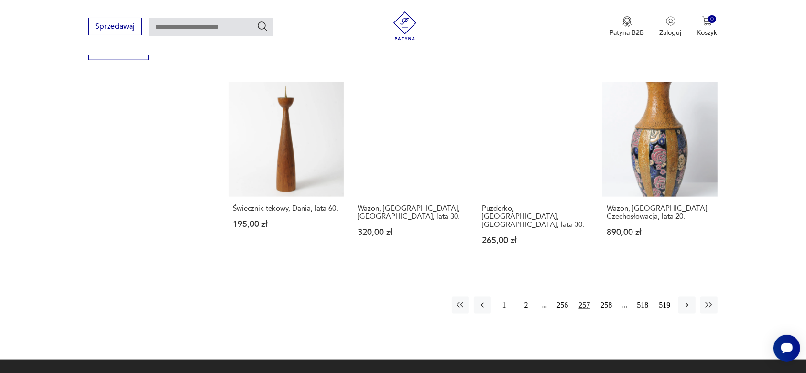
scroll to position [971, 0]
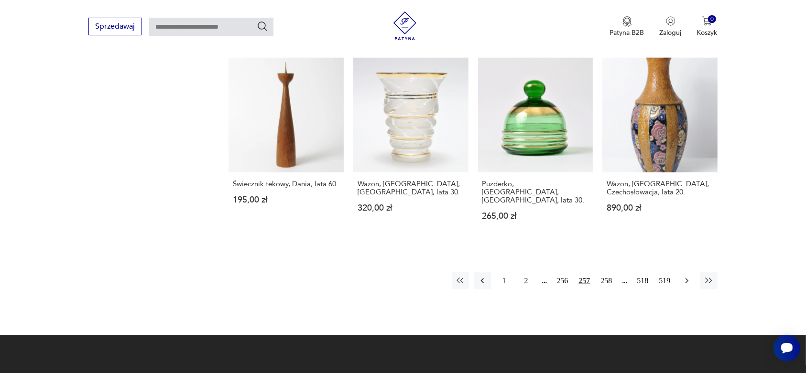
click at [687, 276] on icon "button" at bounding box center [687, 281] width 10 height 10
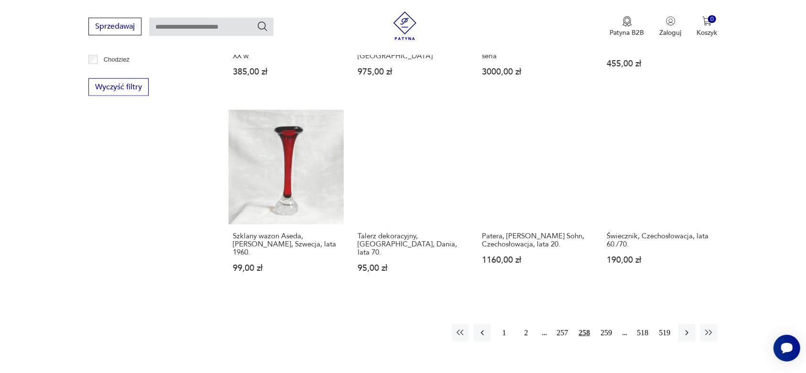
scroll to position [911, 0]
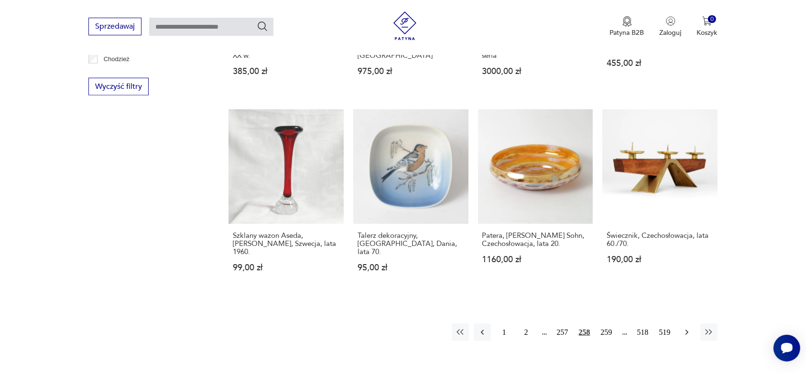
click at [685, 328] on icon "button" at bounding box center [687, 333] width 10 height 10
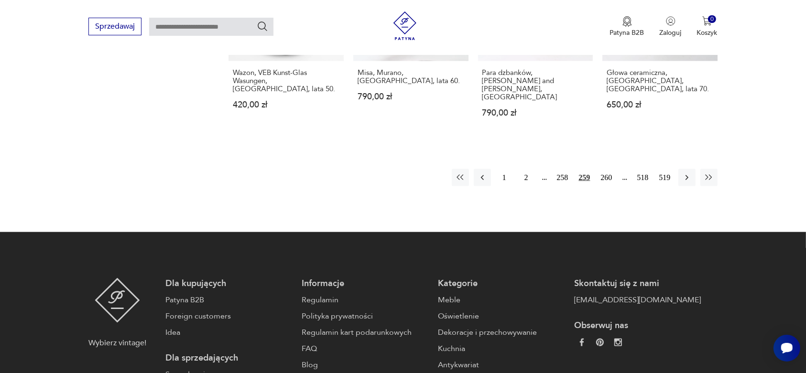
scroll to position [1091, 0]
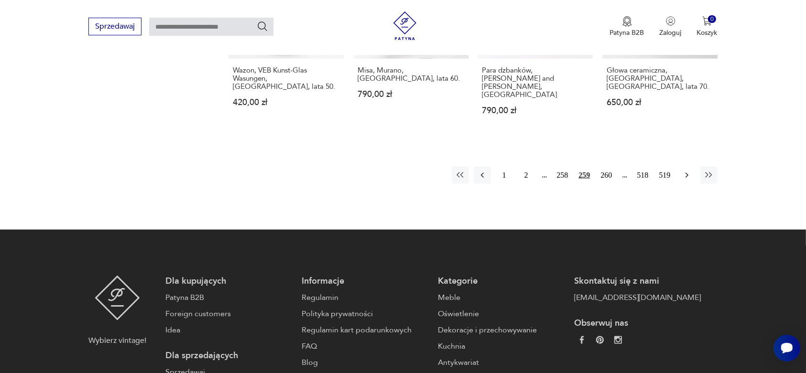
click at [683, 171] on icon "button" at bounding box center [687, 176] width 10 height 10
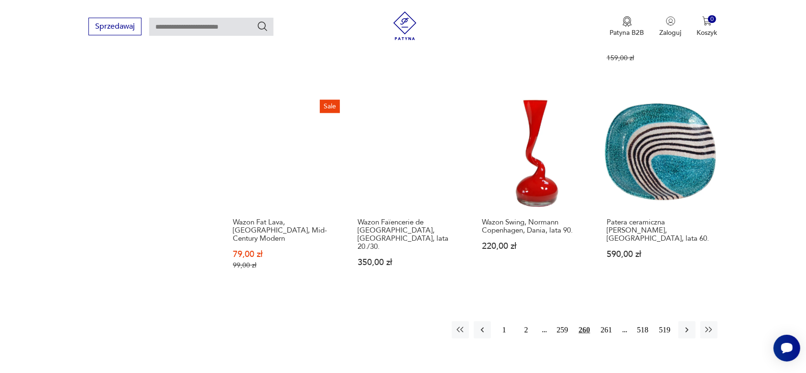
scroll to position [971, 0]
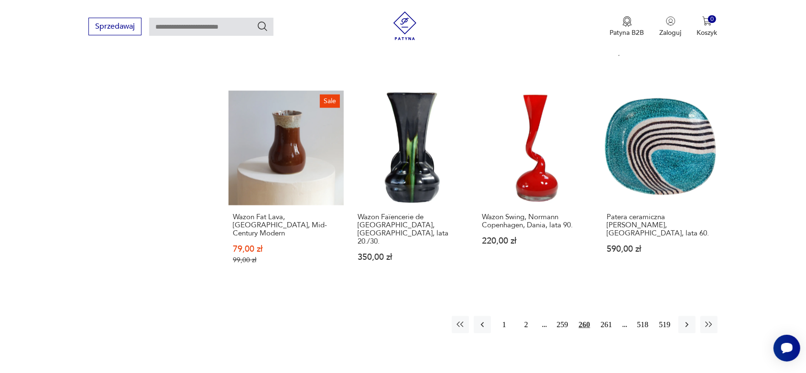
click at [684, 320] on icon "button" at bounding box center [687, 325] width 10 height 10
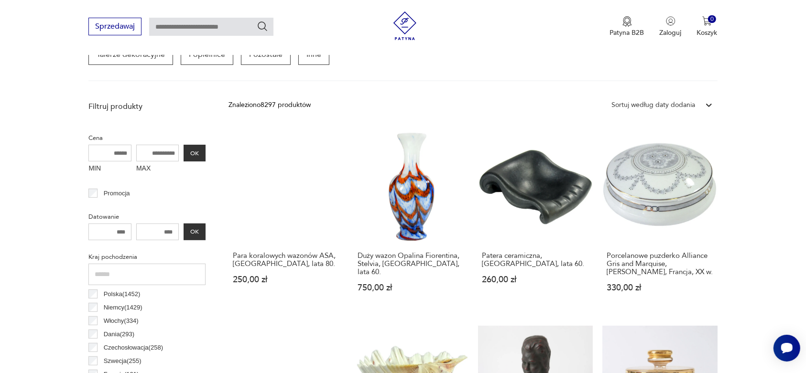
scroll to position [373, 0]
